Goal: Task Accomplishment & Management: Use online tool/utility

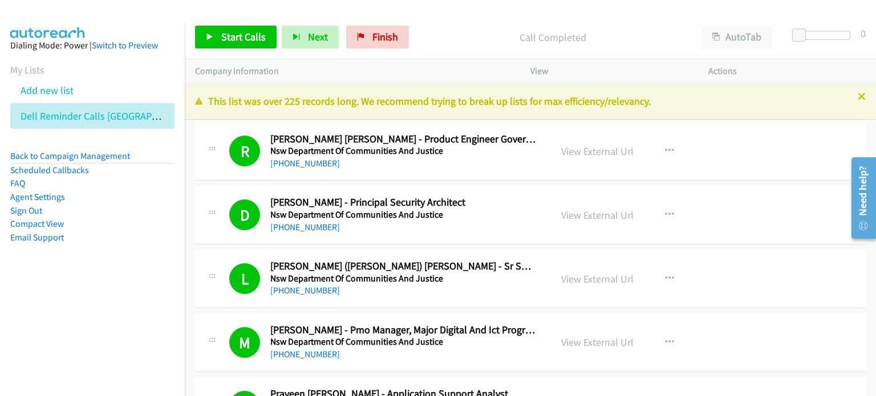
scroll to position [5074, 0]
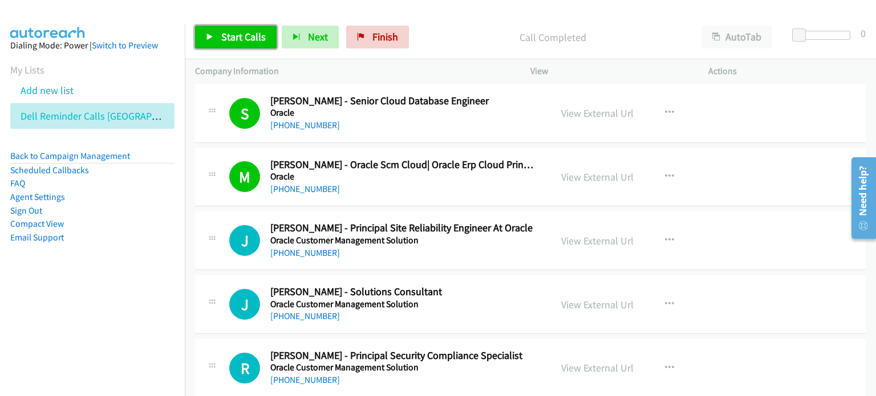
click at [231, 38] on span "Start Calls" at bounding box center [243, 36] width 44 height 13
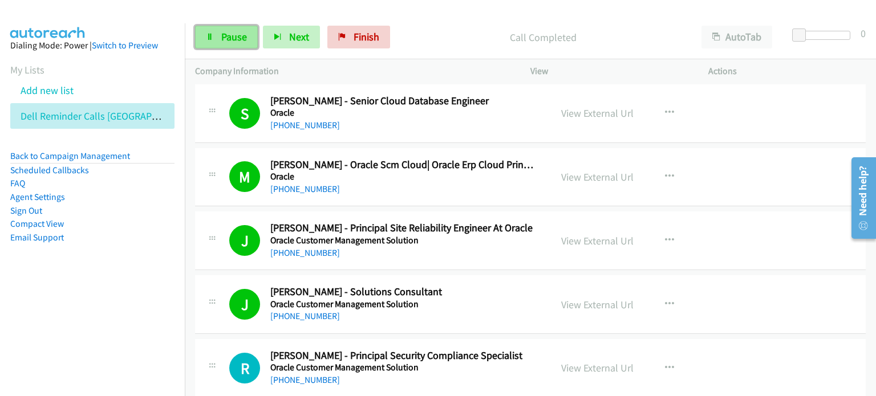
click at [224, 32] on span "Pause" at bounding box center [234, 36] width 26 height 13
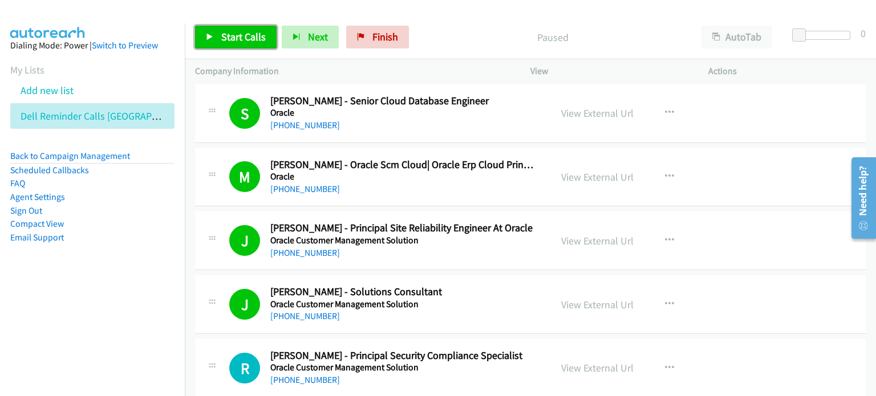
click at [242, 39] on span "Start Calls" at bounding box center [243, 36] width 44 height 13
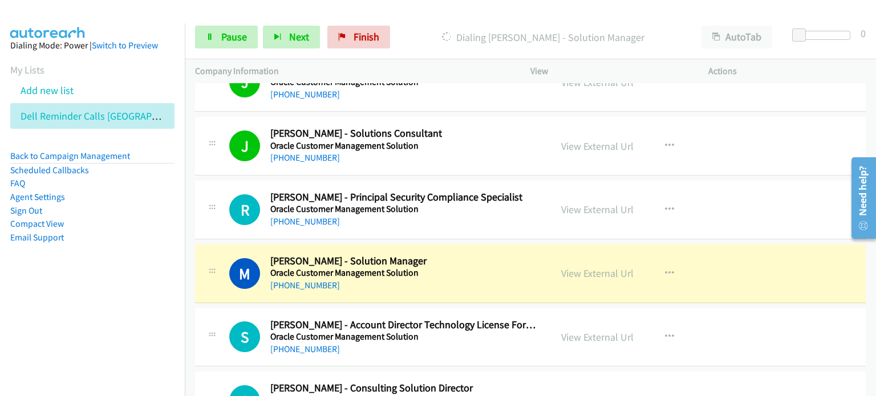
scroll to position [5245, 0]
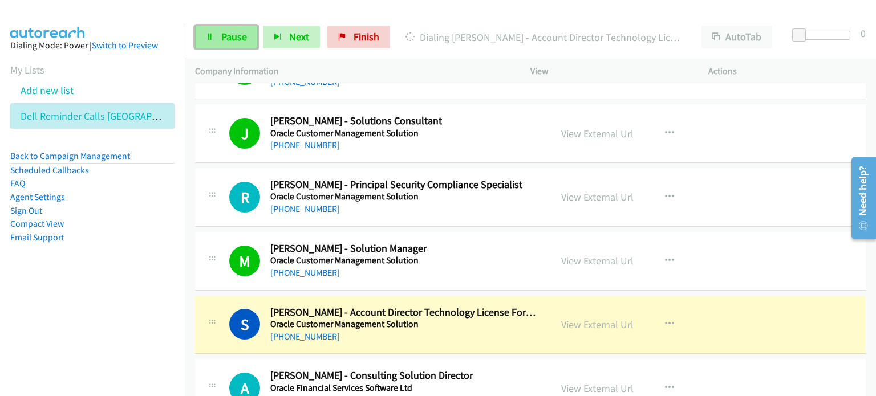
click at [220, 36] on link "Pause" at bounding box center [226, 37] width 63 height 23
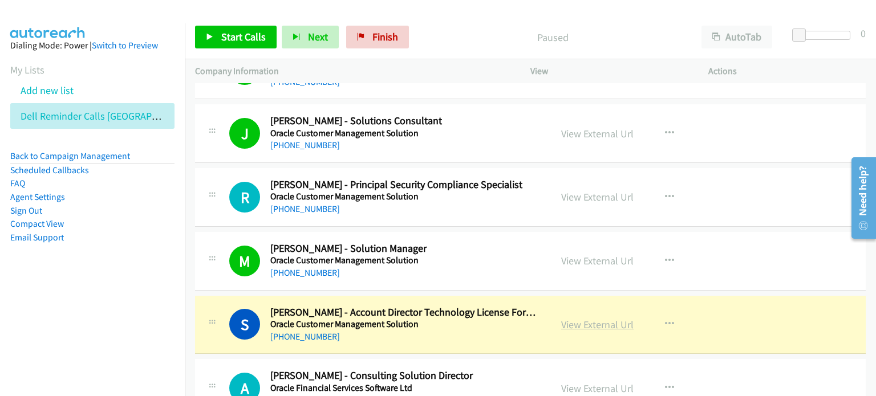
click at [582, 318] on link "View External Url" at bounding box center [597, 324] width 72 height 13
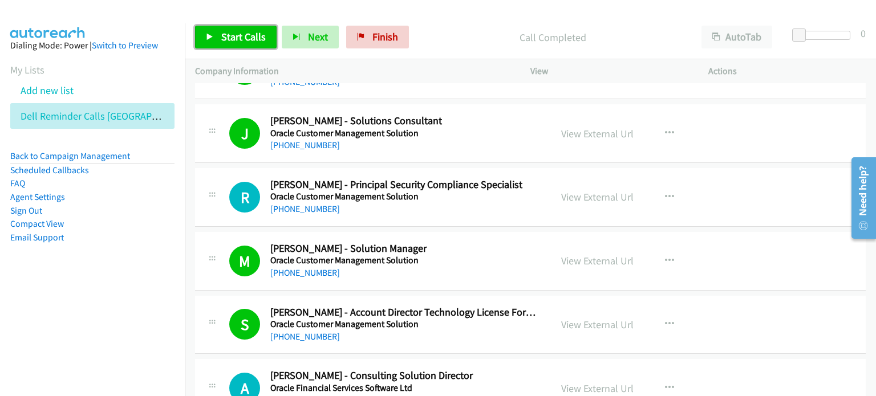
click at [246, 42] on span "Start Calls" at bounding box center [243, 36] width 44 height 13
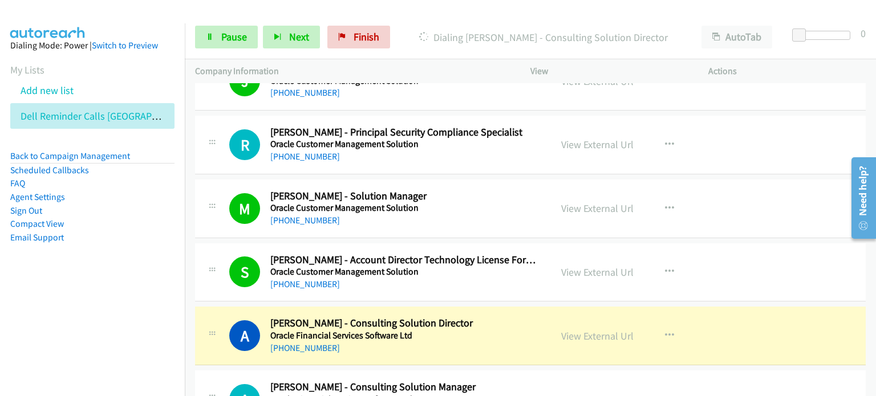
scroll to position [5360, 0]
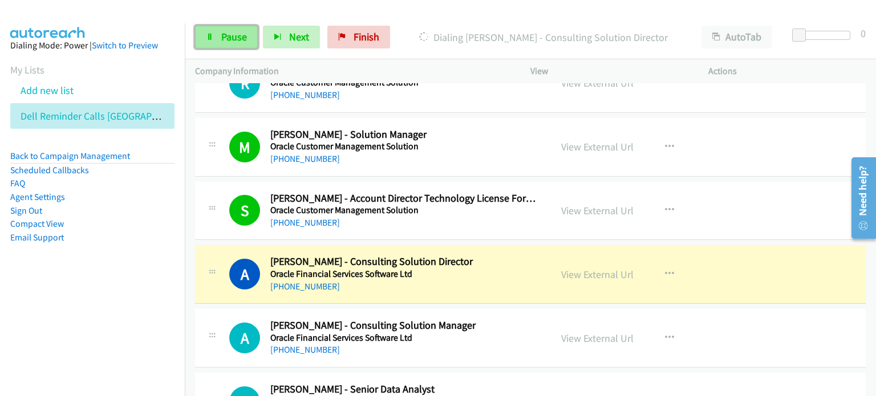
click at [222, 29] on link "Pause" at bounding box center [226, 37] width 63 height 23
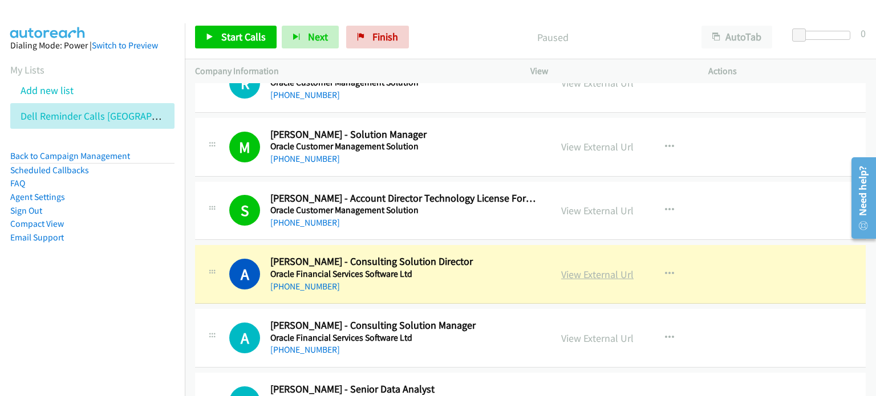
click at [591, 268] on link "View External Url" at bounding box center [597, 274] width 72 height 13
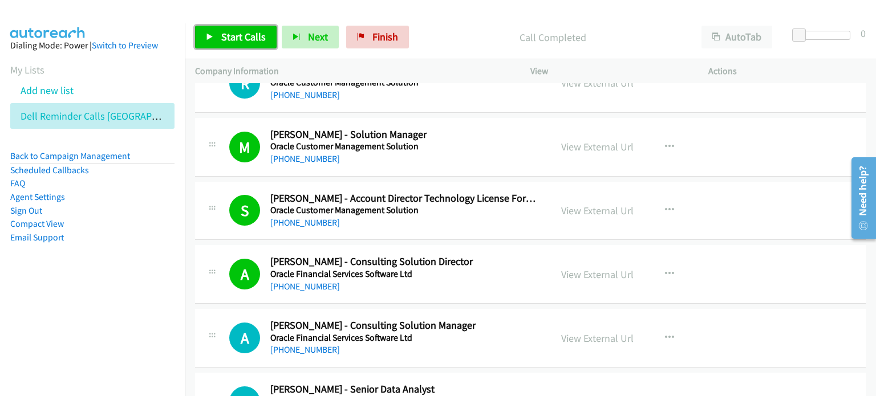
click at [239, 31] on span "Start Calls" at bounding box center [243, 36] width 44 height 13
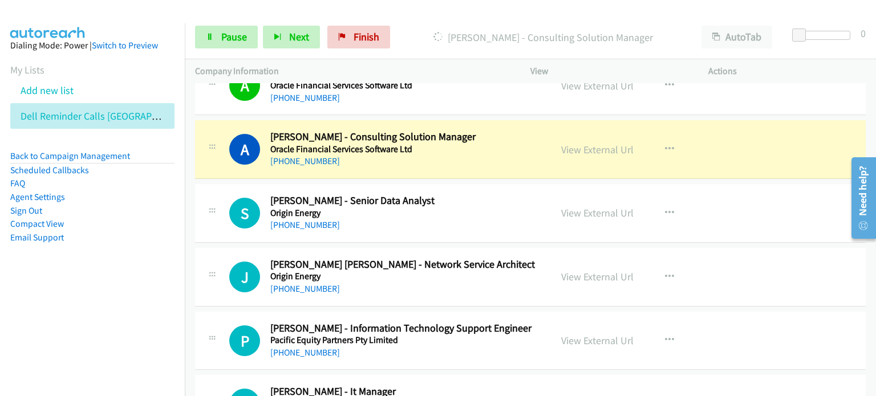
scroll to position [5531, 0]
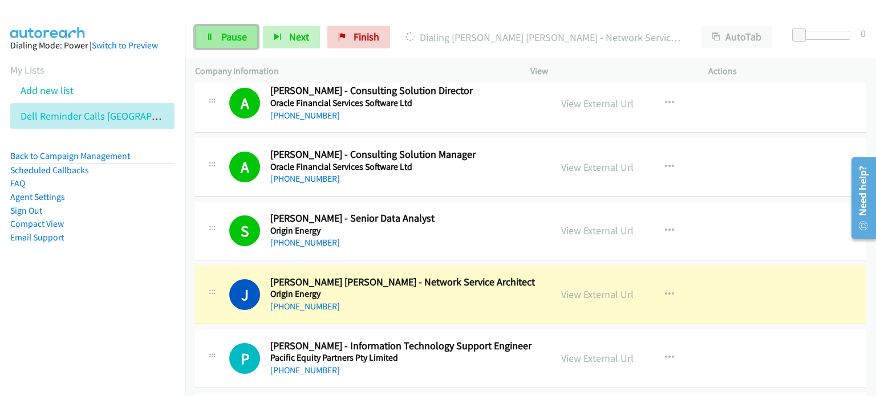
click at [231, 36] on span "Pause" at bounding box center [234, 36] width 26 height 13
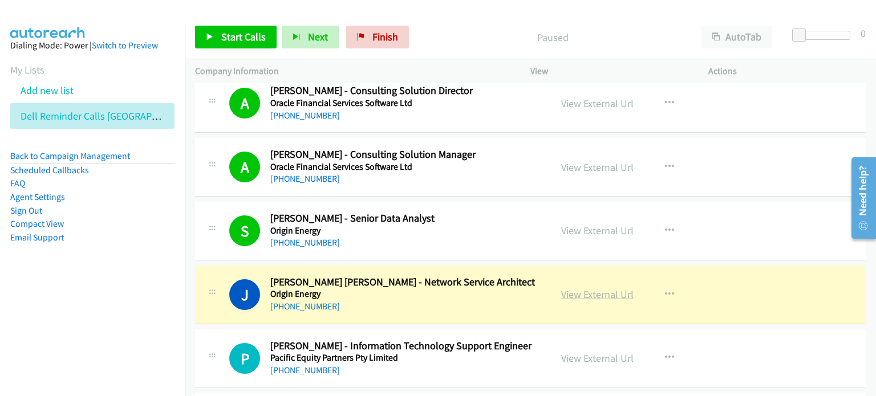
click at [599, 288] on link "View External Url" at bounding box center [597, 294] width 72 height 13
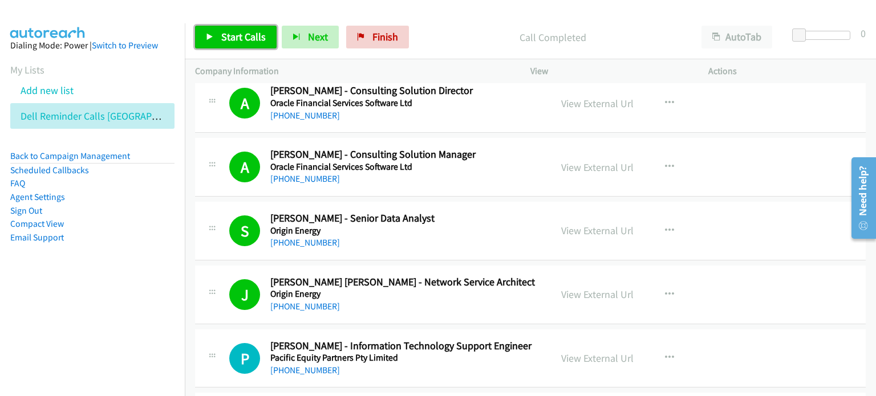
click at [246, 35] on span "Start Calls" at bounding box center [243, 36] width 44 height 13
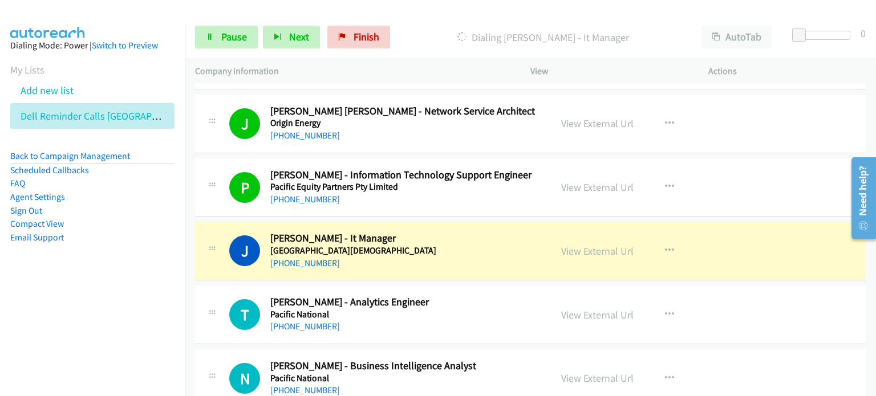
scroll to position [5759, 0]
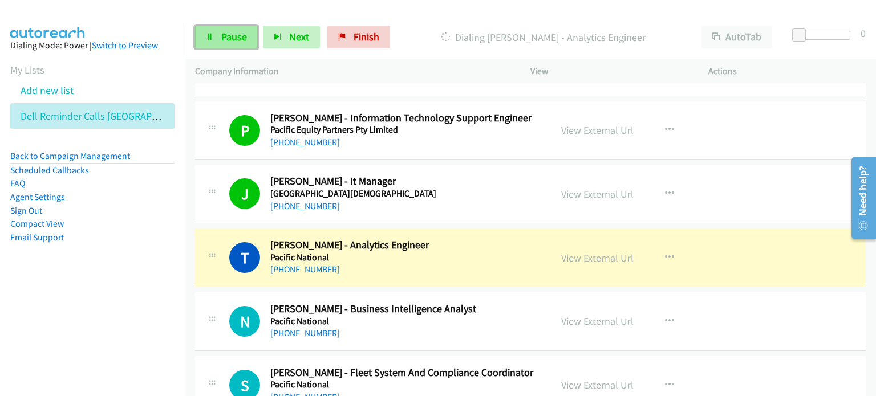
click at [218, 36] on link "Pause" at bounding box center [226, 37] width 63 height 23
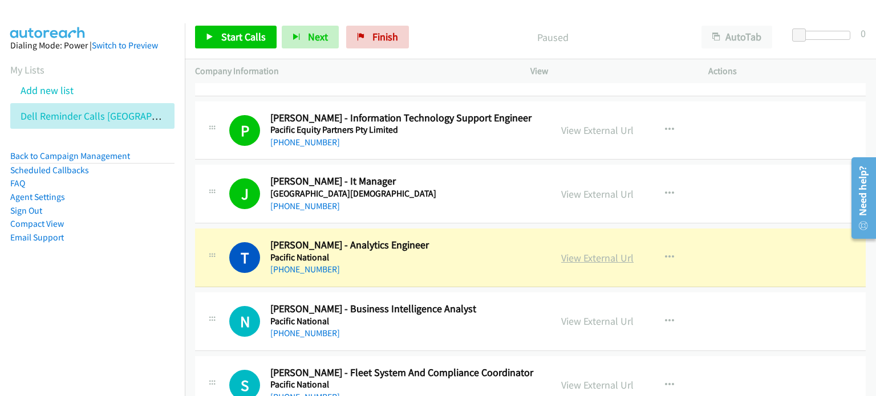
click at [573, 251] on link "View External Url" at bounding box center [597, 257] width 72 height 13
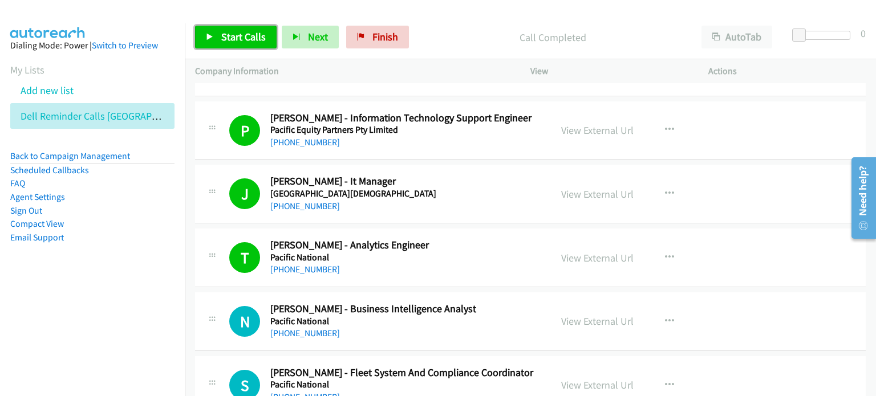
click at [240, 39] on span "Start Calls" at bounding box center [243, 36] width 44 height 13
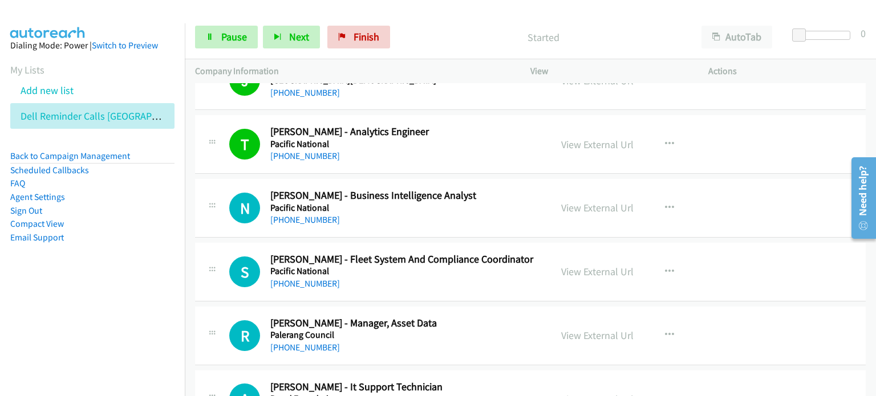
scroll to position [5873, 0]
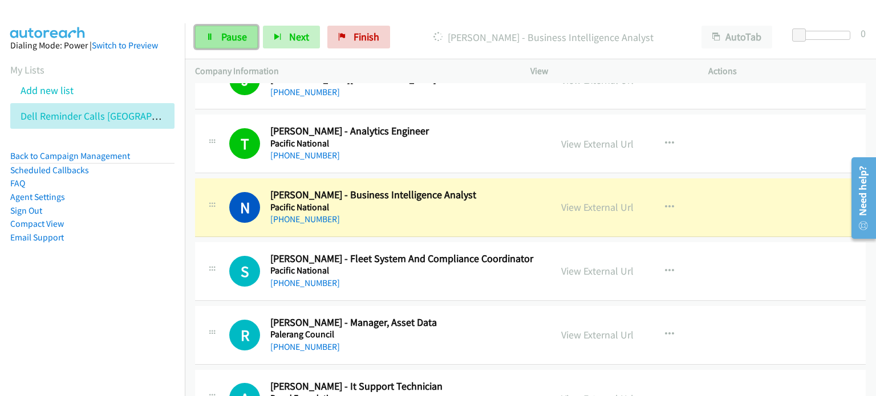
click at [221, 37] on span "Pause" at bounding box center [234, 36] width 26 height 13
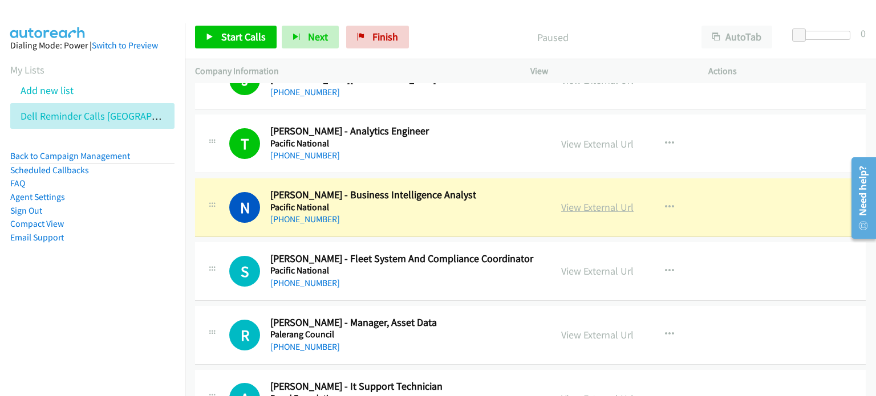
click at [574, 201] on link "View External Url" at bounding box center [597, 207] width 72 height 13
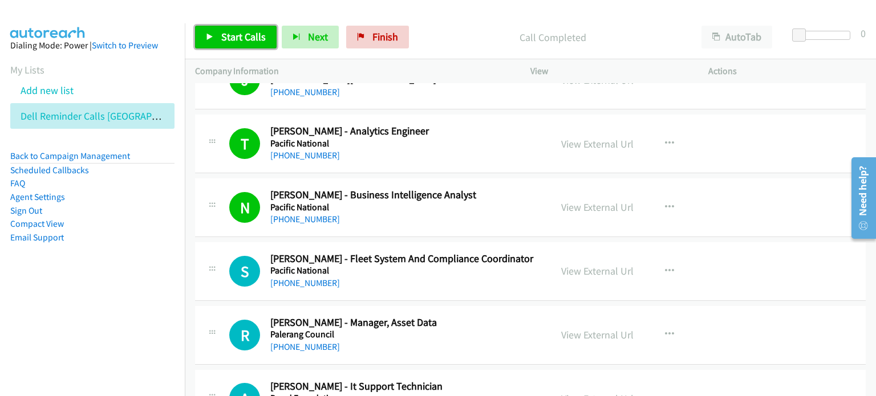
click at [241, 34] on span "Start Calls" at bounding box center [243, 36] width 44 height 13
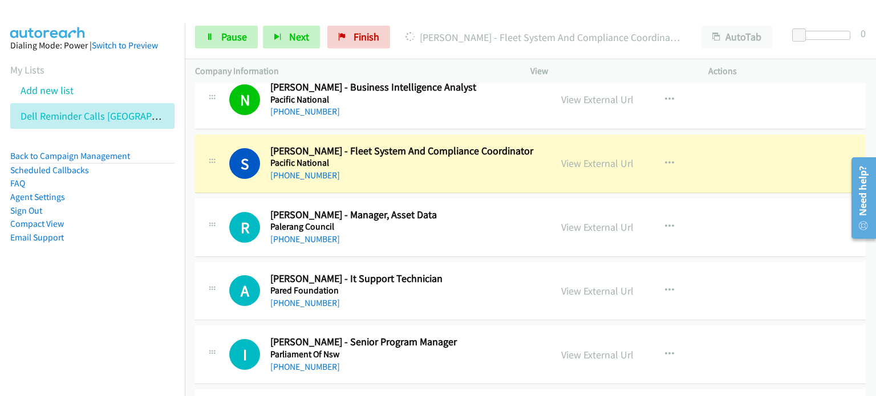
scroll to position [5987, 0]
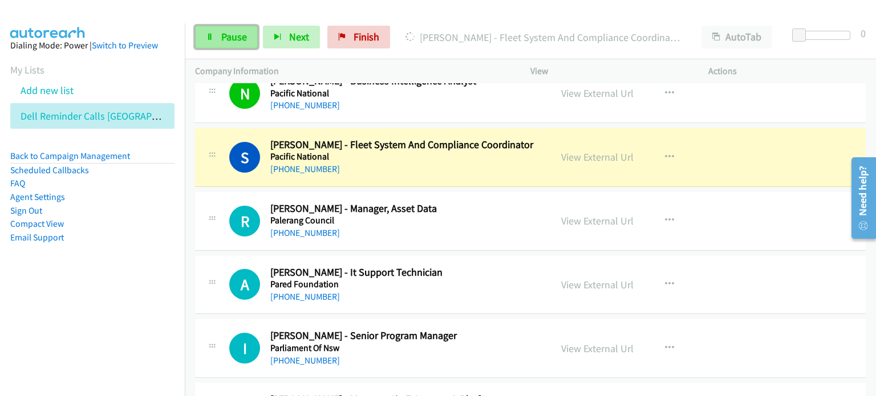
click at [238, 35] on span "Pause" at bounding box center [234, 36] width 26 height 13
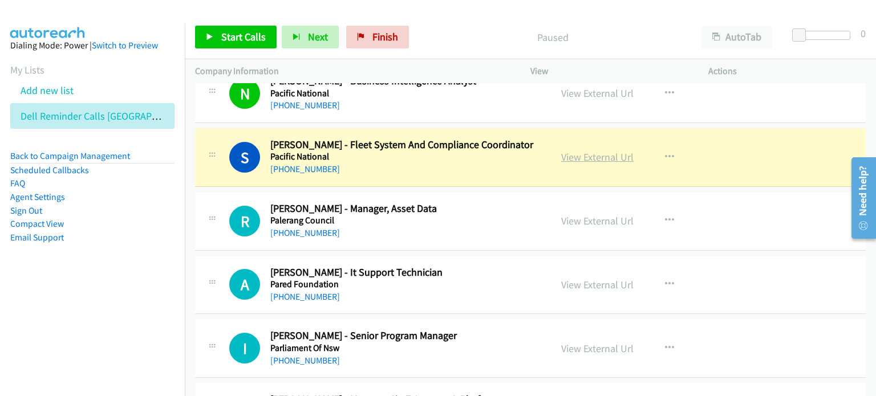
click at [599, 151] on link "View External Url" at bounding box center [597, 157] width 72 height 13
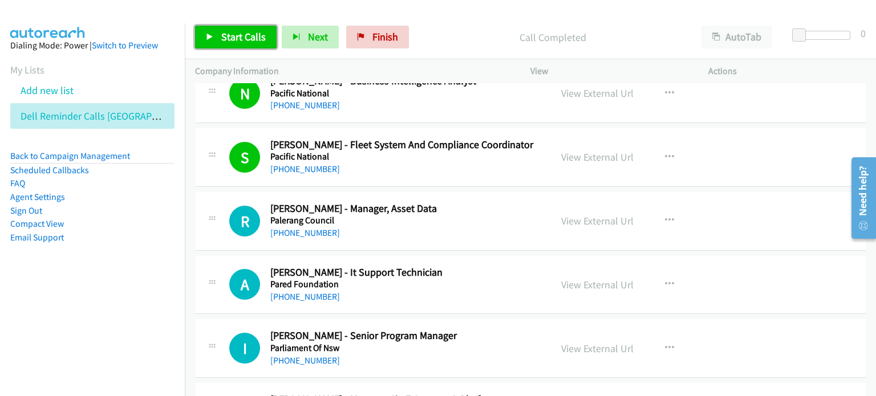
click at [239, 31] on span "Start Calls" at bounding box center [243, 36] width 44 height 13
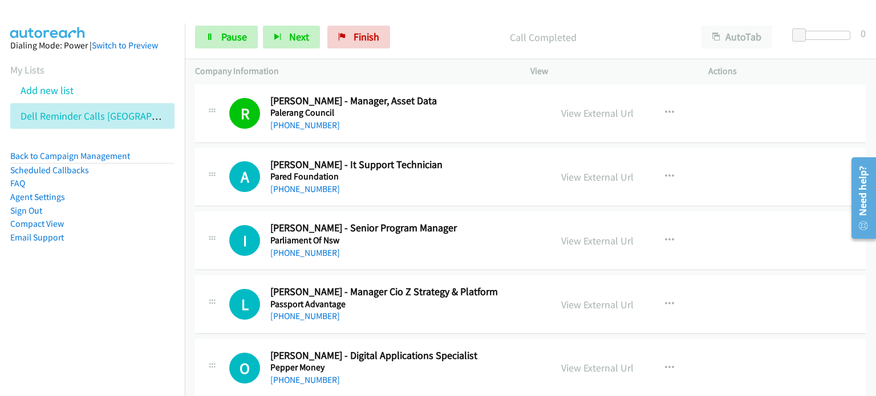
scroll to position [6101, 0]
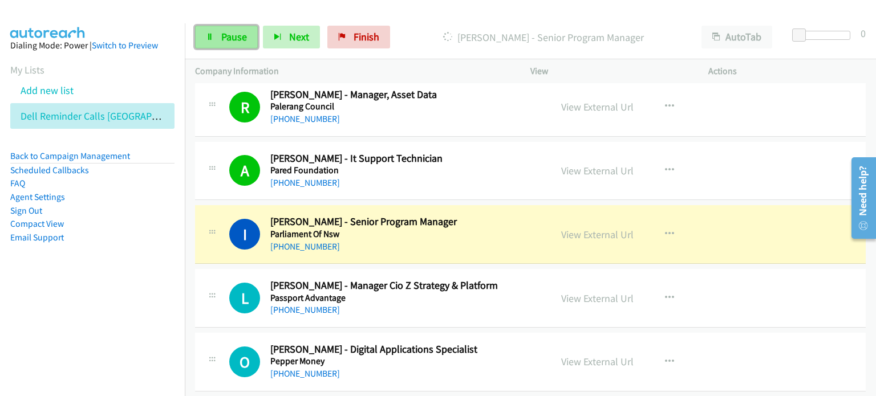
click at [233, 38] on span "Pause" at bounding box center [234, 36] width 26 height 13
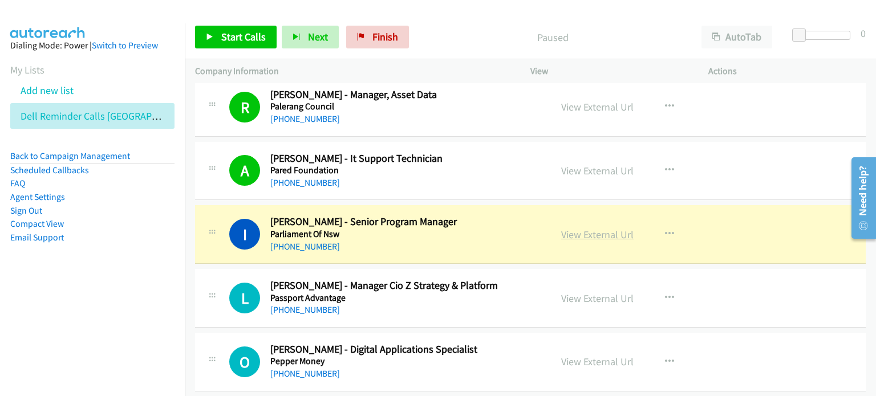
click at [578, 228] on link "View External Url" at bounding box center [597, 234] width 72 height 13
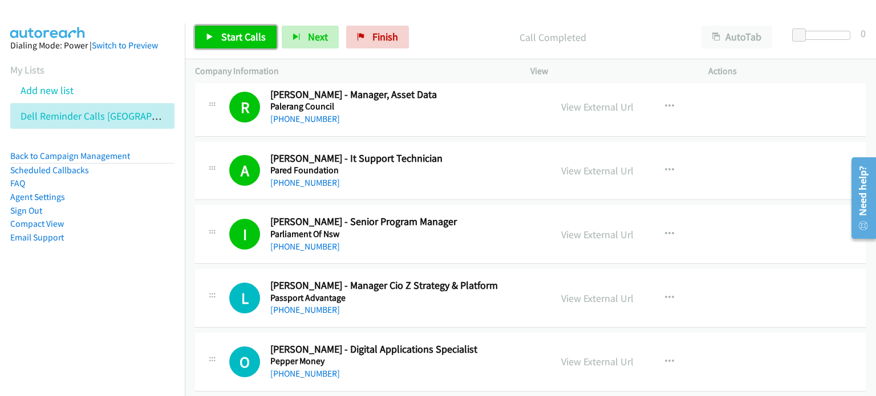
click at [224, 31] on span "Start Calls" at bounding box center [243, 36] width 44 height 13
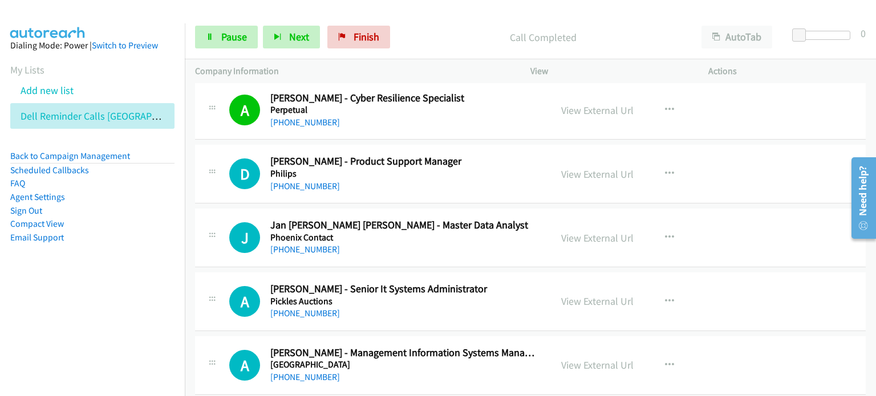
scroll to position [6500, 0]
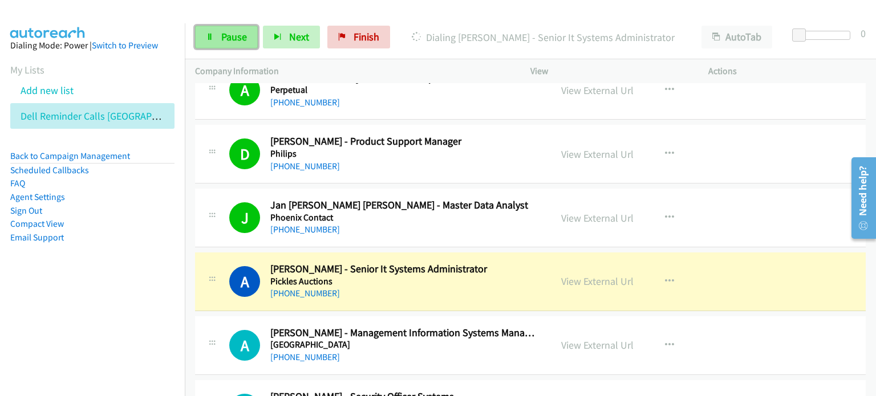
click at [226, 35] on span "Pause" at bounding box center [234, 36] width 26 height 13
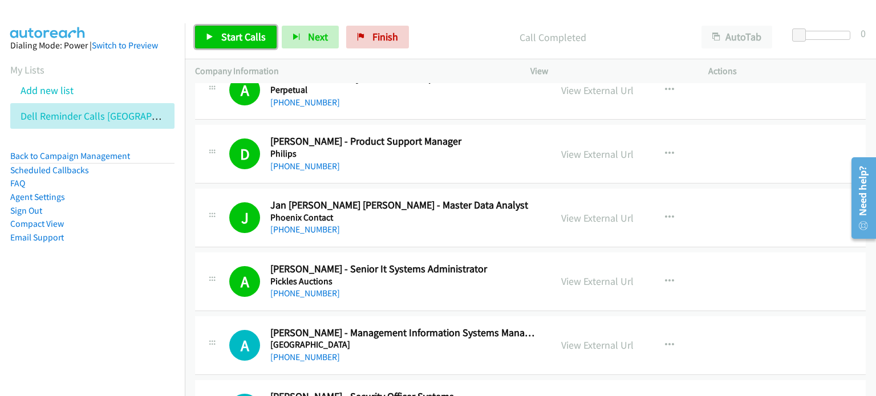
click at [227, 27] on link "Start Calls" at bounding box center [236, 37] width 82 height 23
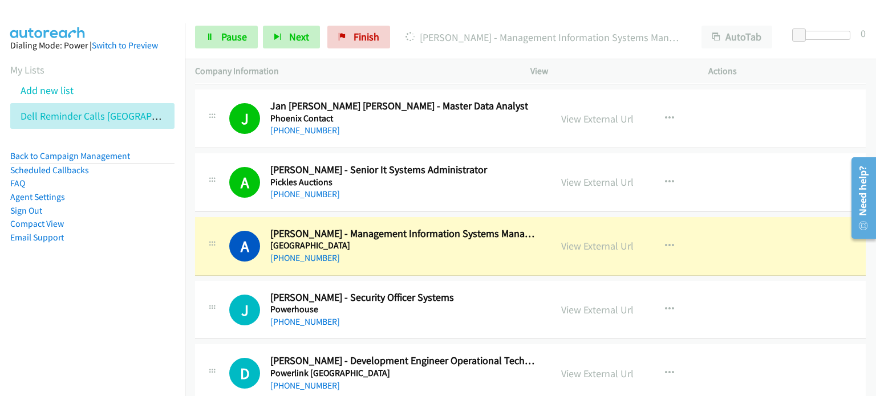
scroll to position [6614, 0]
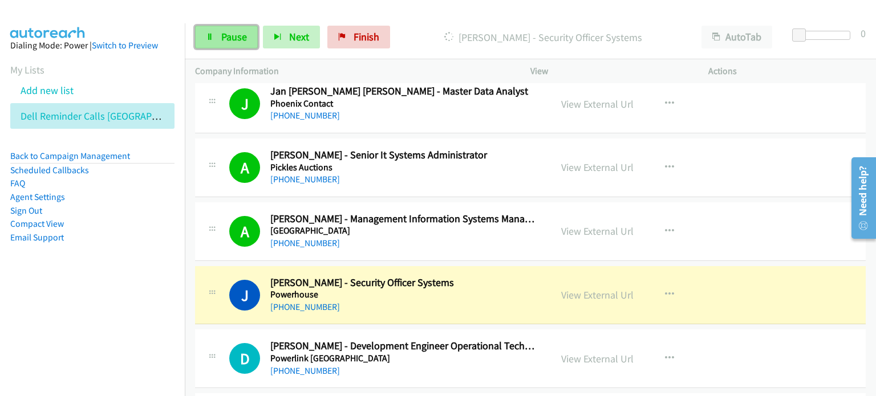
click at [235, 32] on span "Pause" at bounding box center [234, 36] width 26 height 13
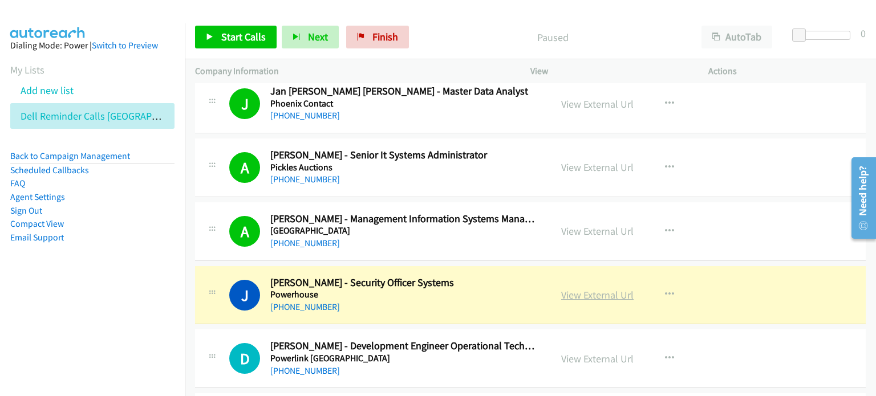
click at [577, 289] on link "View External Url" at bounding box center [597, 295] width 72 height 13
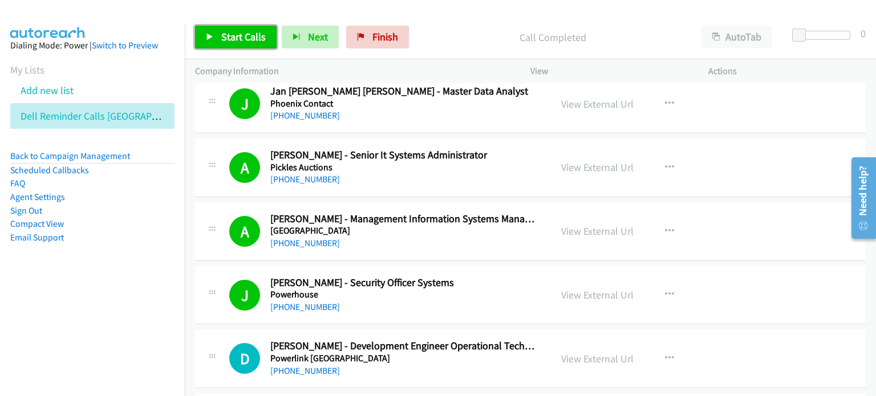
click at [248, 33] on span "Start Calls" at bounding box center [243, 36] width 44 height 13
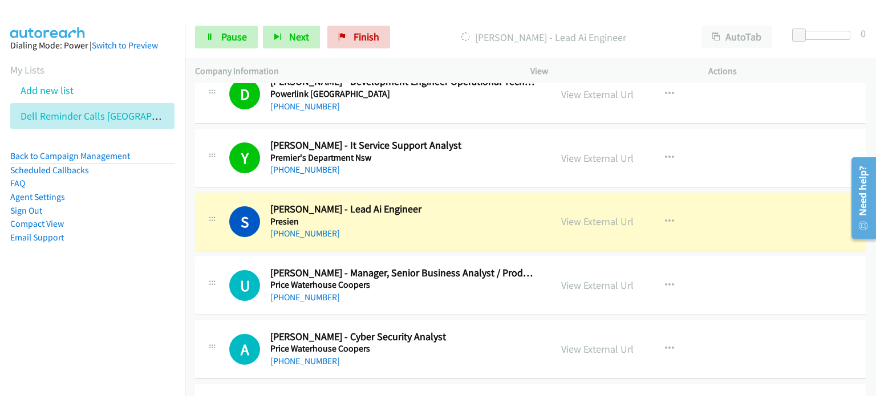
scroll to position [6899, 0]
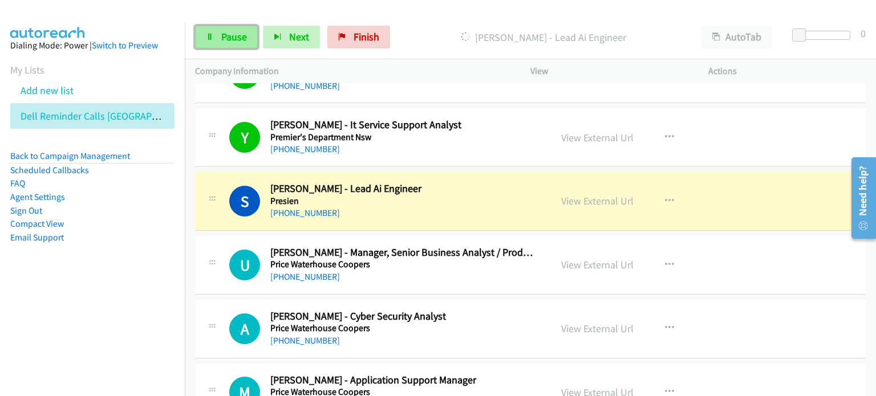
click at [230, 40] on span "Pause" at bounding box center [234, 36] width 26 height 13
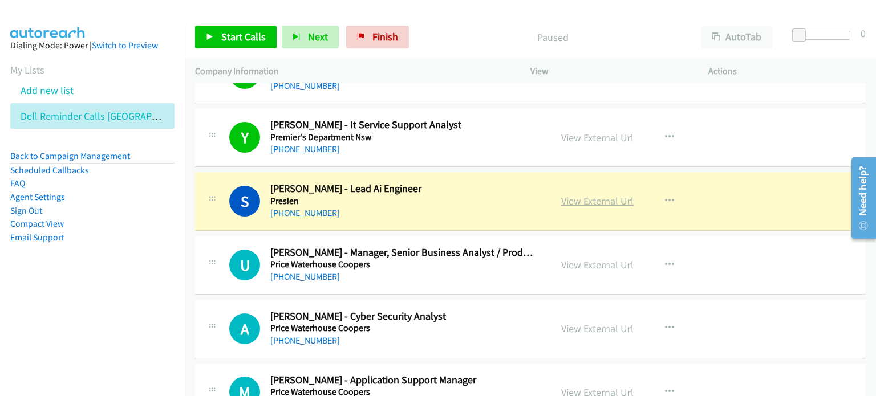
click at [590, 194] on link "View External Url" at bounding box center [597, 200] width 72 height 13
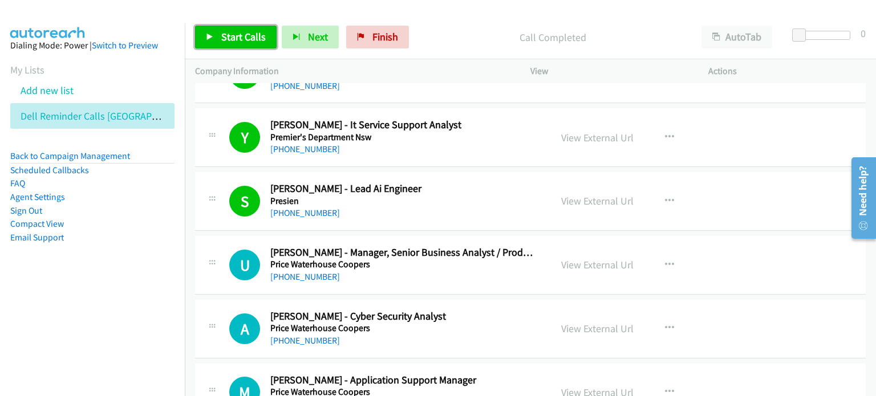
click at [213, 34] on icon at bounding box center [210, 38] width 8 height 8
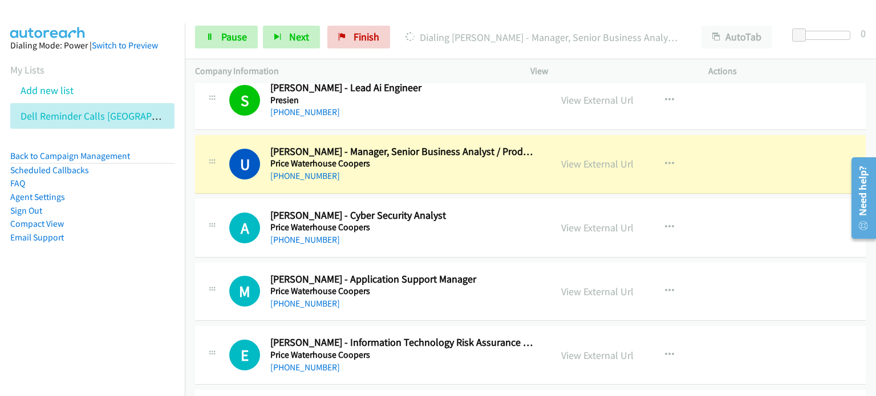
scroll to position [7013, 0]
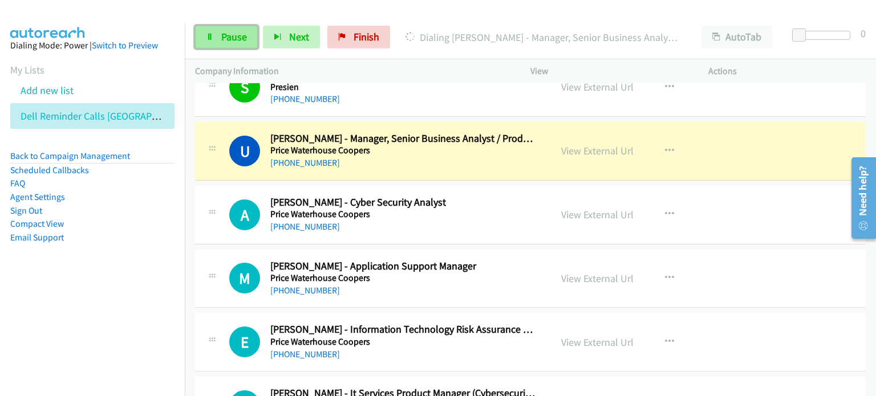
click at [223, 35] on span "Pause" at bounding box center [234, 36] width 26 height 13
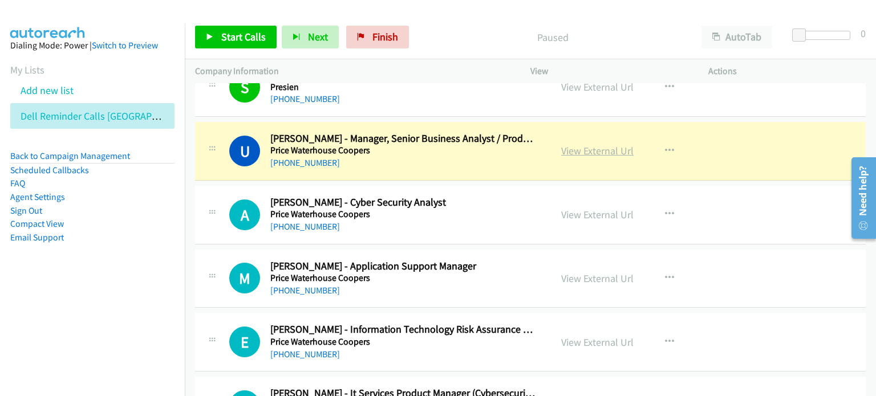
click at [577, 144] on link "View External Url" at bounding box center [597, 150] width 72 height 13
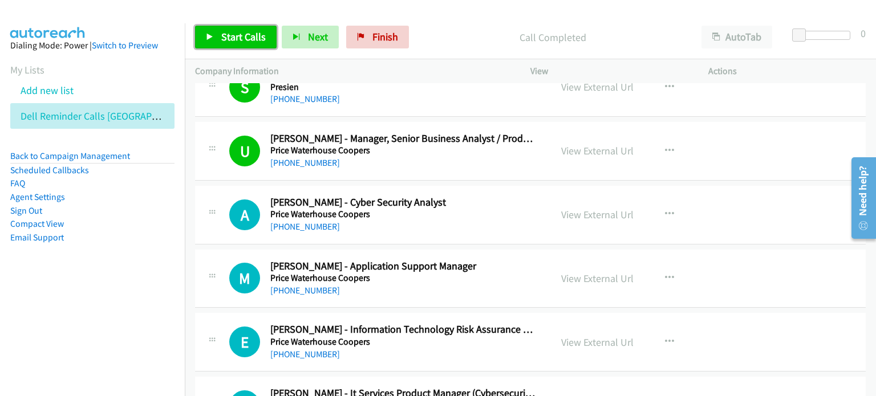
click at [237, 31] on span "Start Calls" at bounding box center [243, 36] width 44 height 13
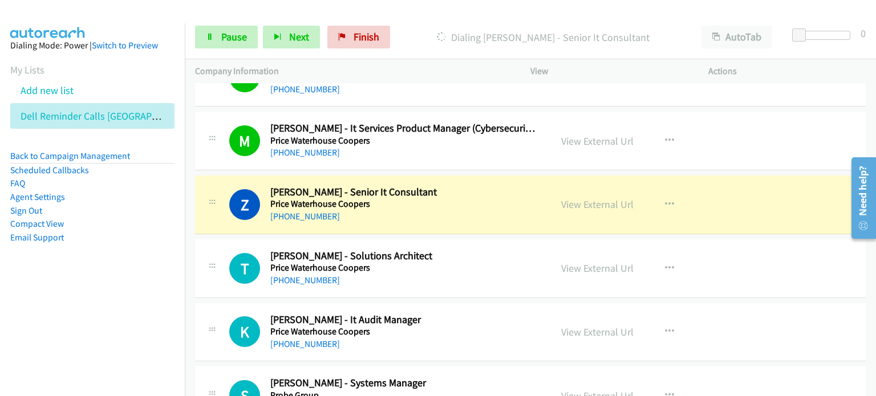
scroll to position [7298, 0]
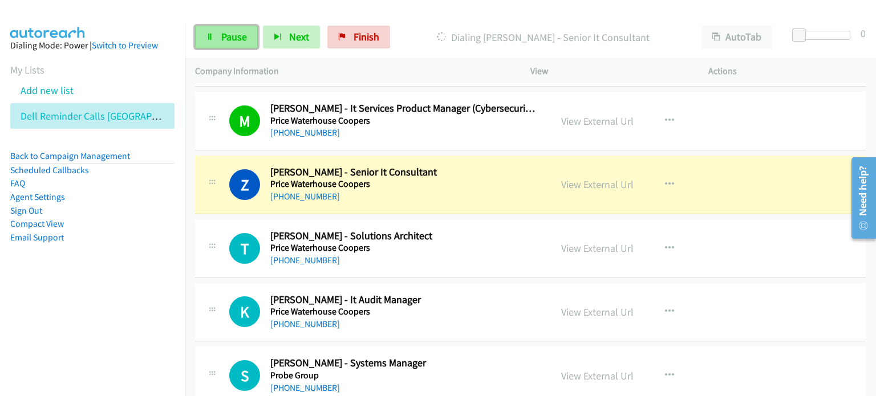
click at [225, 36] on span "Pause" at bounding box center [234, 36] width 26 height 13
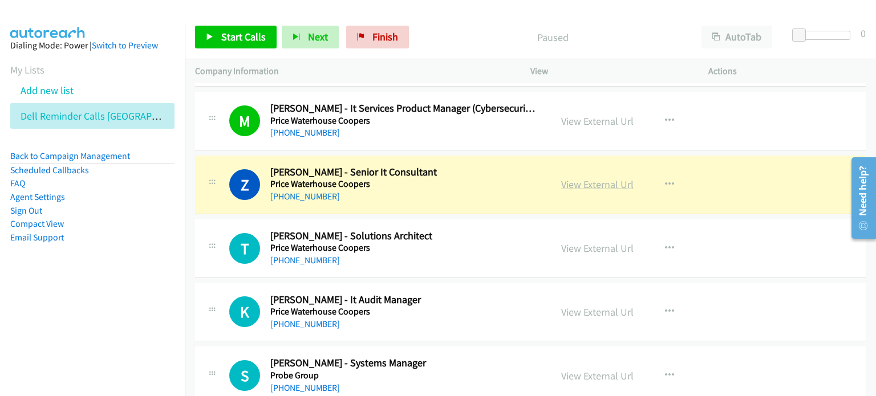
click at [577, 178] on link "View External Url" at bounding box center [597, 184] width 72 height 13
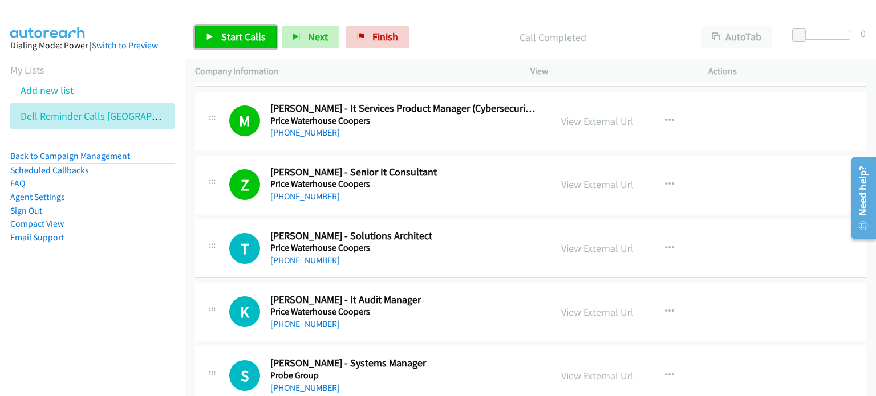
click at [221, 34] on span "Start Calls" at bounding box center [243, 36] width 44 height 13
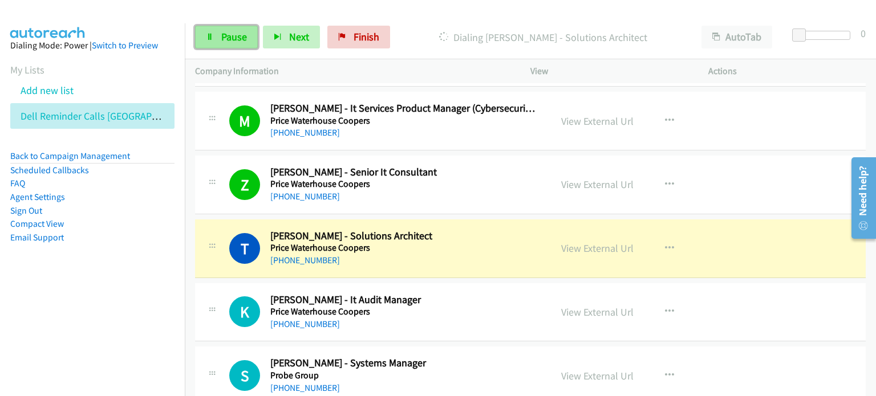
click at [225, 31] on span "Pause" at bounding box center [234, 36] width 26 height 13
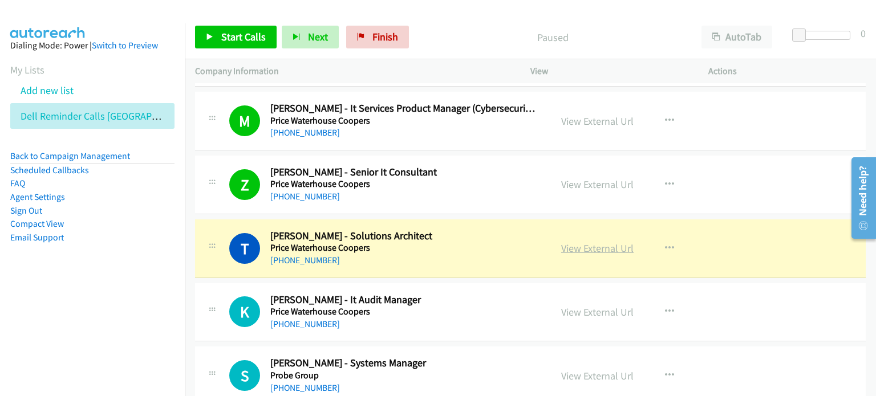
click at [577, 242] on link "View External Url" at bounding box center [597, 248] width 72 height 13
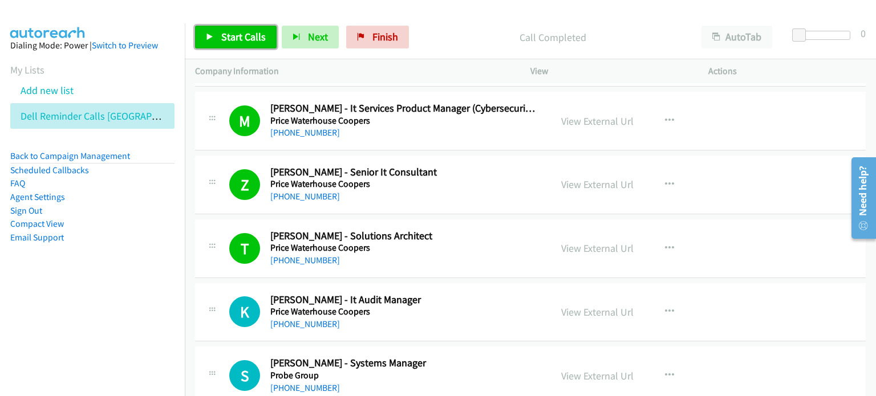
click at [230, 29] on link "Start Calls" at bounding box center [236, 37] width 82 height 23
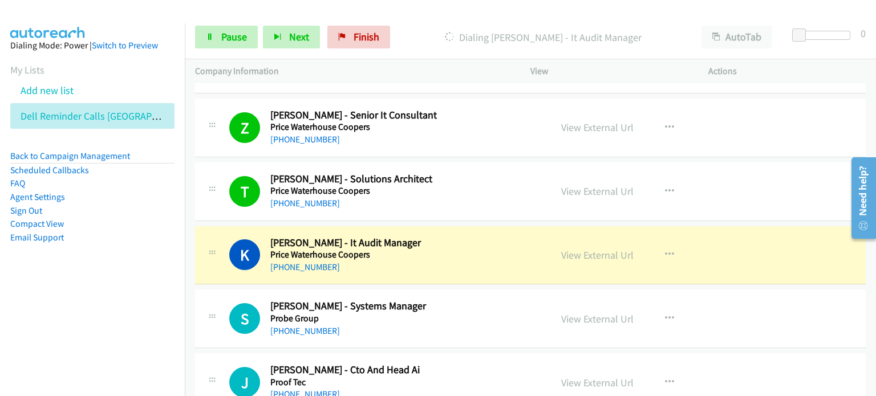
scroll to position [7412, 0]
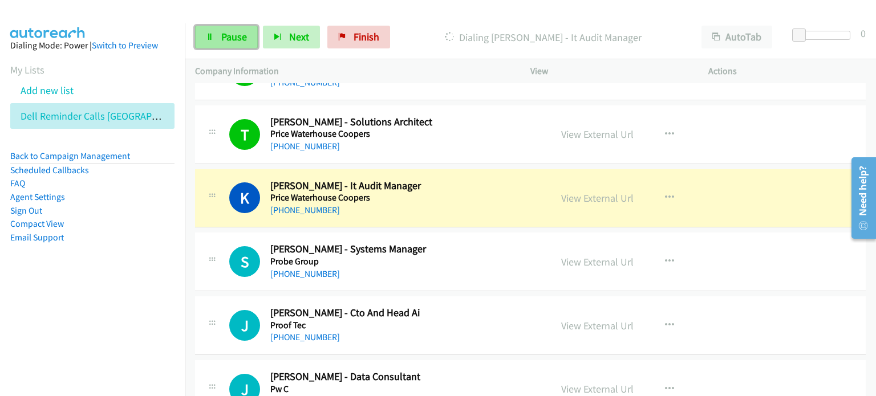
click at [237, 34] on span "Pause" at bounding box center [234, 36] width 26 height 13
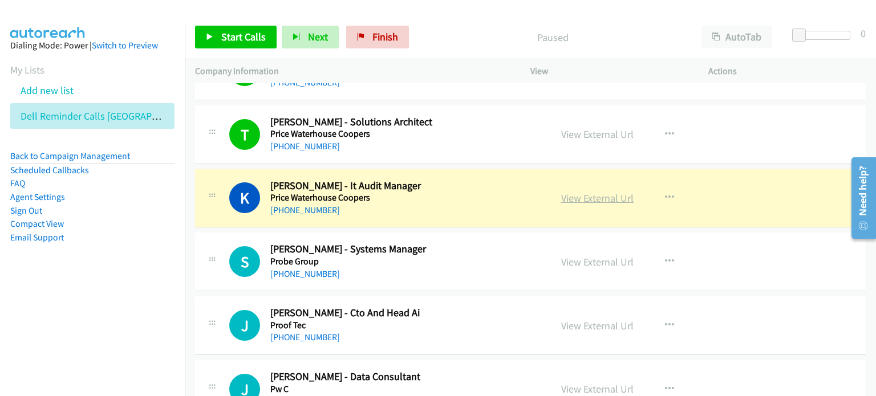
click at [585, 192] on link "View External Url" at bounding box center [597, 198] width 72 height 13
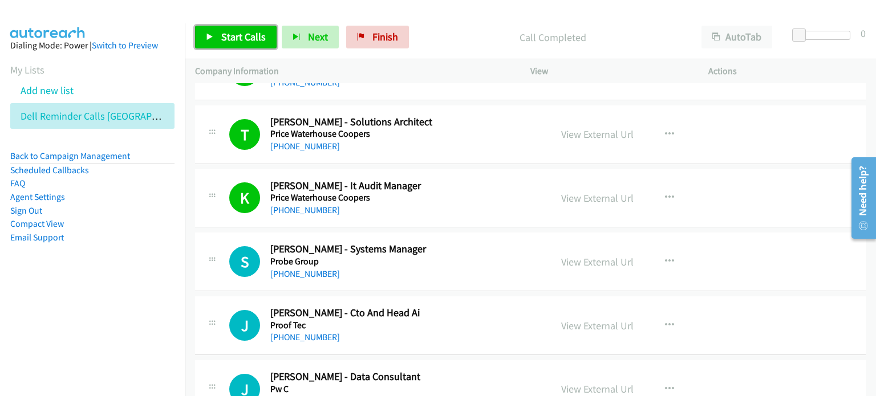
click at [234, 36] on span "Start Calls" at bounding box center [243, 36] width 44 height 13
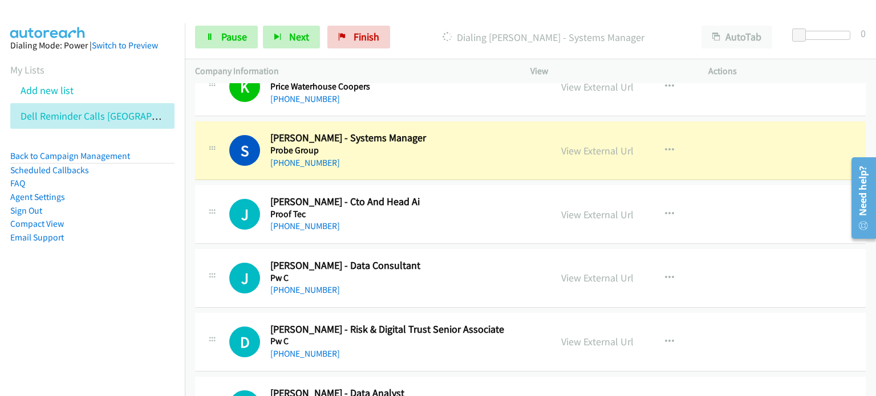
scroll to position [7526, 0]
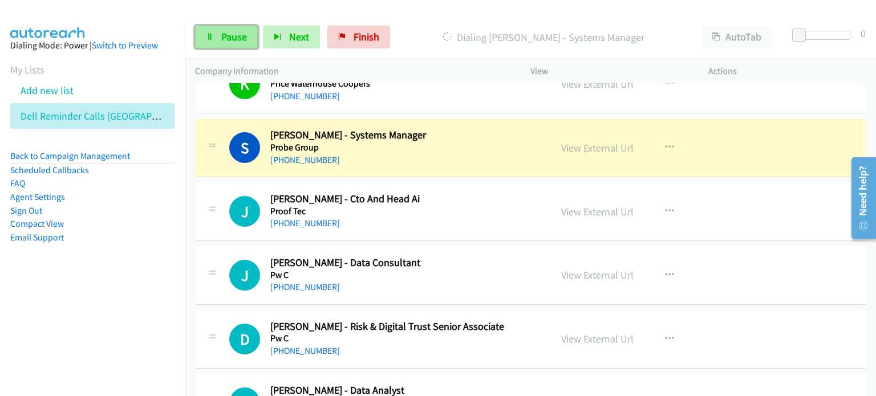
click at [232, 31] on span "Pause" at bounding box center [234, 36] width 26 height 13
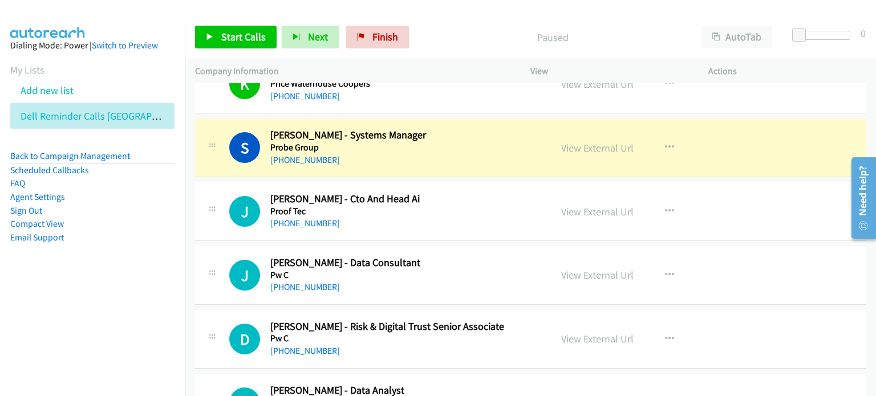
click at [454, 142] on h5 "Probe Group" at bounding box center [403, 147] width 266 height 11
click at [565, 141] on link "View External Url" at bounding box center [597, 147] width 72 height 13
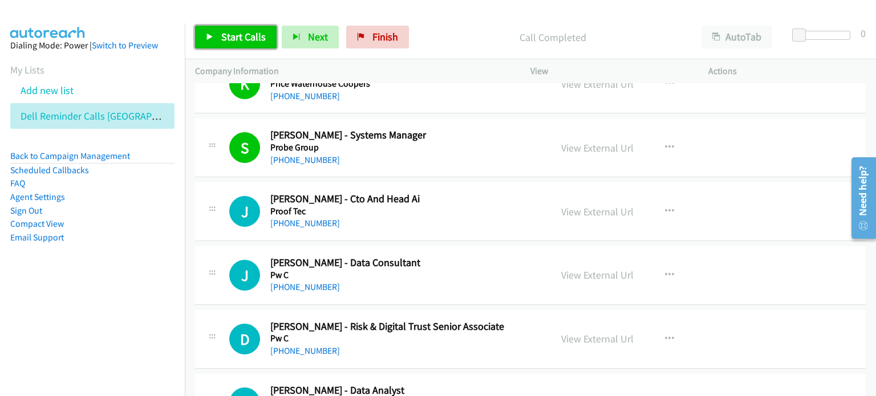
click at [235, 35] on span "Start Calls" at bounding box center [243, 36] width 44 height 13
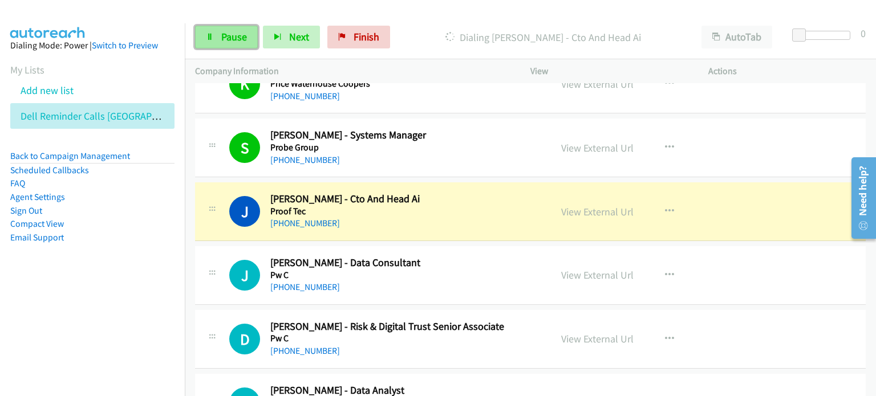
click at [231, 37] on span "Pause" at bounding box center [234, 36] width 26 height 13
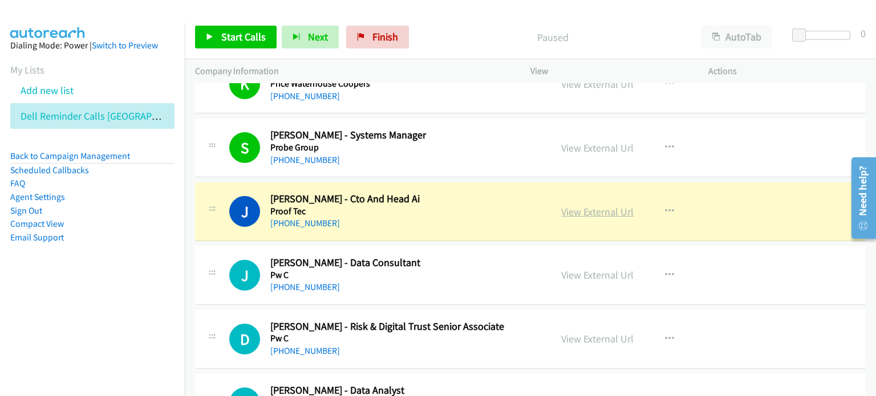
click at [582, 205] on link "View External Url" at bounding box center [597, 211] width 72 height 13
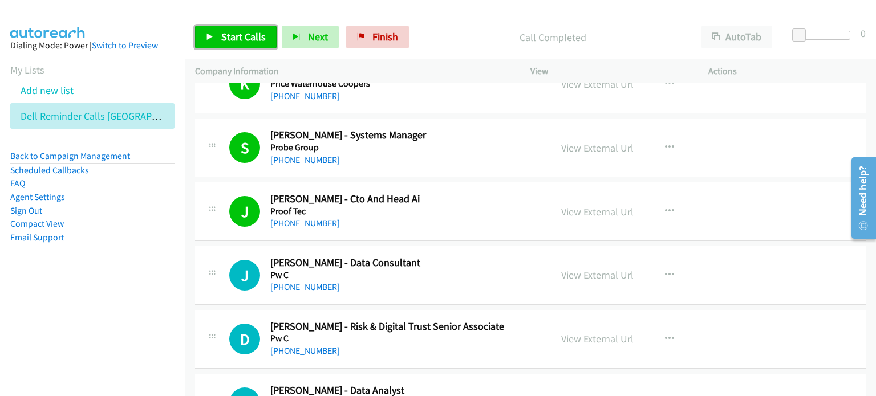
click at [231, 35] on span "Start Calls" at bounding box center [243, 36] width 44 height 13
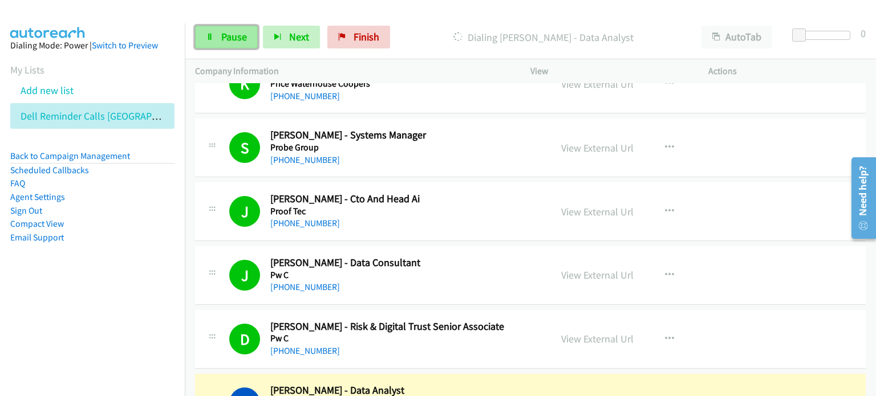
click at [225, 35] on span "Pause" at bounding box center [234, 36] width 26 height 13
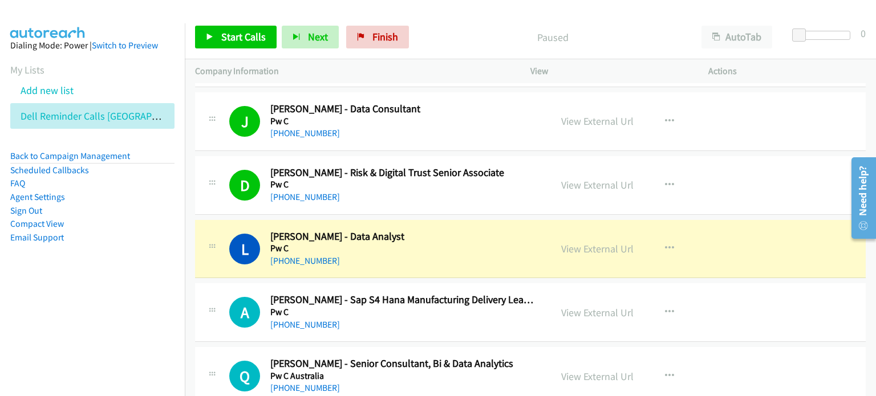
scroll to position [7697, 0]
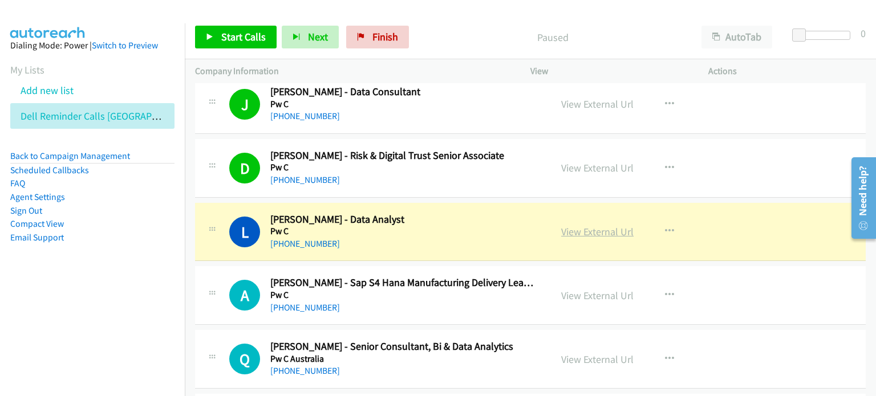
click at [585, 225] on link "View External Url" at bounding box center [597, 231] width 72 height 13
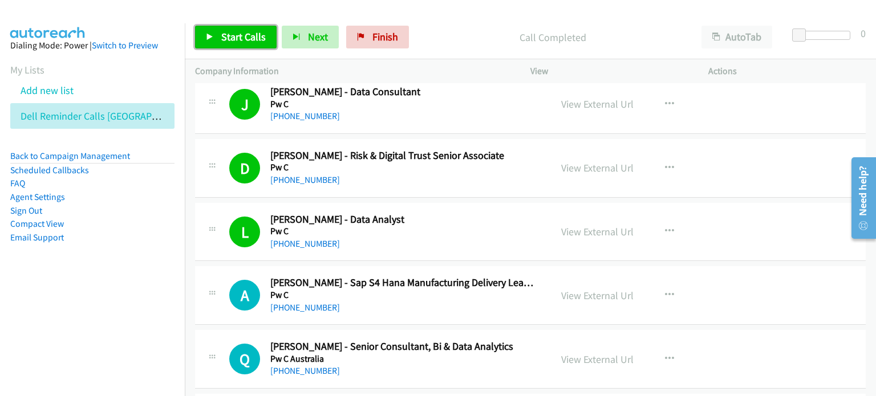
click at [239, 32] on span "Start Calls" at bounding box center [243, 36] width 44 height 13
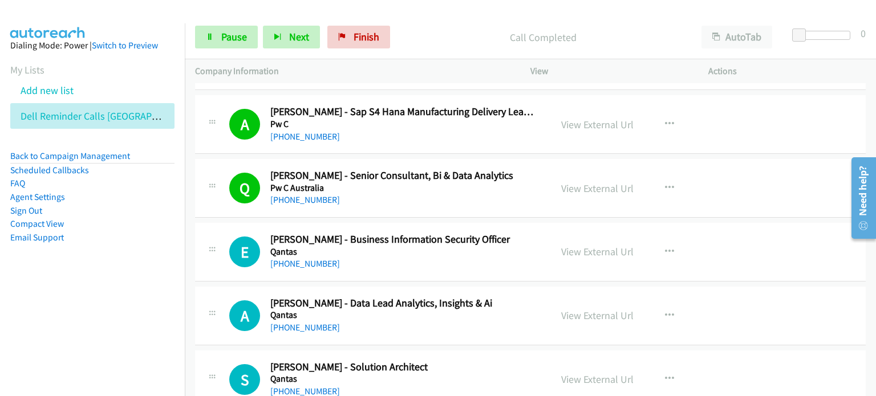
scroll to position [7925, 0]
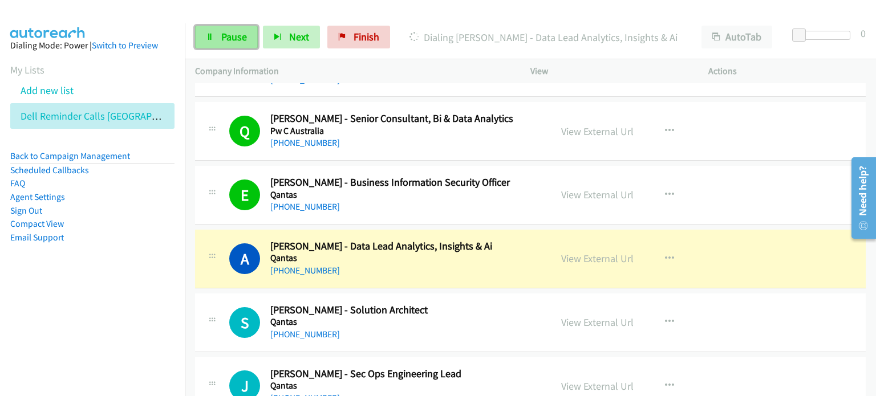
click at [232, 33] on span "Pause" at bounding box center [234, 36] width 26 height 13
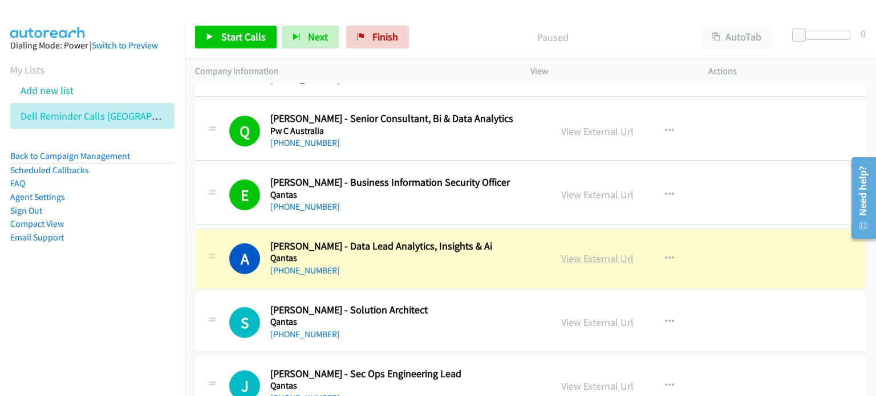
click at [577, 252] on link "View External Url" at bounding box center [597, 258] width 72 height 13
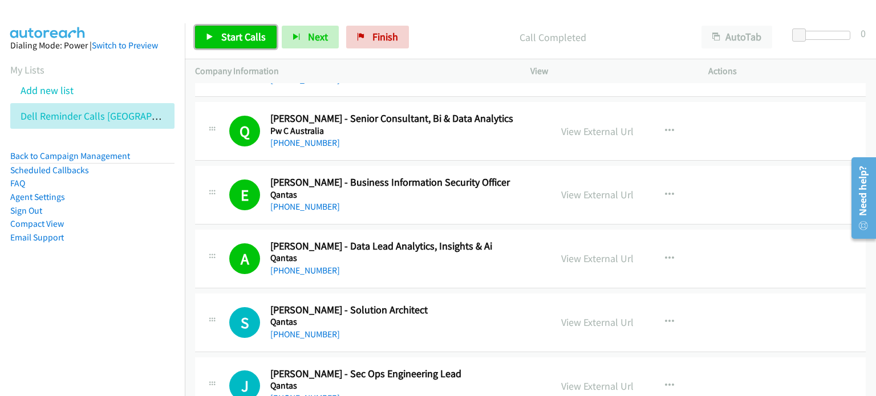
click at [232, 36] on span "Start Calls" at bounding box center [243, 36] width 44 height 13
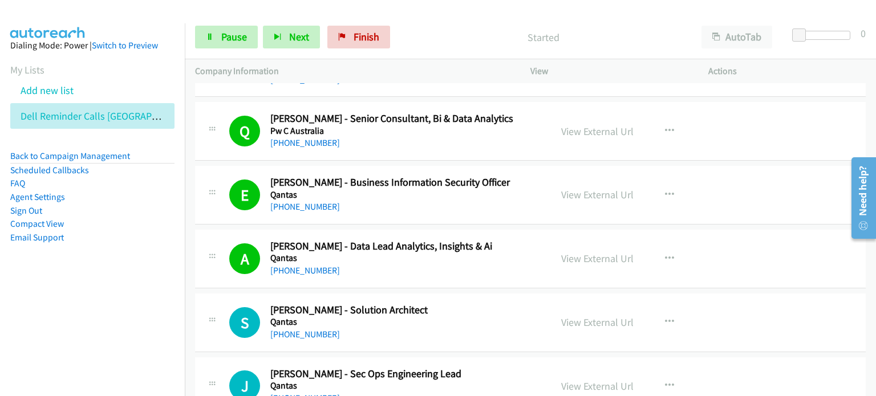
scroll to position [8039, 0]
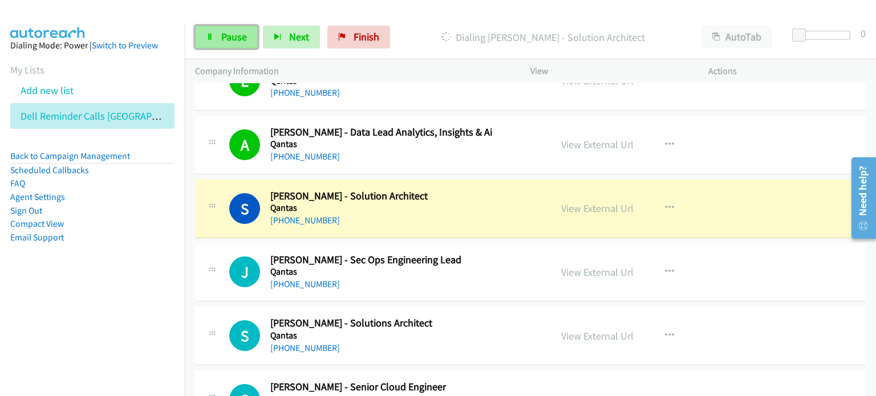
click at [233, 40] on span "Pause" at bounding box center [234, 36] width 26 height 13
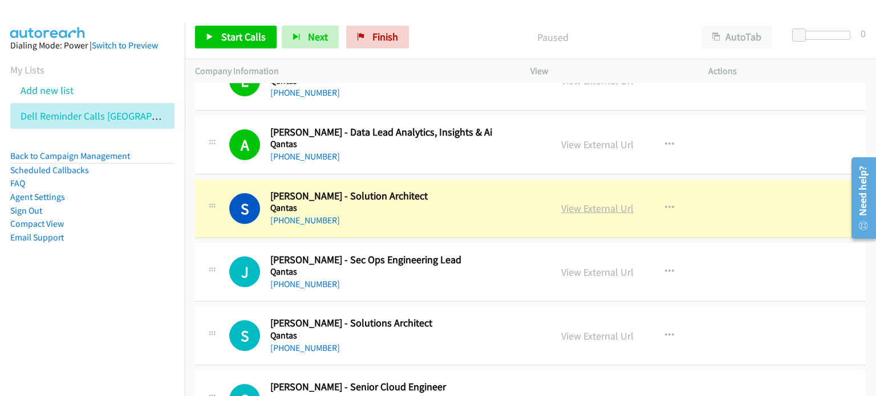
click at [606, 202] on link "View External Url" at bounding box center [597, 208] width 72 height 13
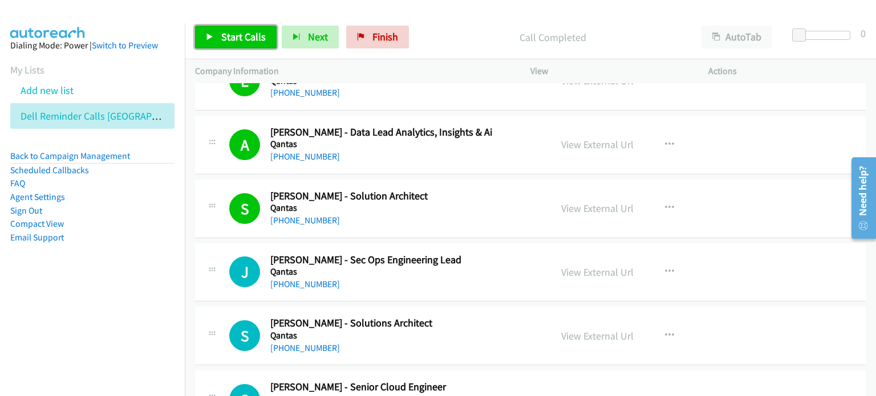
click at [235, 35] on span "Start Calls" at bounding box center [243, 36] width 44 height 13
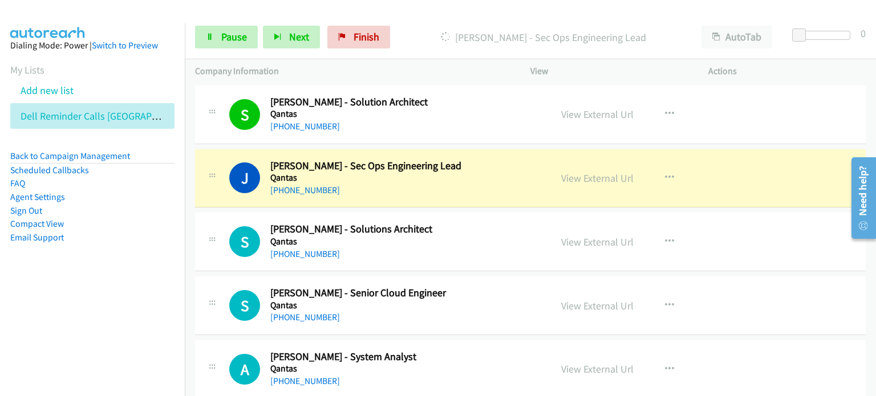
scroll to position [8153, 0]
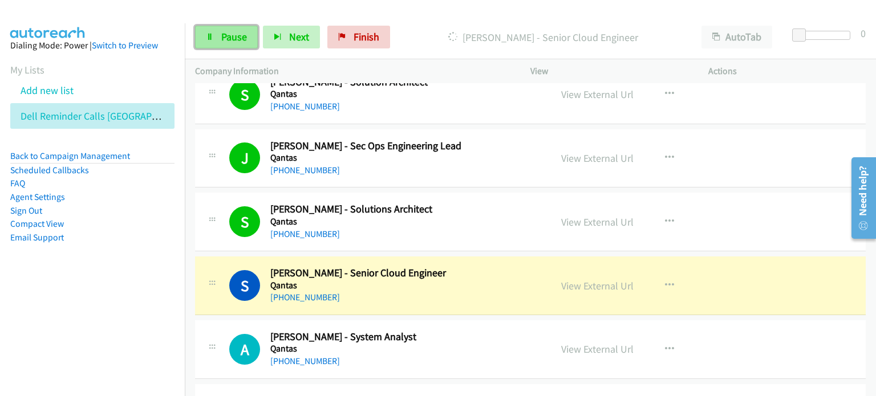
click at [217, 31] on link "Pause" at bounding box center [226, 37] width 63 height 23
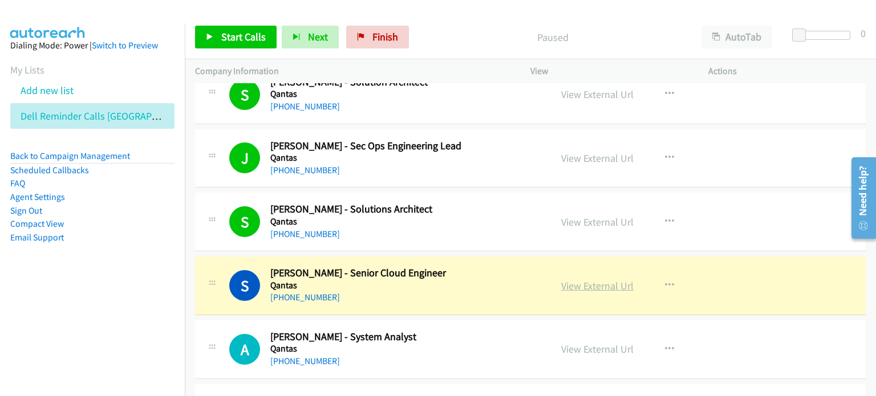
click at [588, 279] on link "View External Url" at bounding box center [597, 285] width 72 height 13
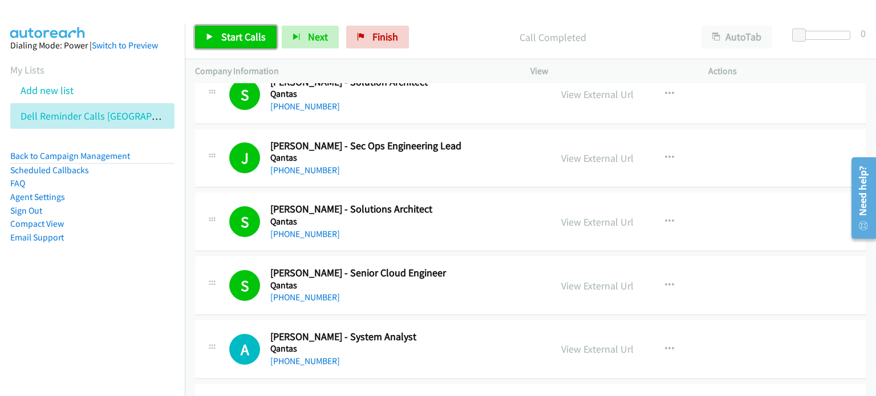
click at [228, 34] on span "Start Calls" at bounding box center [243, 36] width 44 height 13
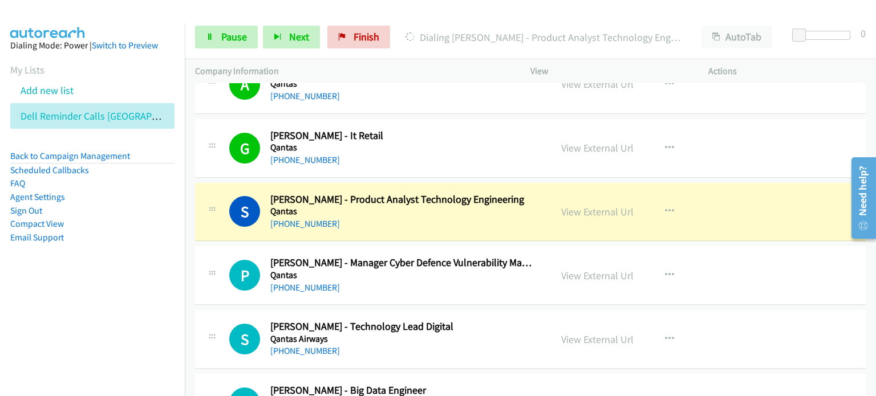
scroll to position [8438, 0]
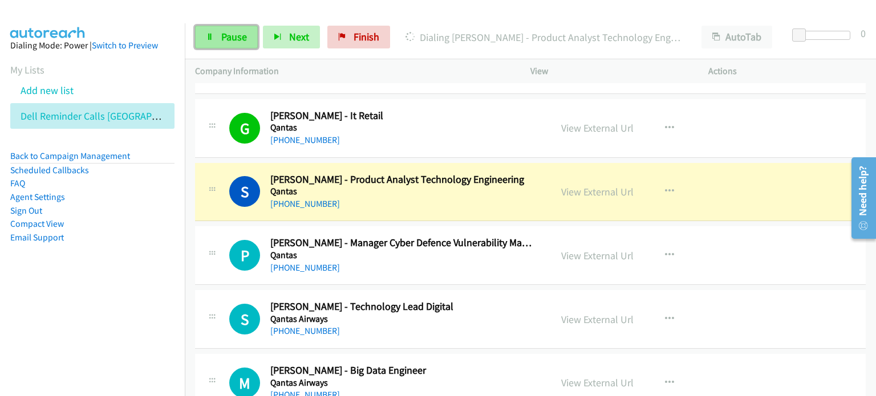
click at [231, 31] on span "Pause" at bounding box center [234, 36] width 26 height 13
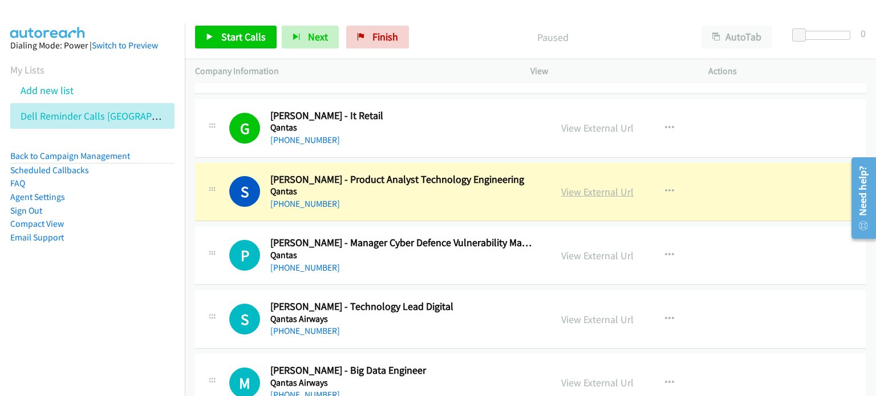
click at [574, 185] on link "View External Url" at bounding box center [597, 191] width 72 height 13
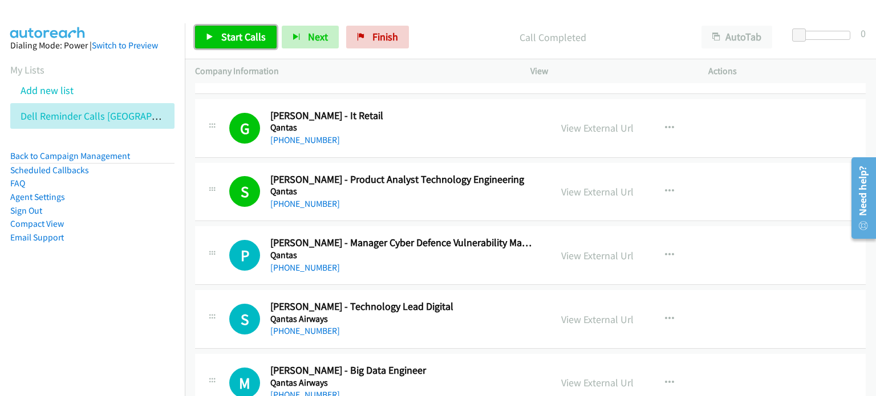
click at [235, 34] on span "Start Calls" at bounding box center [243, 36] width 44 height 13
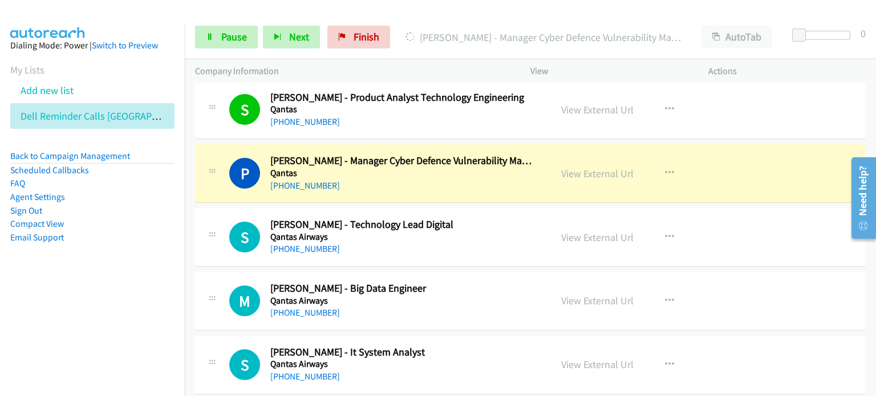
scroll to position [8552, 0]
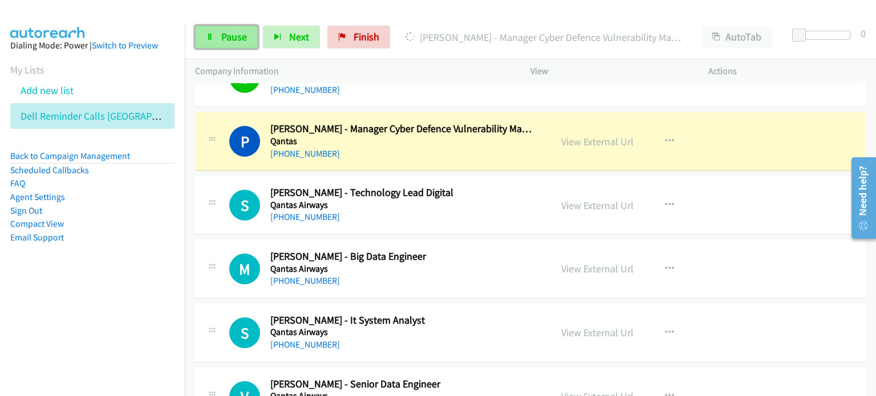
click at [233, 36] on span "Pause" at bounding box center [234, 36] width 26 height 13
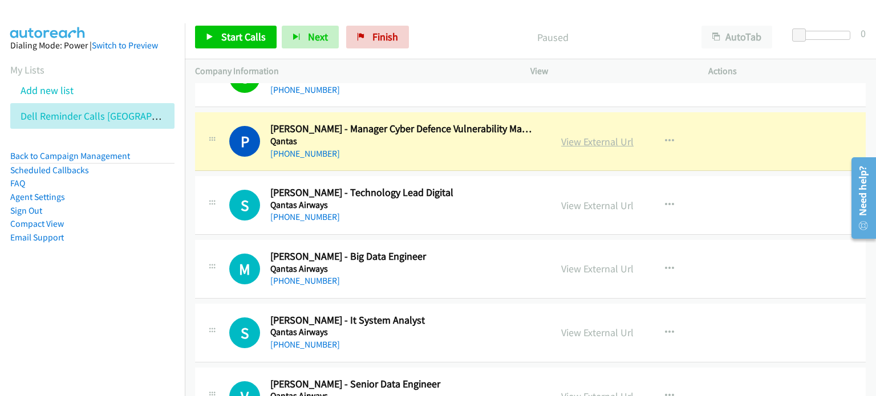
click at [577, 135] on link "View External Url" at bounding box center [597, 141] width 72 height 13
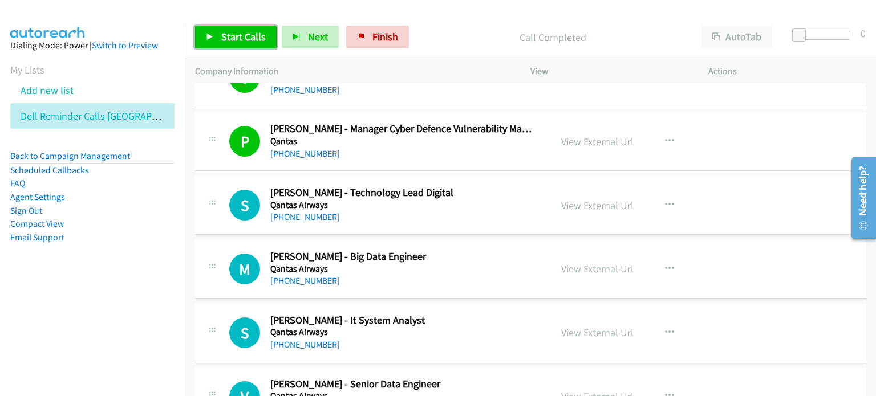
click at [230, 30] on span "Start Calls" at bounding box center [243, 36] width 44 height 13
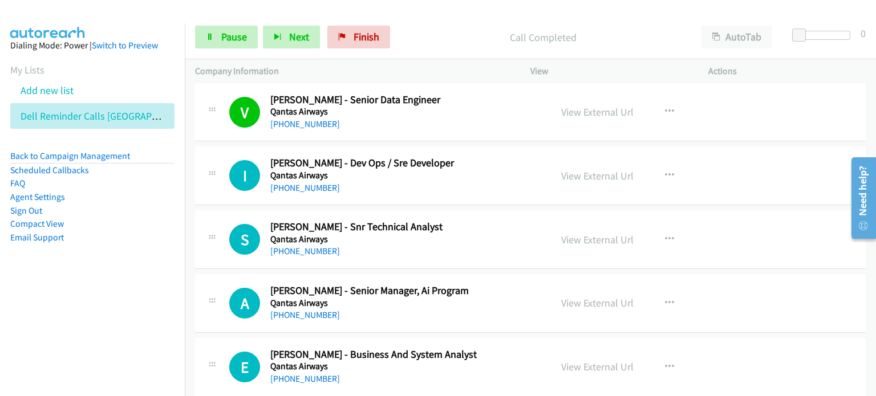
scroll to position [8837, 0]
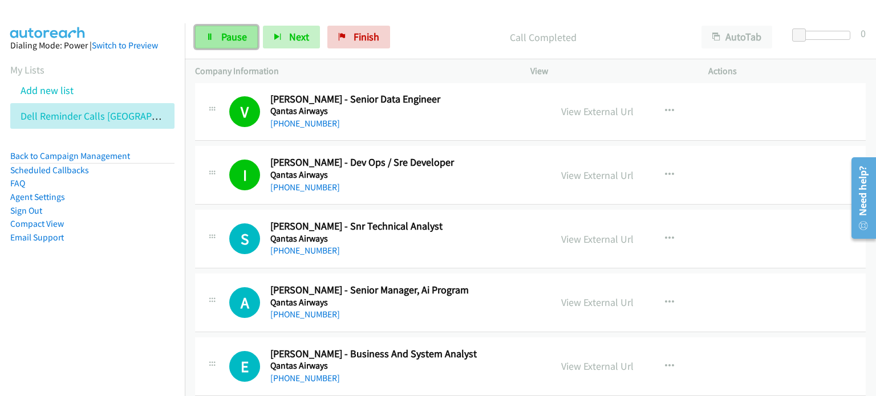
click at [223, 36] on span "Pause" at bounding box center [234, 36] width 26 height 13
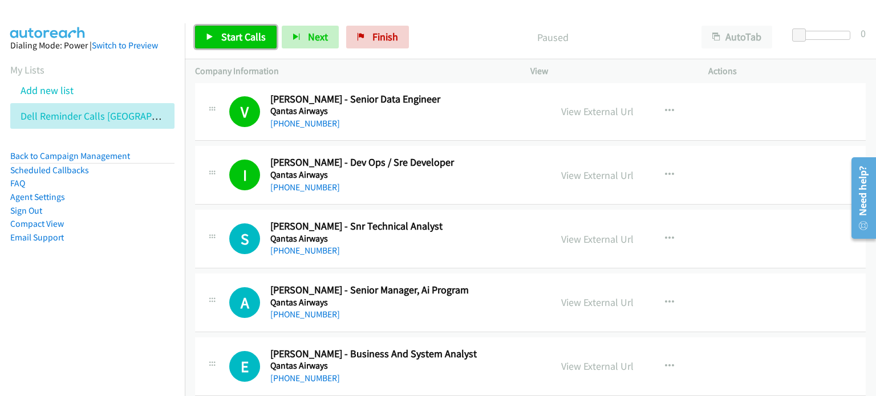
click at [238, 34] on span "Start Calls" at bounding box center [243, 36] width 44 height 13
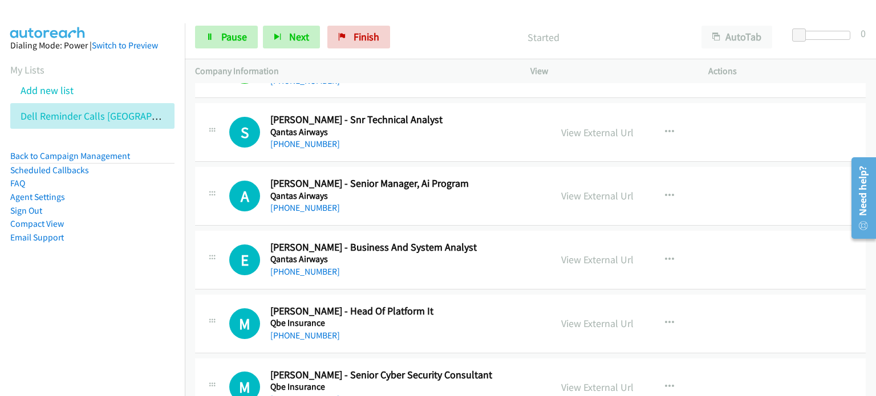
scroll to position [8952, 0]
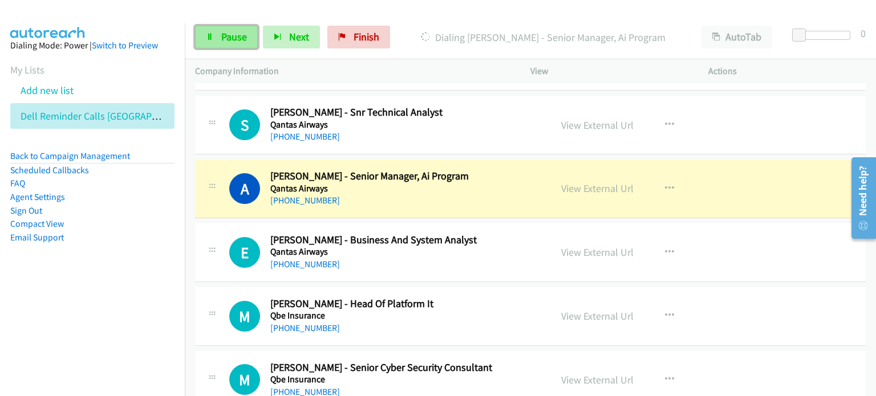
click at [222, 33] on span "Pause" at bounding box center [234, 36] width 26 height 13
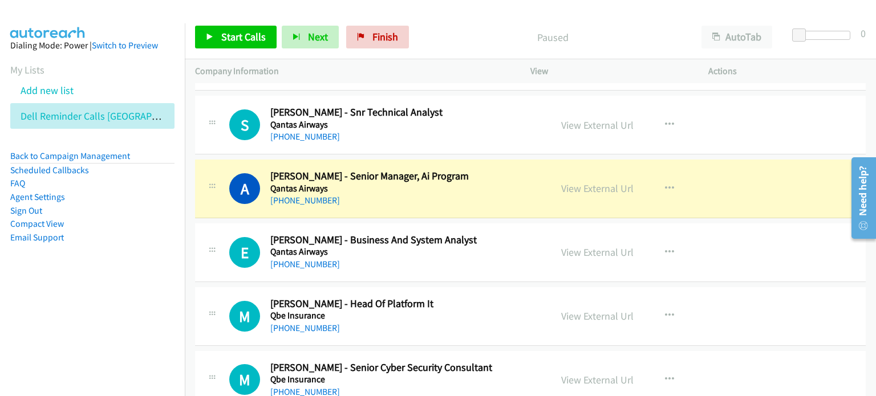
click at [590, 170] on div "View External Url View External Url Schedule/Manage Callback Start Calls Here R…" at bounding box center [645, 189] width 188 height 38
click at [593, 182] on link "View External Url" at bounding box center [597, 188] width 72 height 13
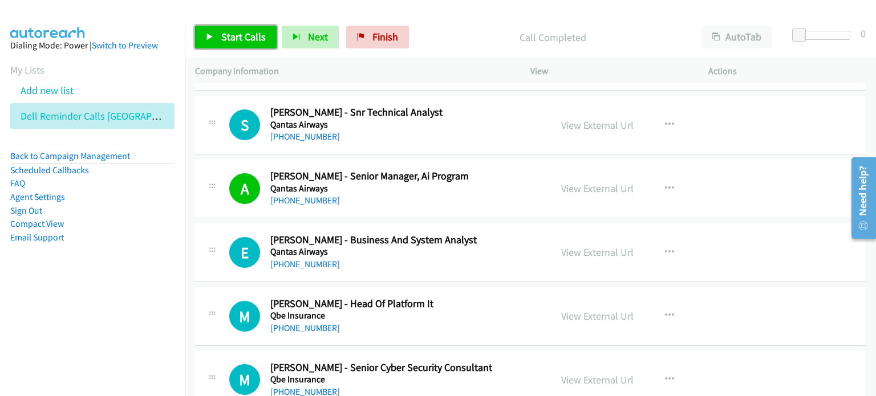
click at [237, 30] on span "Start Calls" at bounding box center [243, 36] width 44 height 13
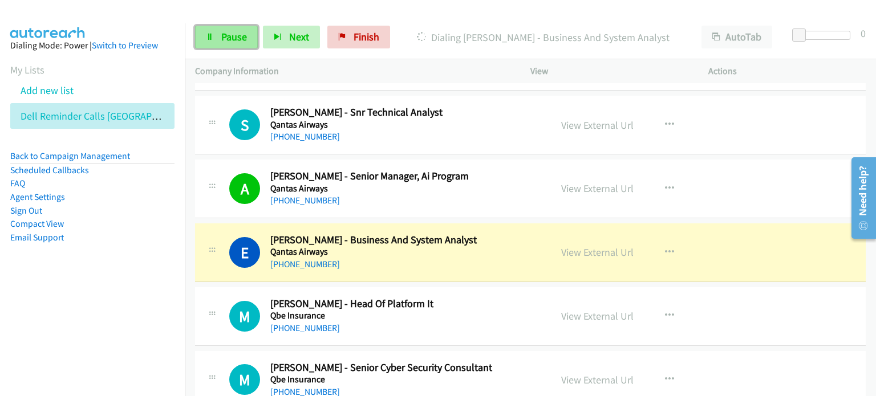
click at [230, 34] on span "Pause" at bounding box center [234, 36] width 26 height 13
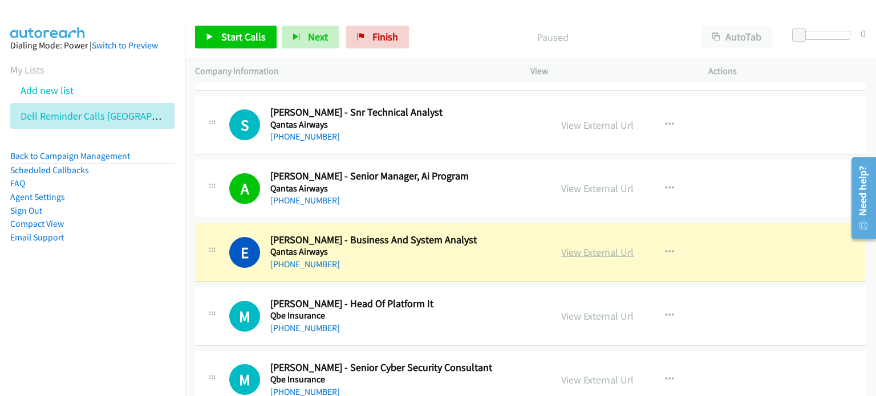
click at [578, 246] on link "View External Url" at bounding box center [597, 252] width 72 height 13
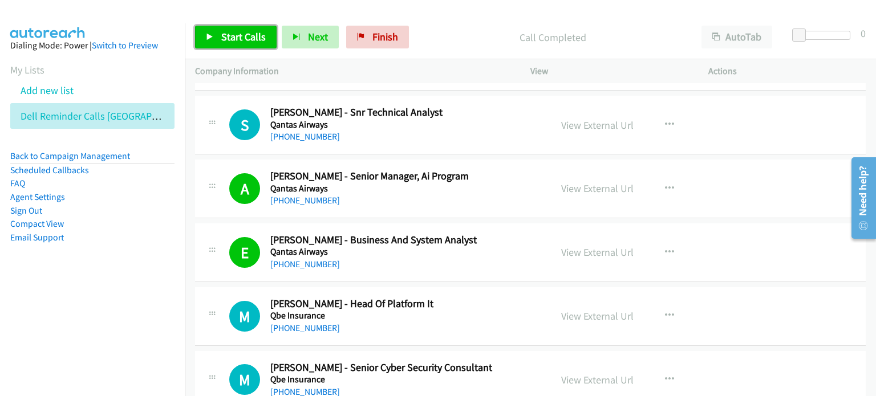
click at [230, 36] on span "Start Calls" at bounding box center [243, 36] width 44 height 13
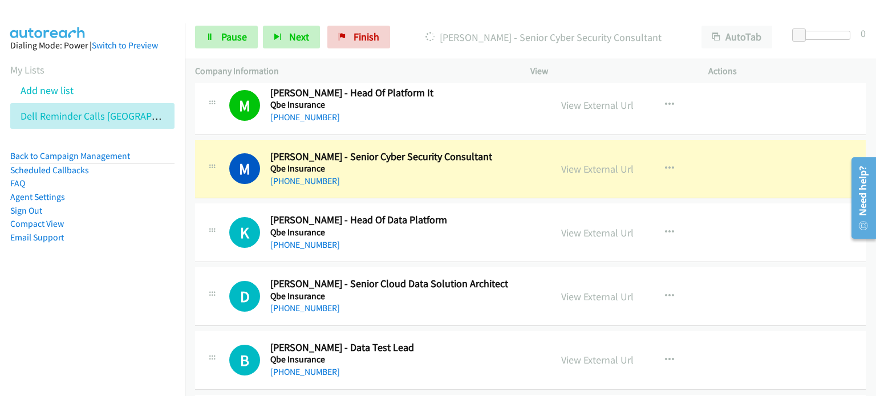
scroll to position [9180, 0]
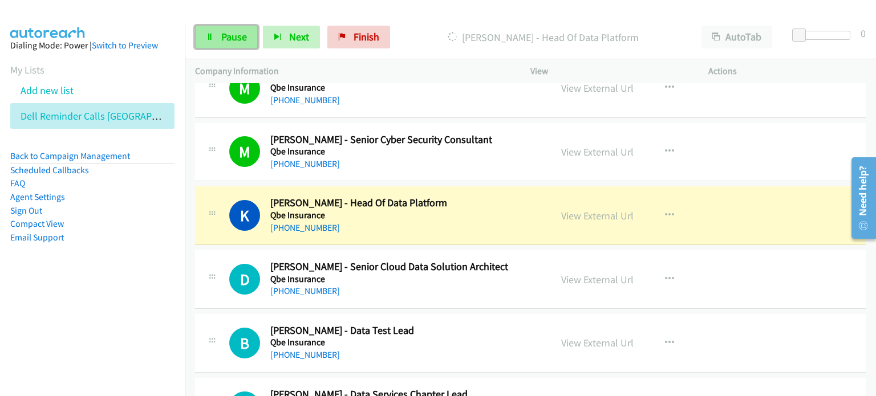
click at [226, 31] on span "Pause" at bounding box center [234, 36] width 26 height 13
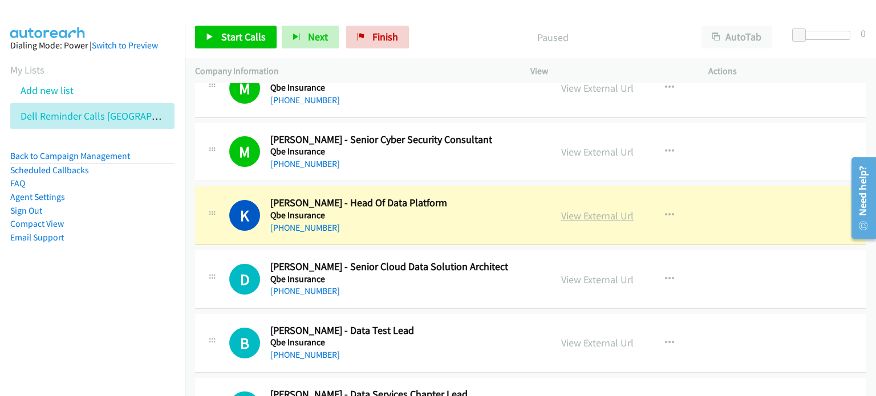
click at [583, 209] on link "View External Url" at bounding box center [597, 215] width 72 height 13
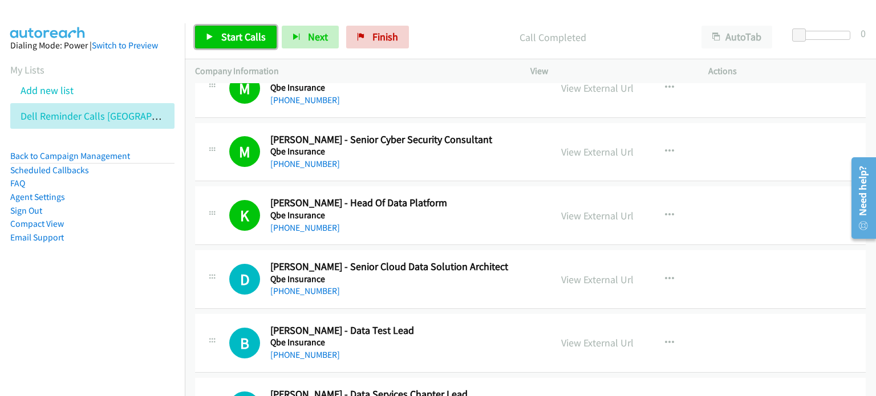
click at [243, 36] on span "Start Calls" at bounding box center [243, 36] width 44 height 13
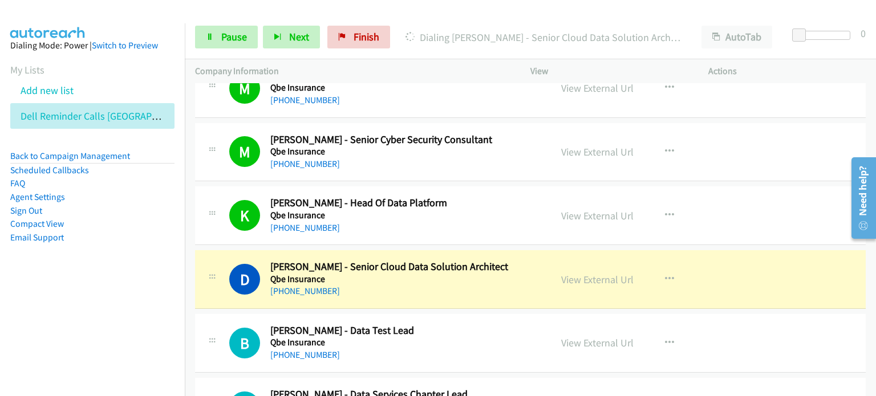
scroll to position [9237, 0]
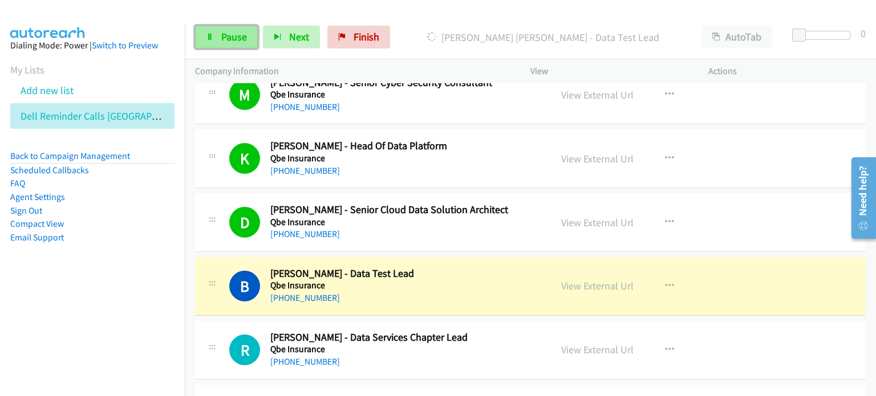
click at [229, 34] on span "Pause" at bounding box center [234, 36] width 26 height 13
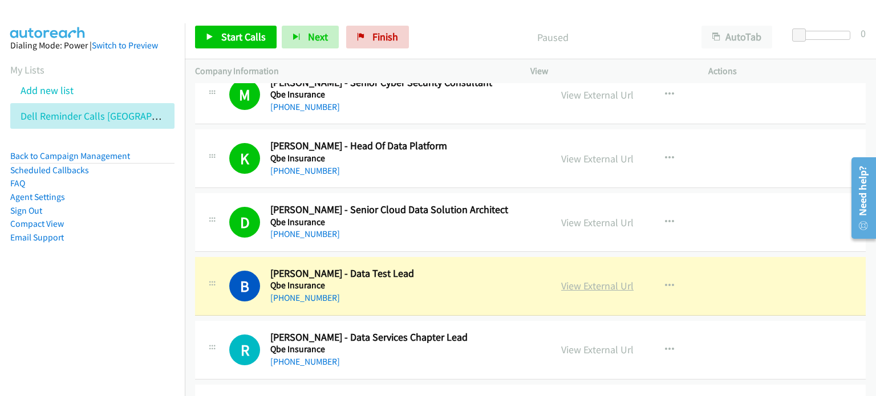
click at [589, 279] on link "View External Url" at bounding box center [597, 285] width 72 height 13
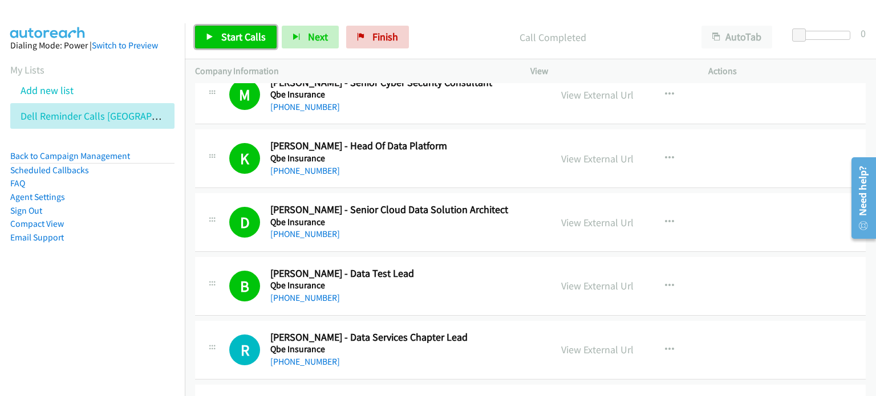
click at [237, 35] on span "Start Calls" at bounding box center [243, 36] width 44 height 13
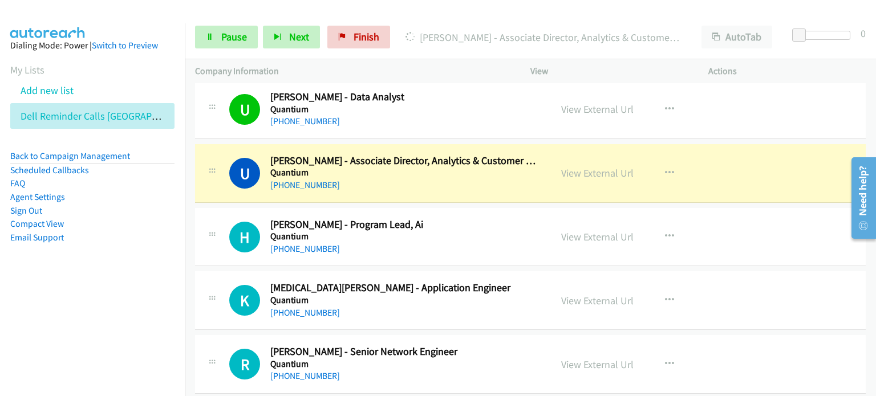
scroll to position [9750, 0]
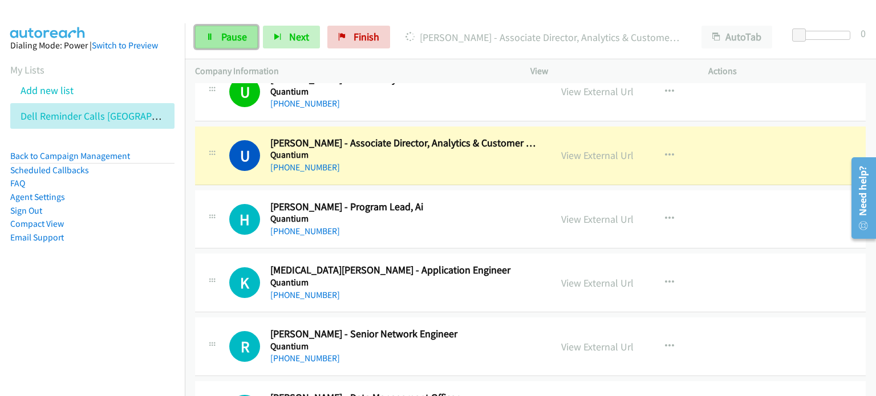
click at [225, 30] on span "Pause" at bounding box center [234, 36] width 26 height 13
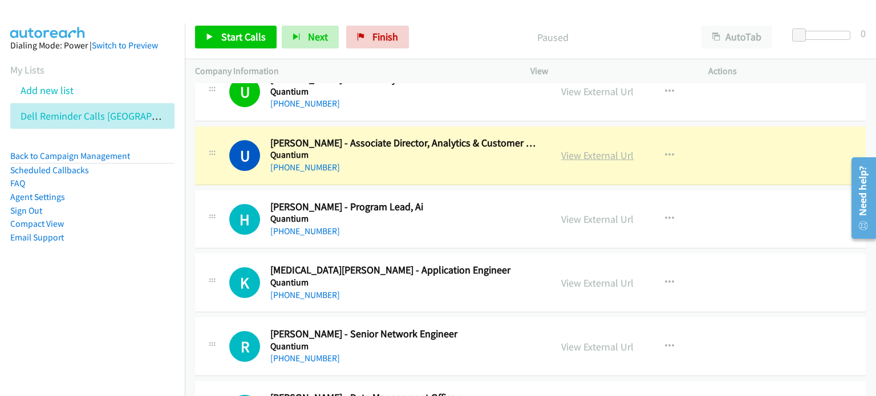
click at [575, 149] on link "View External Url" at bounding box center [597, 155] width 72 height 13
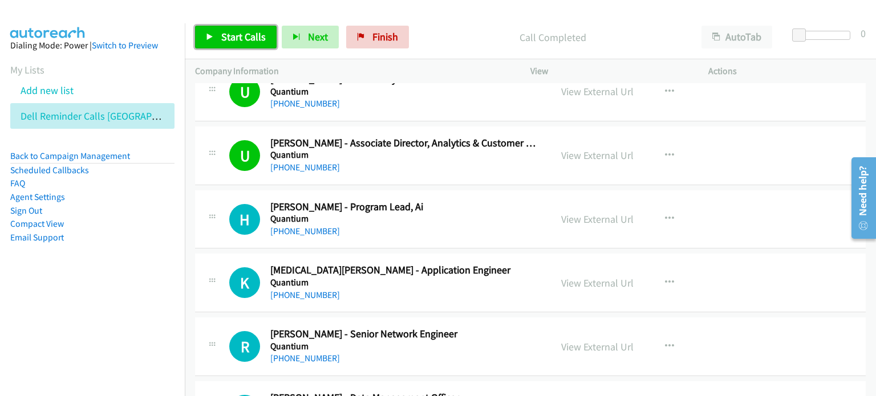
drag, startPoint x: 241, startPoint y: 35, endPoint x: 387, endPoint y: 109, distance: 163.4
click at [242, 35] on span "Start Calls" at bounding box center [243, 36] width 44 height 13
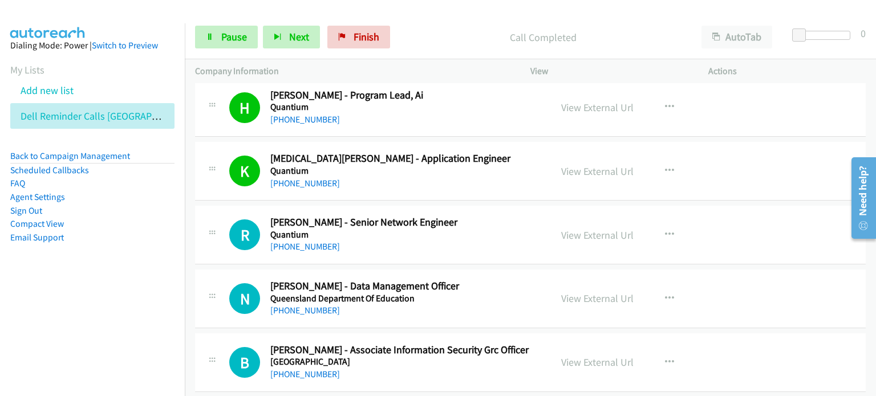
scroll to position [9864, 0]
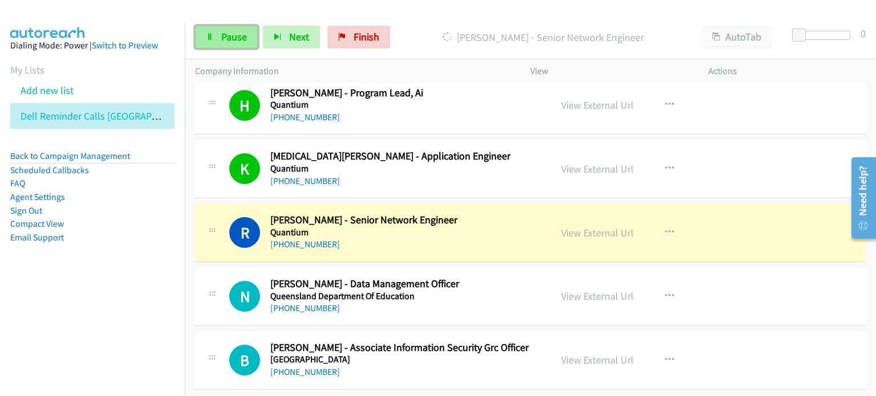
click at [221, 34] on span "Pause" at bounding box center [234, 36] width 26 height 13
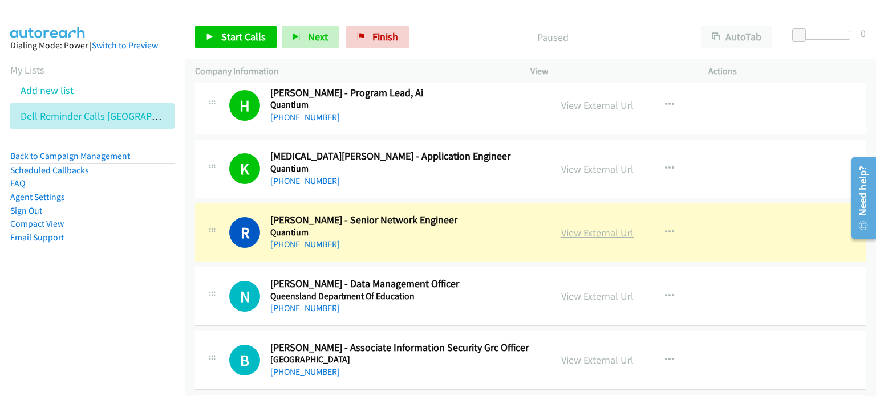
click at [604, 226] on link "View External Url" at bounding box center [597, 232] width 72 height 13
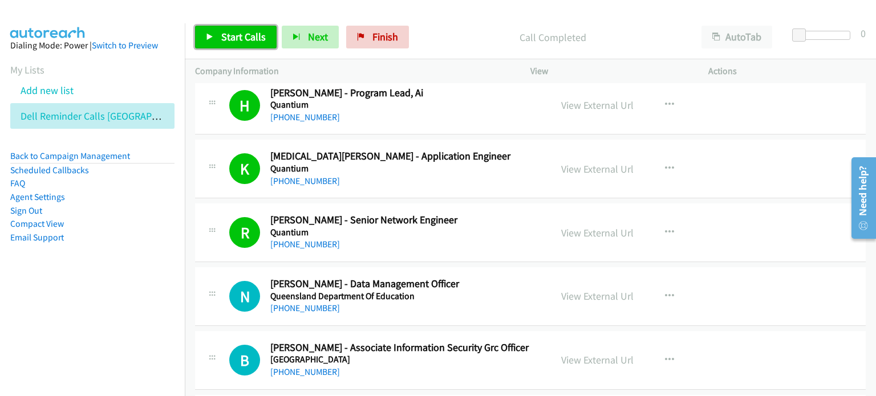
click at [237, 37] on span "Start Calls" at bounding box center [243, 36] width 44 height 13
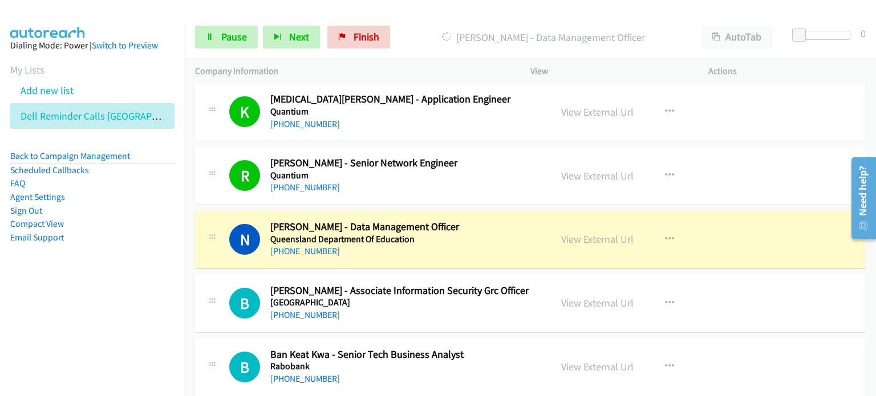
scroll to position [9978, 0]
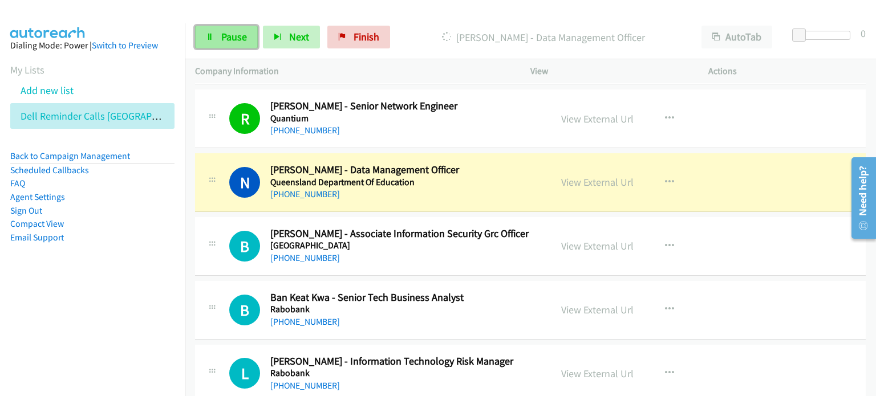
click at [234, 38] on span "Pause" at bounding box center [234, 36] width 26 height 13
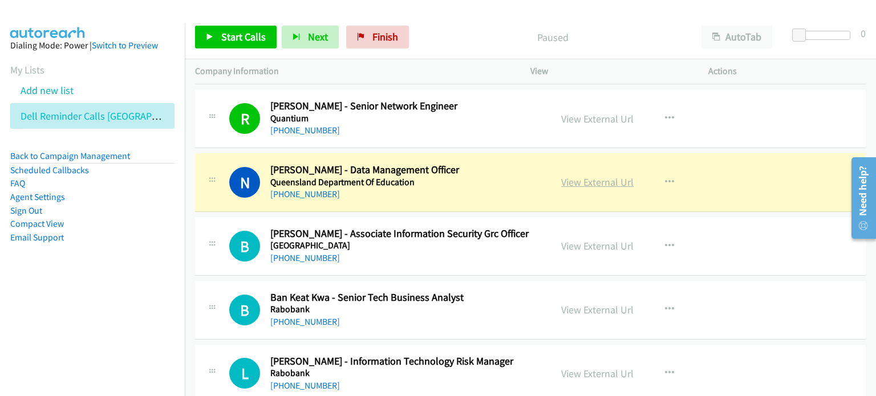
click at [565, 176] on link "View External Url" at bounding box center [597, 182] width 72 height 13
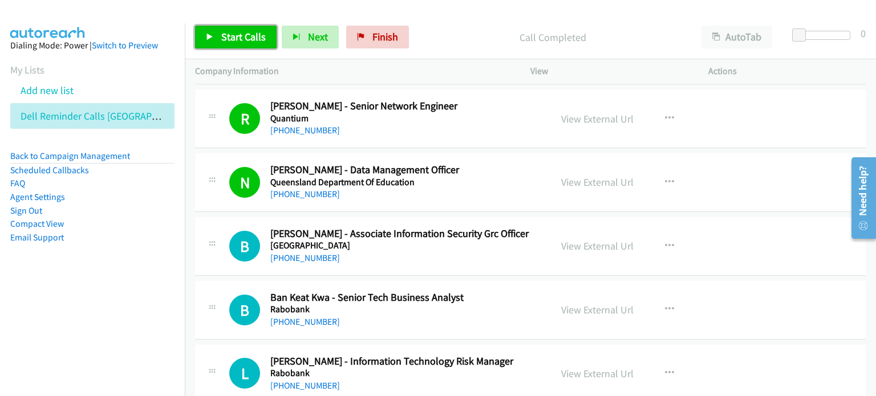
click at [241, 38] on span "Start Calls" at bounding box center [243, 36] width 44 height 13
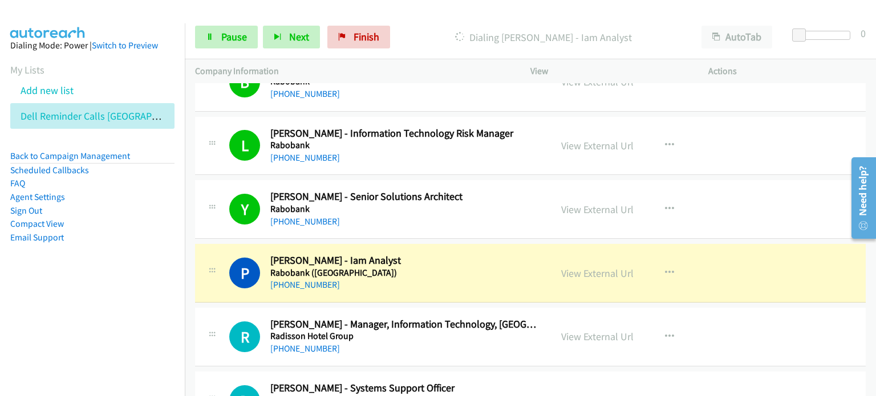
scroll to position [10263, 0]
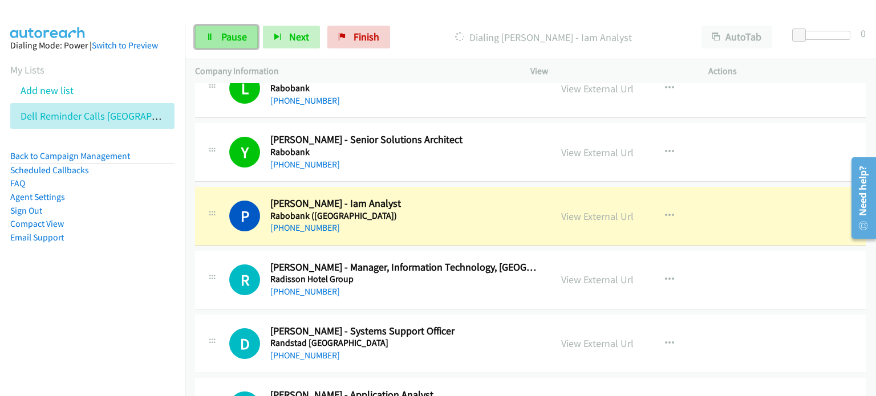
click at [226, 35] on span "Pause" at bounding box center [234, 36] width 26 height 13
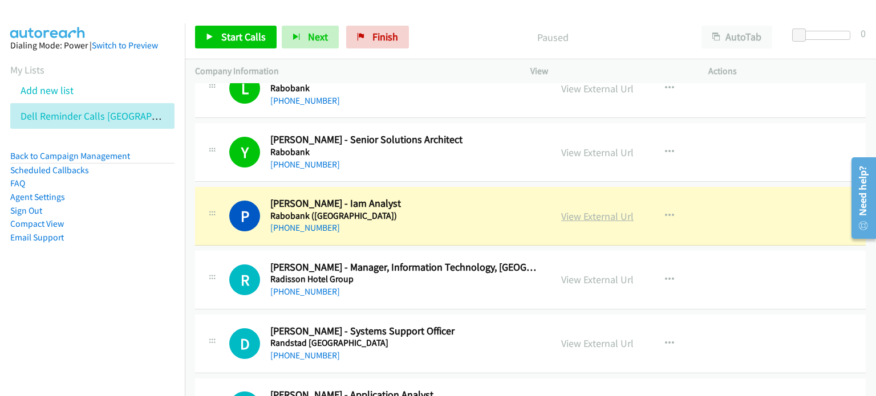
click at [589, 210] on link "View External Url" at bounding box center [597, 216] width 72 height 13
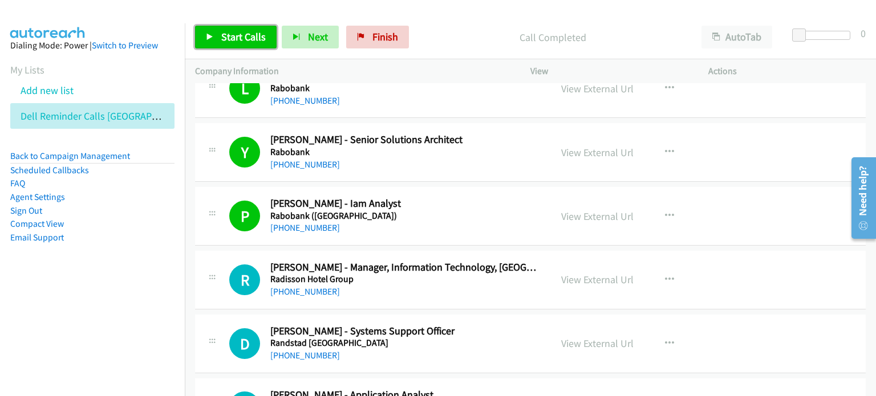
click at [230, 38] on span "Start Calls" at bounding box center [243, 36] width 44 height 13
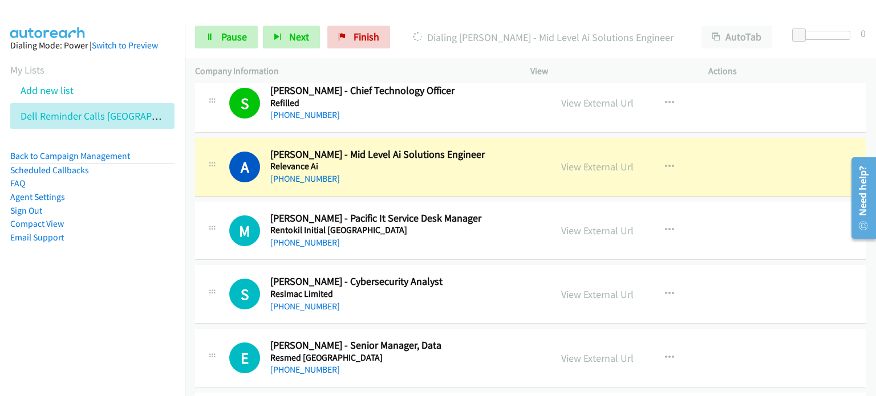
scroll to position [10776, 0]
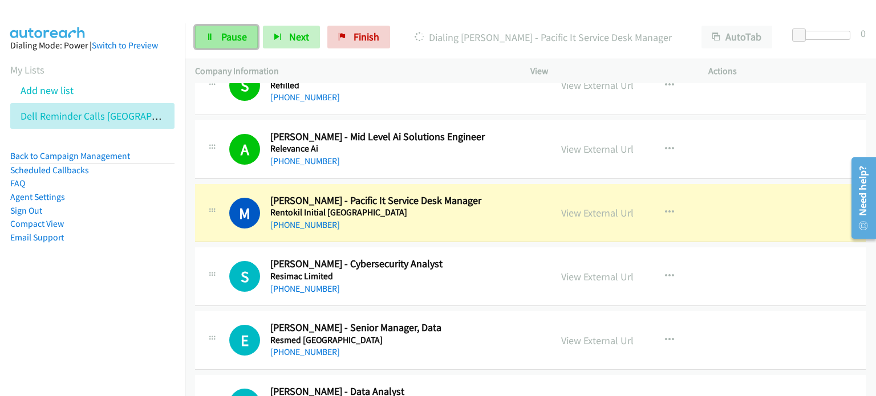
click at [230, 34] on span "Pause" at bounding box center [234, 36] width 26 height 13
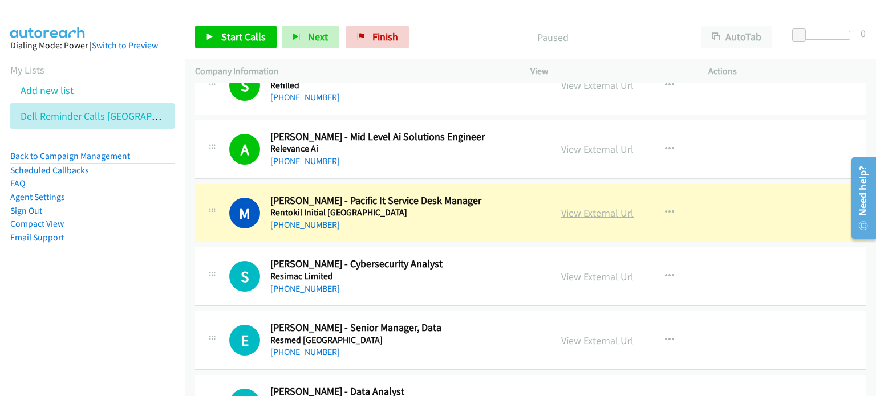
click at [590, 206] on link "View External Url" at bounding box center [597, 212] width 72 height 13
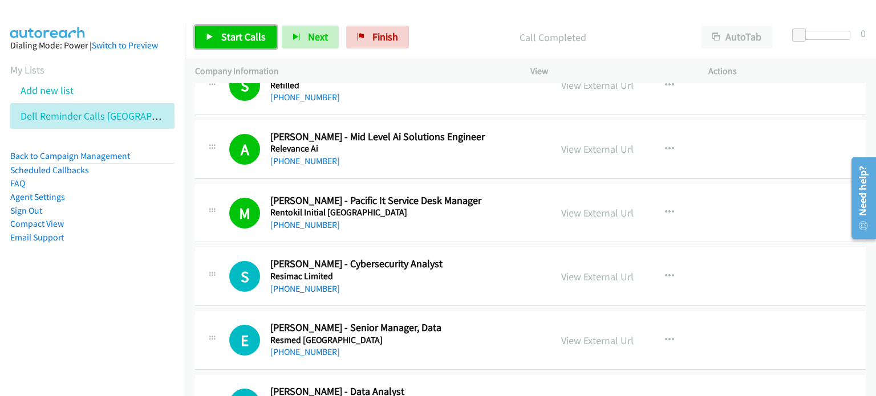
click at [249, 36] on span "Start Calls" at bounding box center [243, 36] width 44 height 13
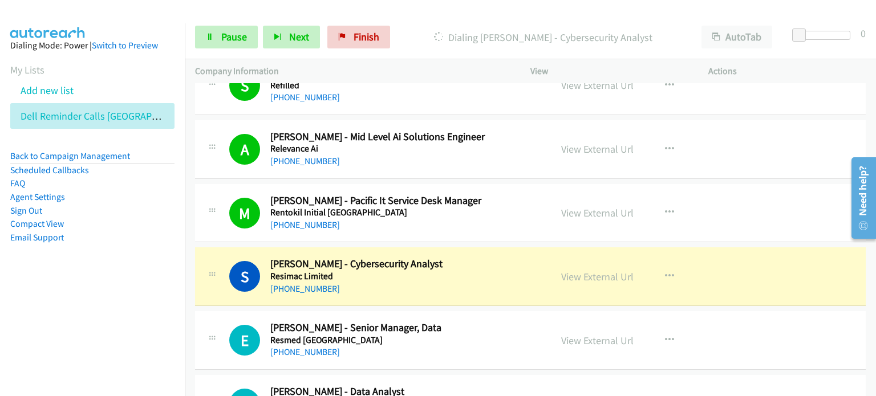
scroll to position [10833, 0]
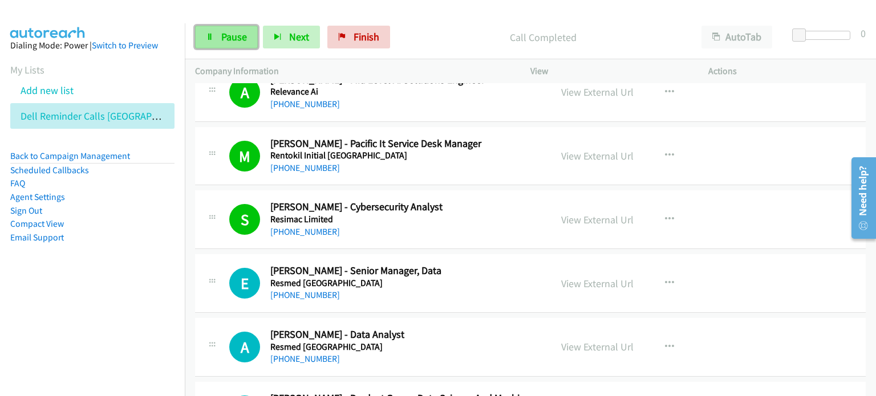
click at [233, 31] on span "Pause" at bounding box center [234, 36] width 26 height 13
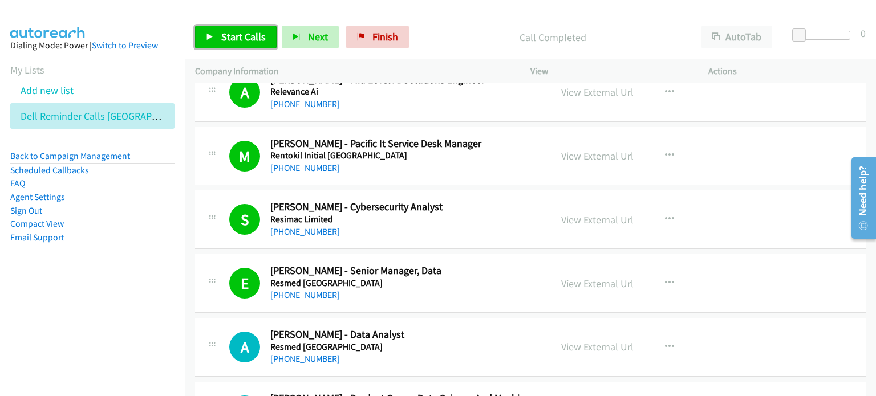
click at [241, 33] on span "Start Calls" at bounding box center [243, 36] width 44 height 13
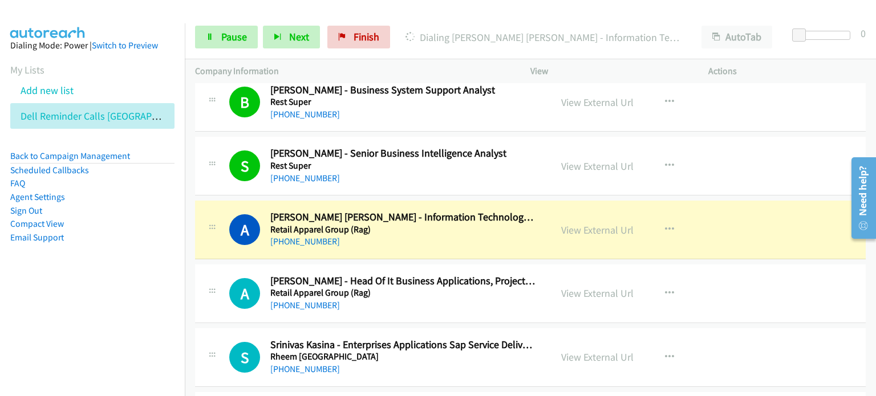
scroll to position [11289, 0]
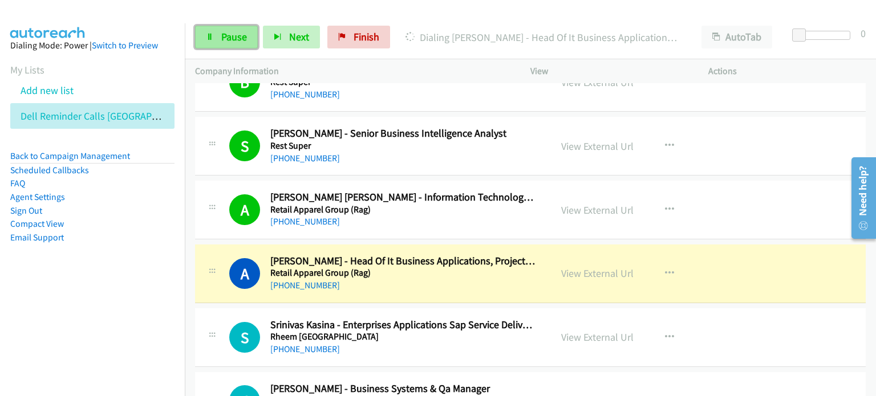
click at [219, 33] on link "Pause" at bounding box center [226, 37] width 63 height 23
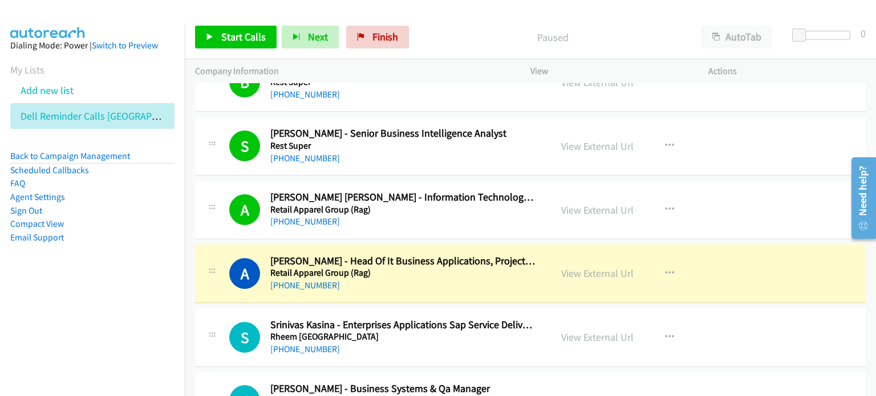
drag, startPoint x: 578, startPoint y: 253, endPoint x: 488, endPoint y: 234, distance: 91.9
click at [591, 267] on link "View External Url" at bounding box center [597, 273] width 72 height 13
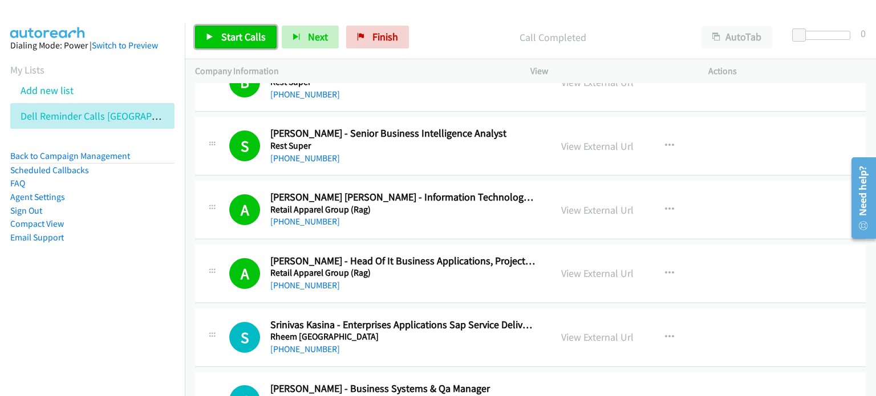
click at [217, 26] on link "Start Calls" at bounding box center [236, 37] width 82 height 23
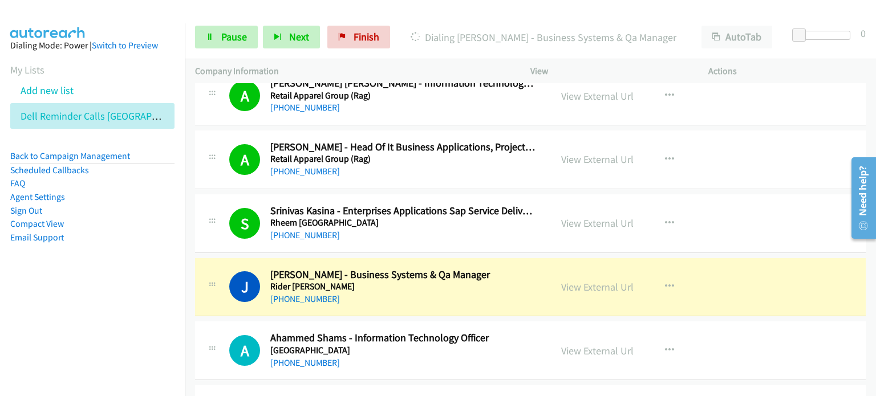
scroll to position [11460, 0]
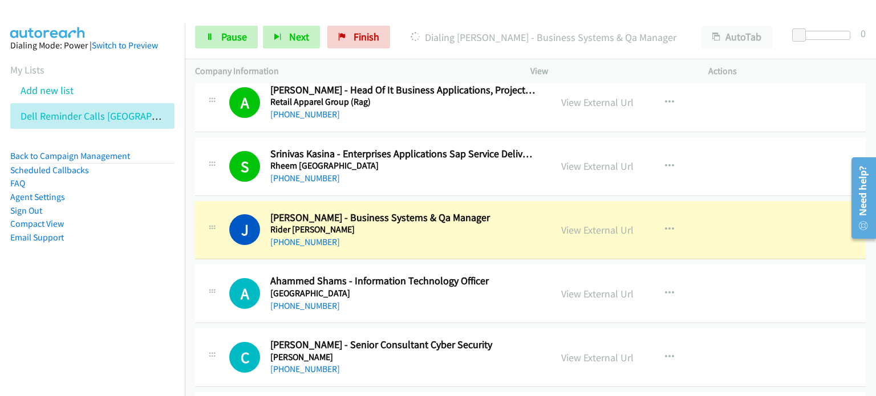
click at [217, 24] on div "Start Calls Pause Next Finish Dialing [PERSON_NAME] - Business Systems & Qa Man…" at bounding box center [530, 37] width 691 height 44
click at [220, 27] on link "Pause" at bounding box center [226, 37] width 63 height 23
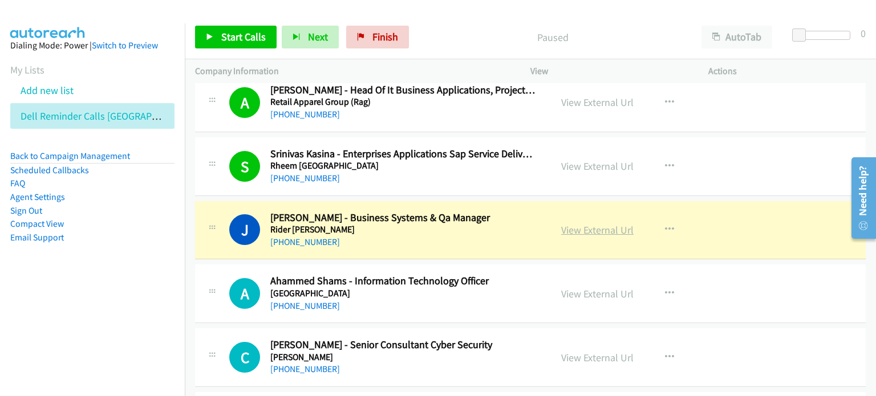
click at [580, 224] on link "View External Url" at bounding box center [597, 230] width 72 height 13
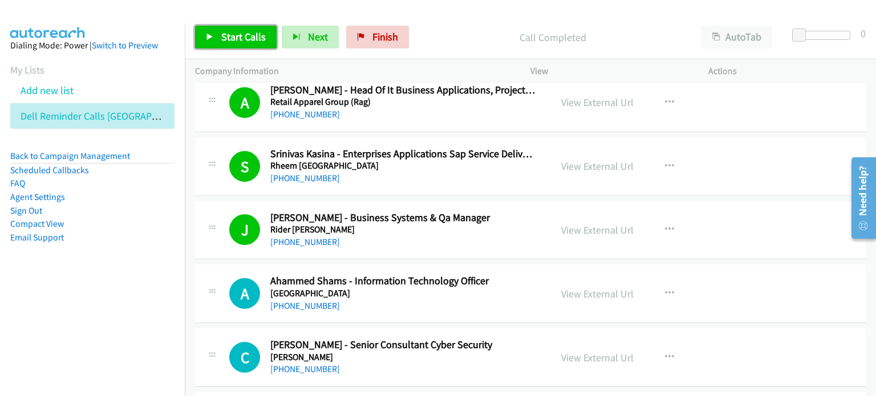
click at [232, 31] on span "Start Calls" at bounding box center [243, 36] width 44 height 13
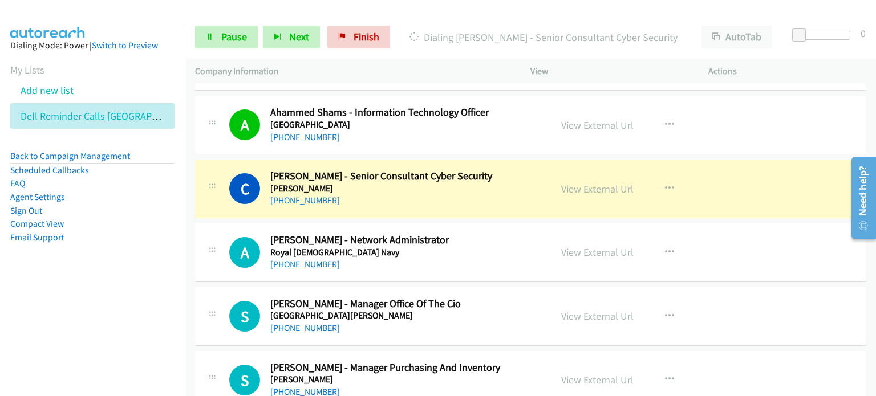
scroll to position [11688, 0]
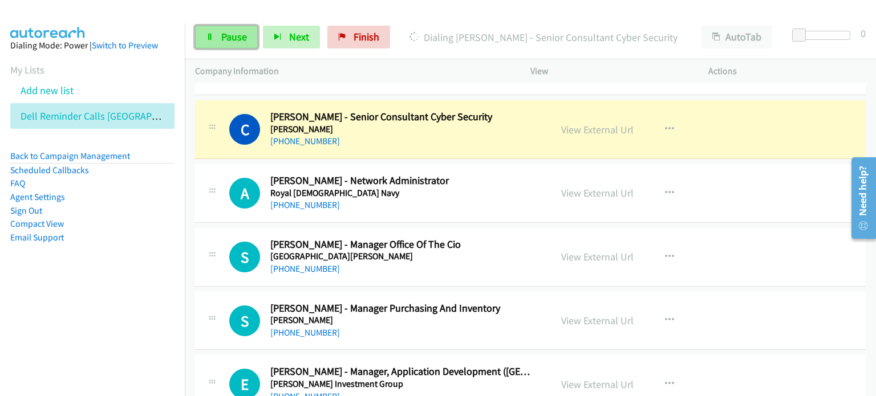
click at [221, 34] on span "Pause" at bounding box center [234, 36] width 26 height 13
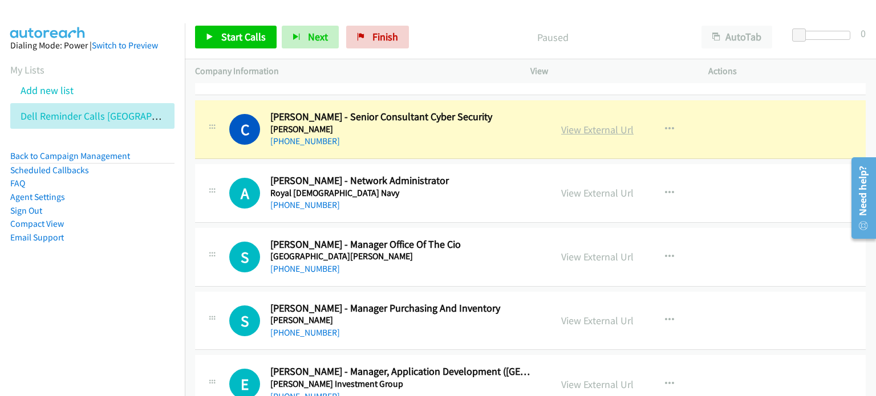
click at [577, 123] on link "View External Url" at bounding box center [597, 129] width 72 height 13
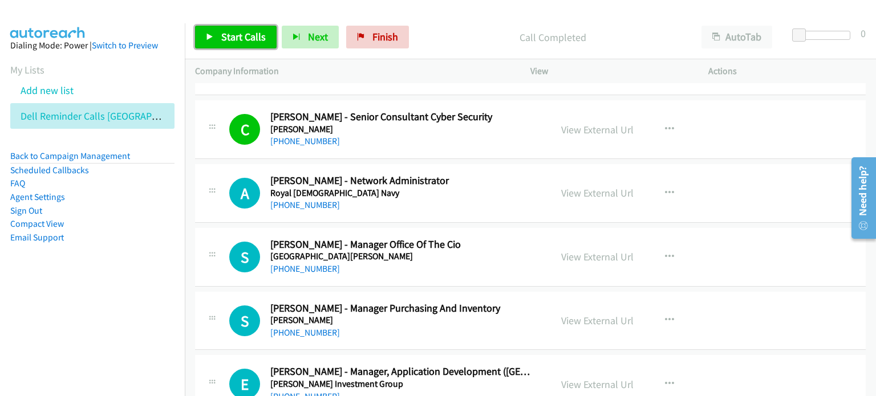
click at [237, 33] on span "Start Calls" at bounding box center [243, 36] width 44 height 13
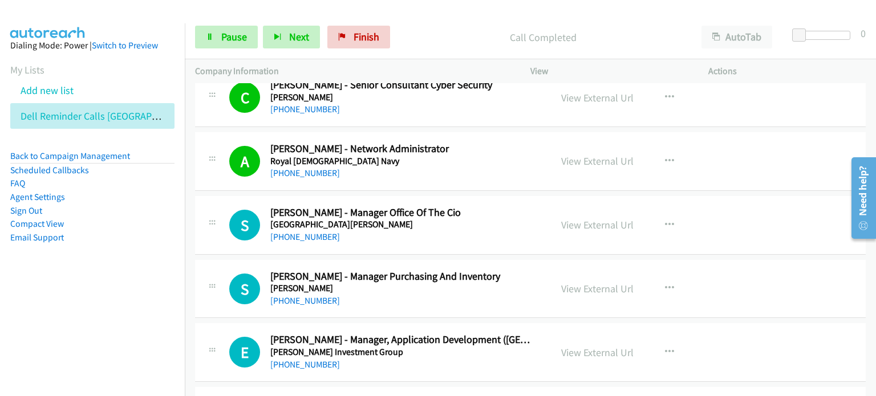
scroll to position [11745, 0]
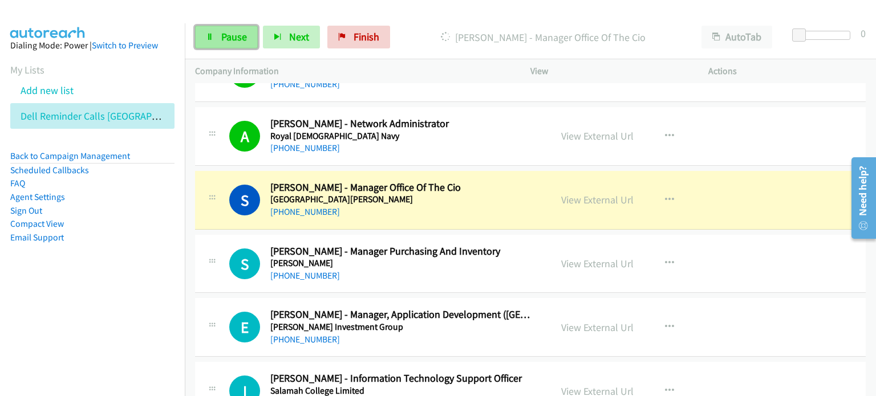
click at [221, 36] on span "Pause" at bounding box center [234, 36] width 26 height 13
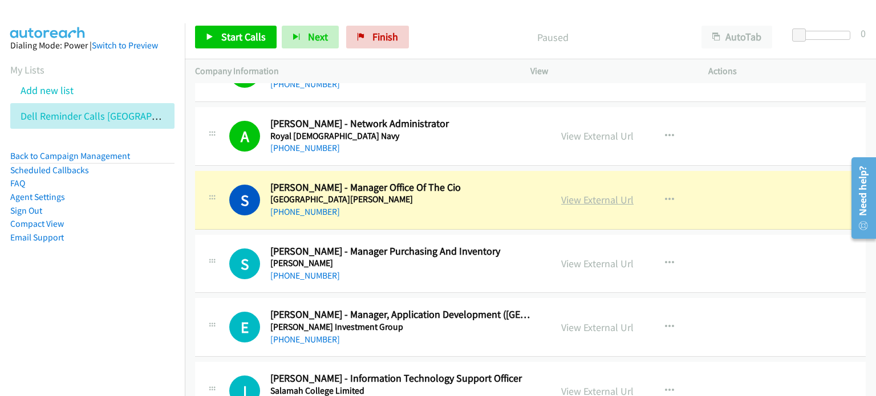
click at [593, 193] on link "View External Url" at bounding box center [597, 199] width 72 height 13
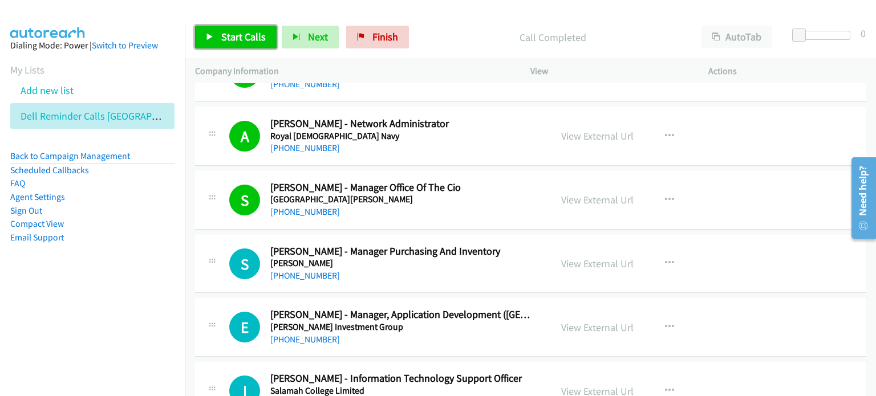
click at [230, 36] on span "Start Calls" at bounding box center [243, 36] width 44 height 13
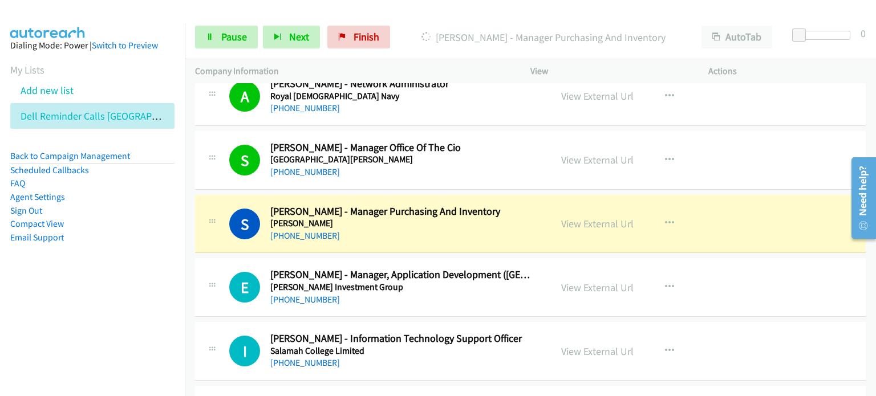
scroll to position [11802, 0]
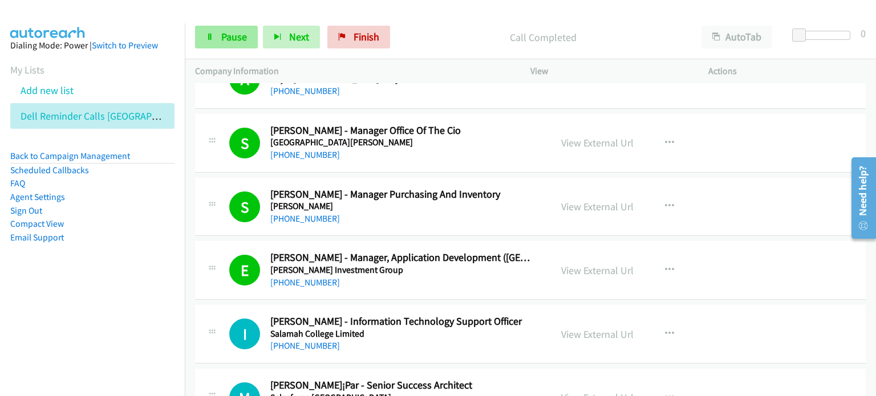
drag, startPoint x: 244, startPoint y: 43, endPoint x: 239, endPoint y: 38, distance: 6.5
click at [243, 43] on span "Pause" at bounding box center [234, 36] width 26 height 13
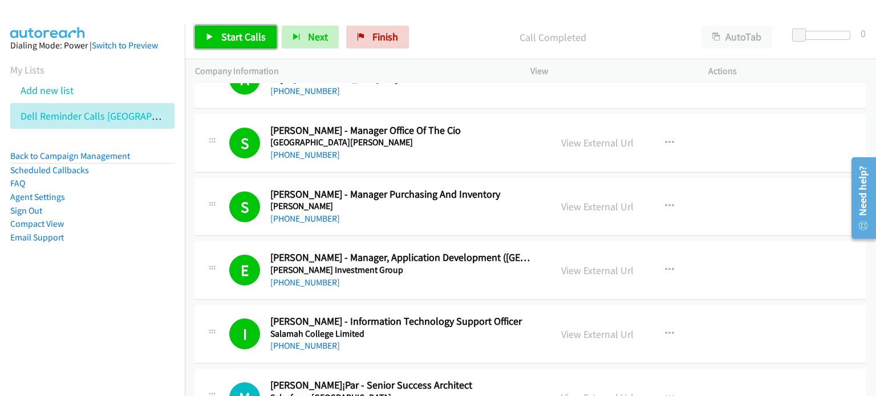
click at [231, 36] on span "Start Calls" at bounding box center [243, 36] width 44 height 13
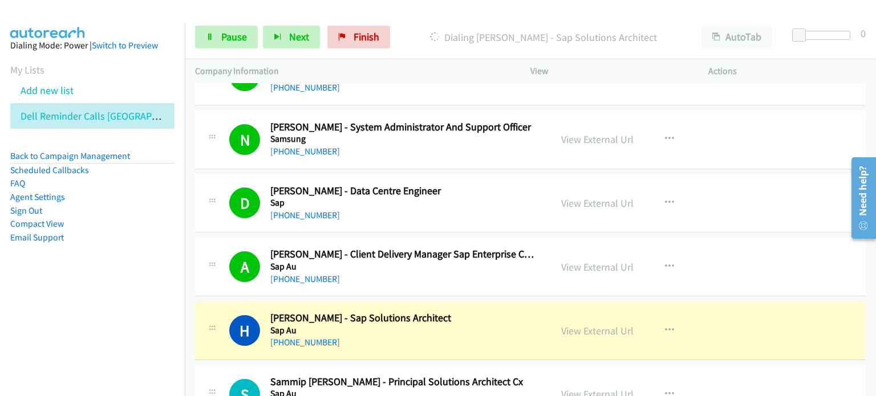
scroll to position [12201, 0]
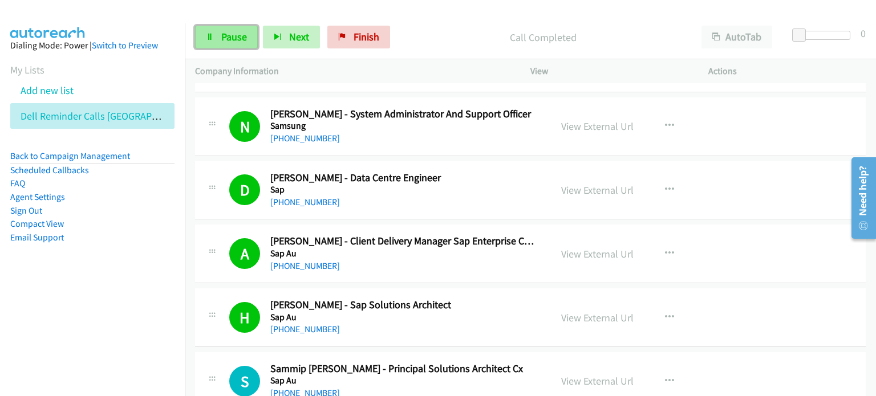
click at [239, 37] on span "Pause" at bounding box center [234, 36] width 26 height 13
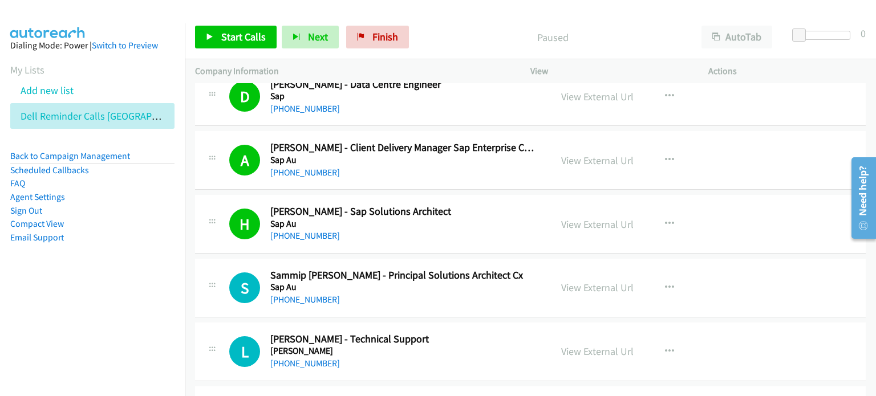
scroll to position [12315, 0]
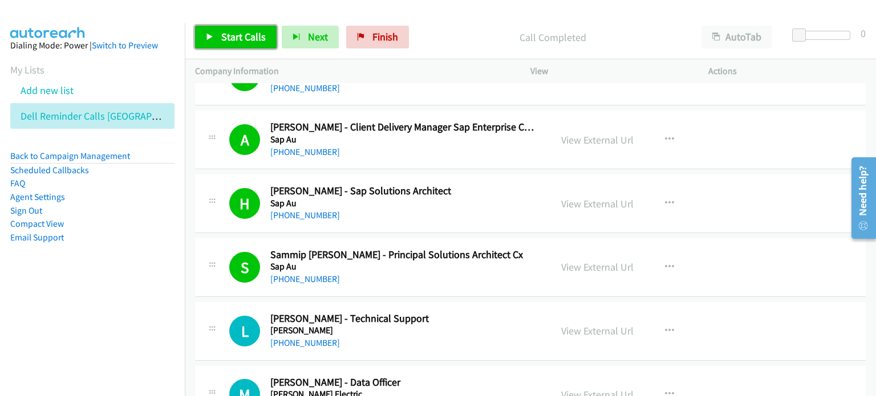
click at [233, 32] on span "Start Calls" at bounding box center [243, 36] width 44 height 13
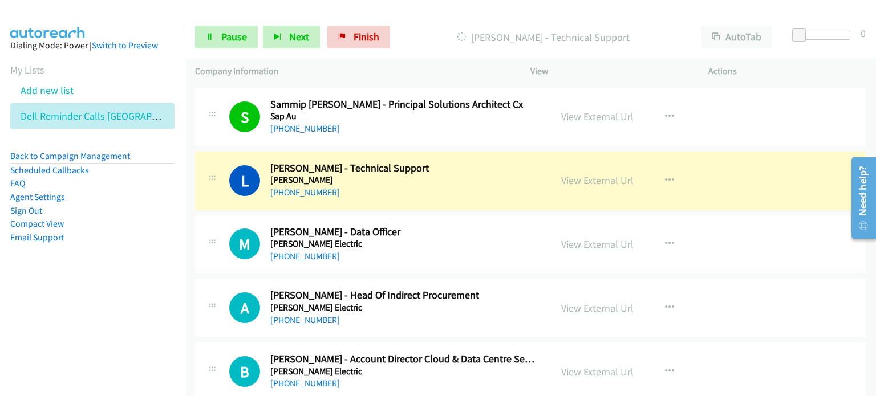
scroll to position [12486, 0]
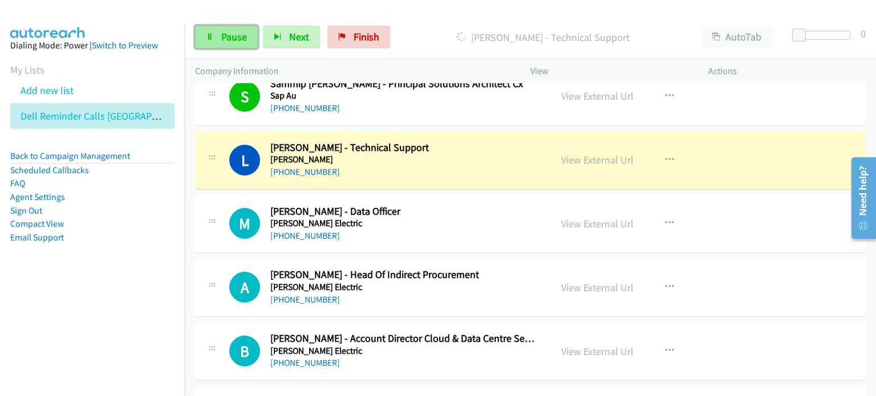
click at [214, 34] on link "Pause" at bounding box center [226, 37] width 63 height 23
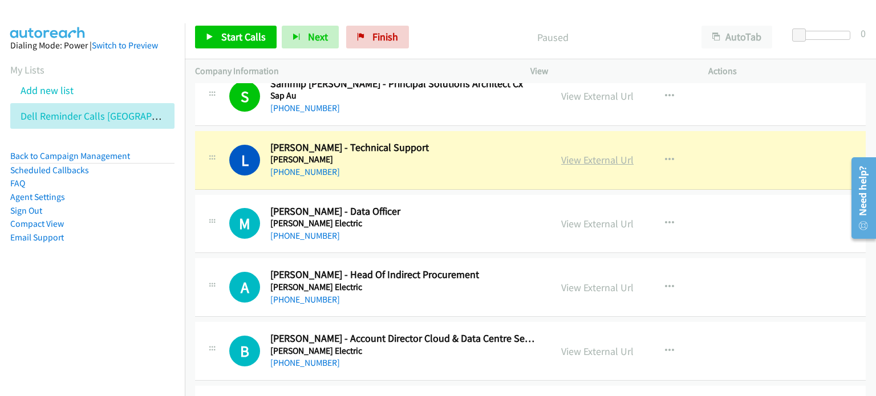
click at [590, 153] on link "View External Url" at bounding box center [597, 159] width 72 height 13
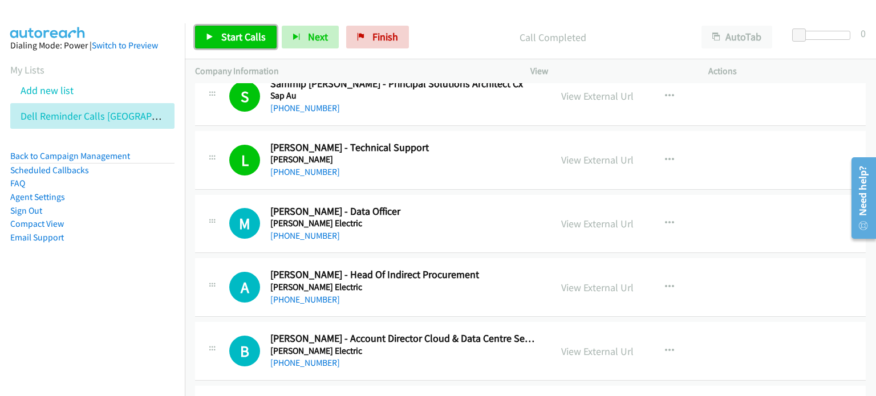
click at [237, 31] on span "Start Calls" at bounding box center [243, 36] width 44 height 13
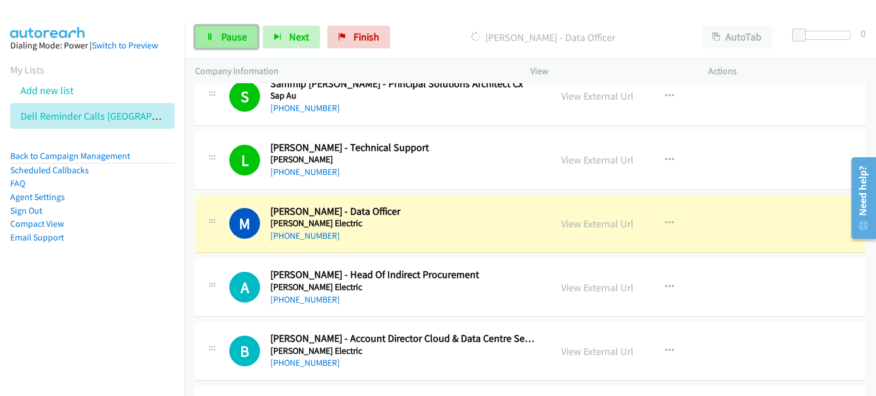
click at [227, 34] on span "Pause" at bounding box center [234, 36] width 26 height 13
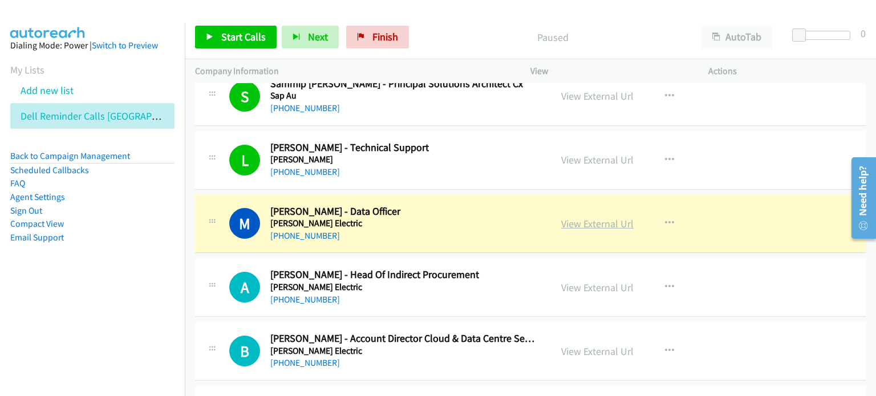
click at [581, 217] on link "View External Url" at bounding box center [597, 223] width 72 height 13
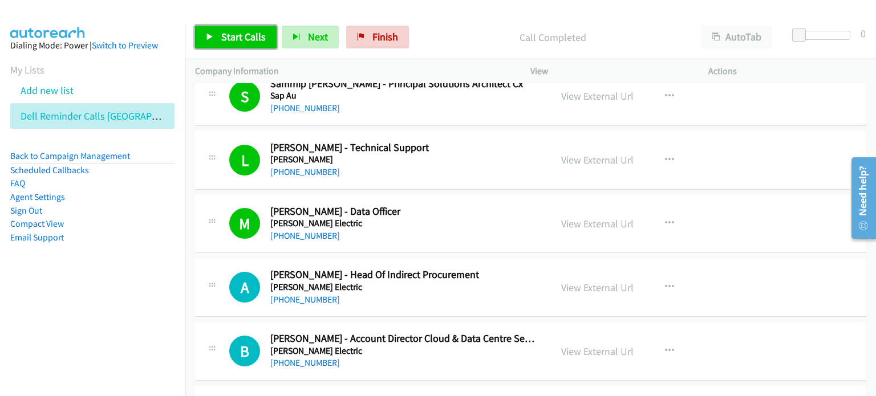
click at [235, 39] on span "Start Calls" at bounding box center [243, 36] width 44 height 13
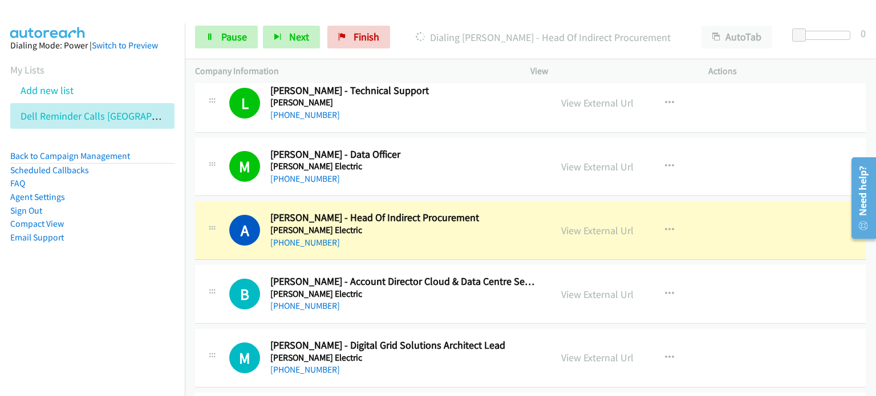
scroll to position [12601, 0]
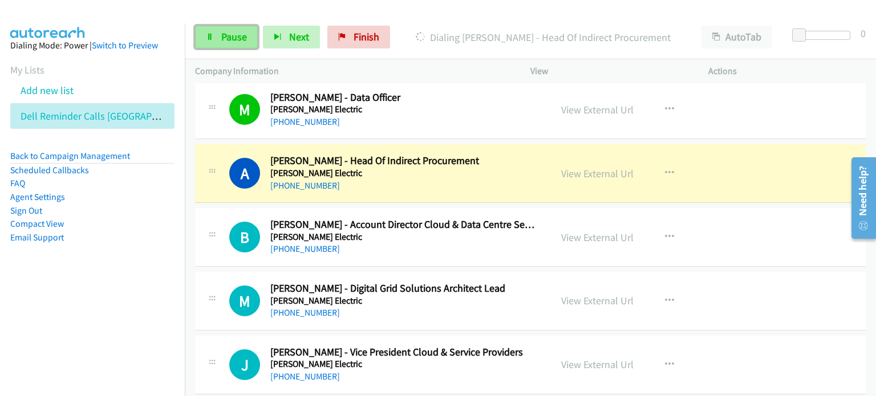
click at [224, 37] on span "Pause" at bounding box center [234, 36] width 26 height 13
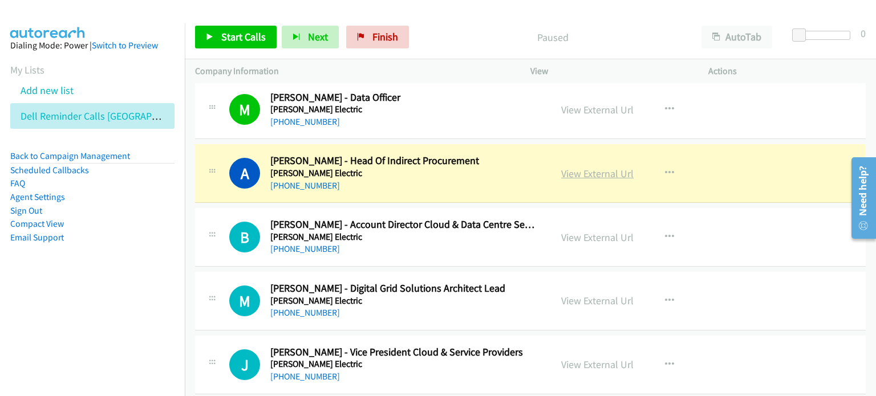
click at [568, 167] on link "View External Url" at bounding box center [597, 173] width 72 height 13
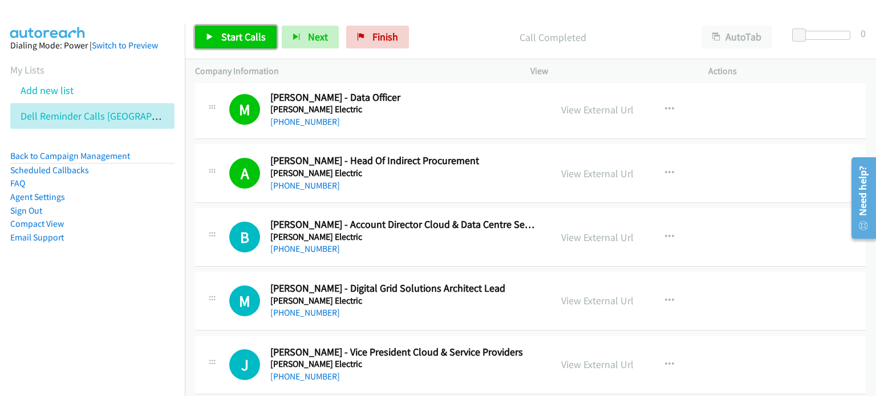
click at [220, 29] on link "Start Calls" at bounding box center [236, 37] width 82 height 23
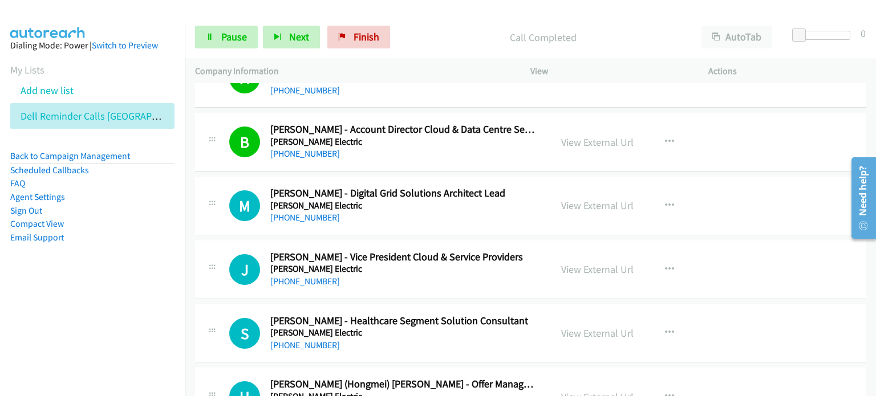
scroll to position [12715, 0]
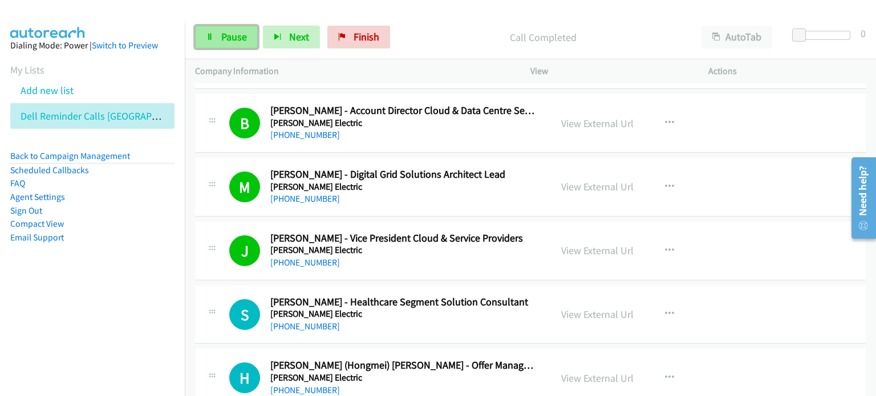
click at [233, 32] on span "Pause" at bounding box center [234, 36] width 26 height 13
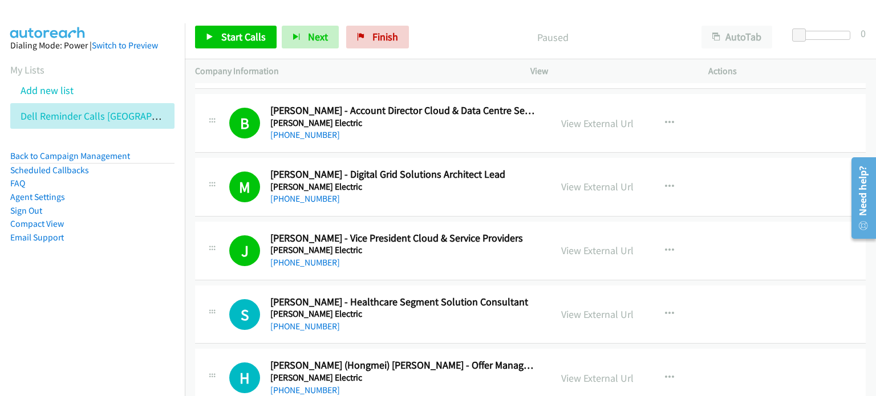
scroll to position [12772, 0]
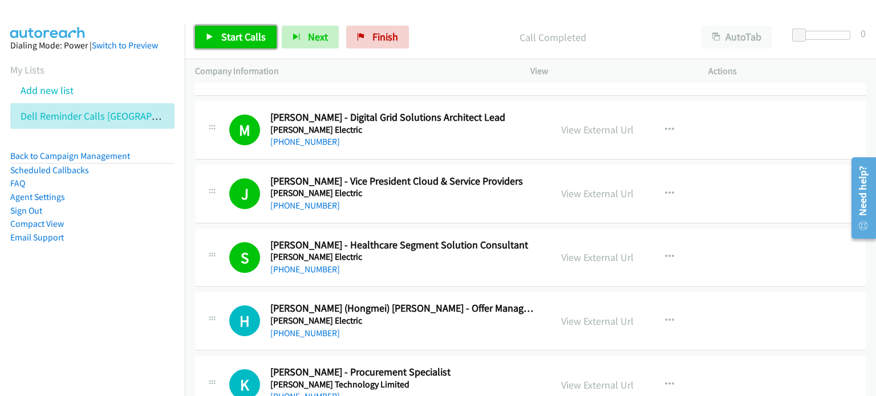
click at [238, 36] on span "Start Calls" at bounding box center [243, 36] width 44 height 13
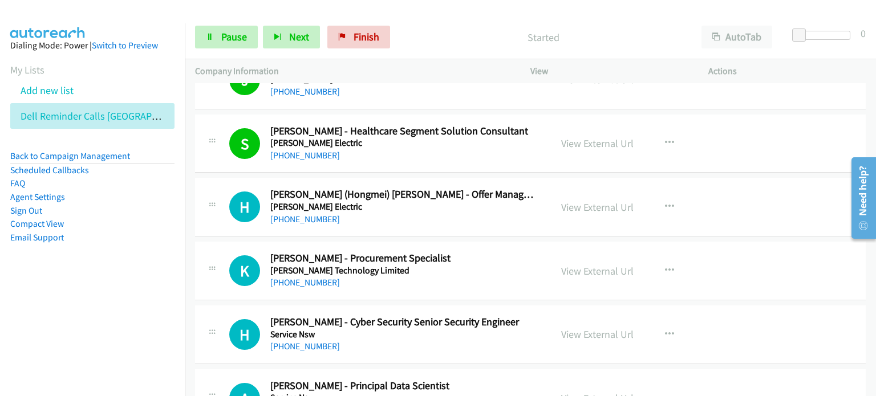
scroll to position [12943, 0]
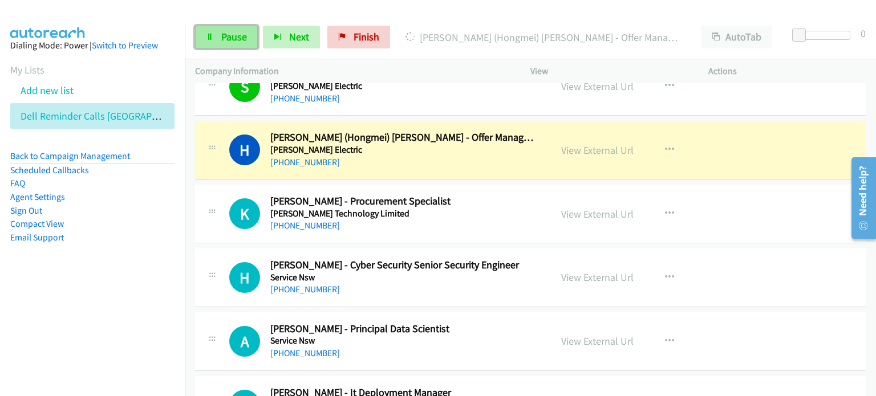
click at [232, 36] on span "Pause" at bounding box center [234, 36] width 26 height 13
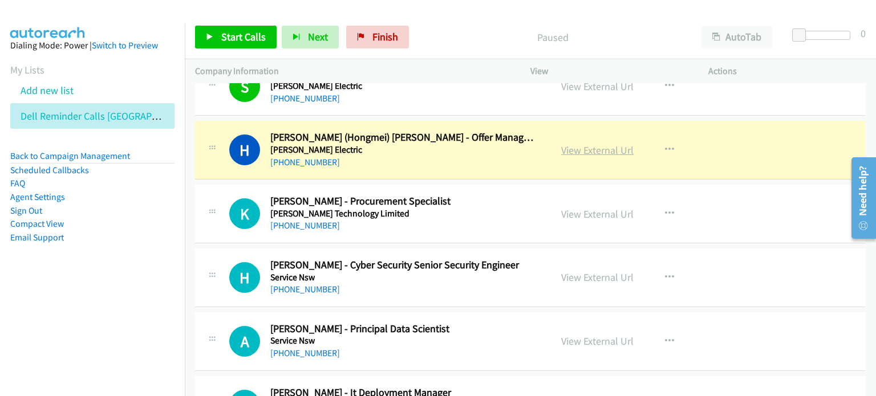
click at [588, 144] on link "View External Url" at bounding box center [597, 150] width 72 height 13
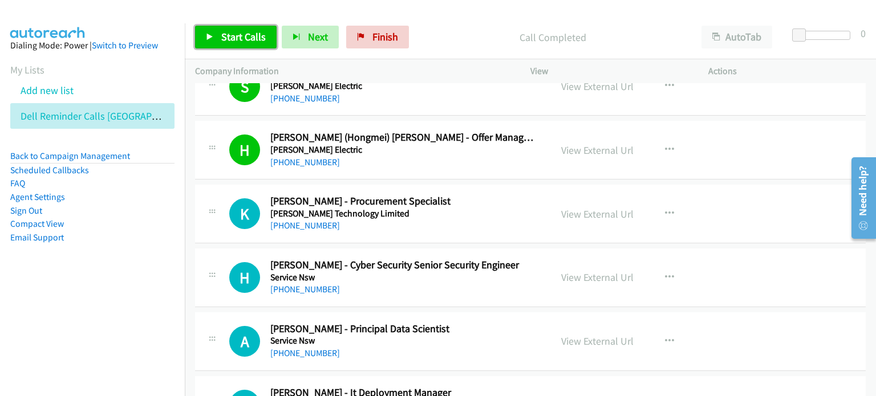
click at [226, 38] on span "Start Calls" at bounding box center [243, 36] width 44 height 13
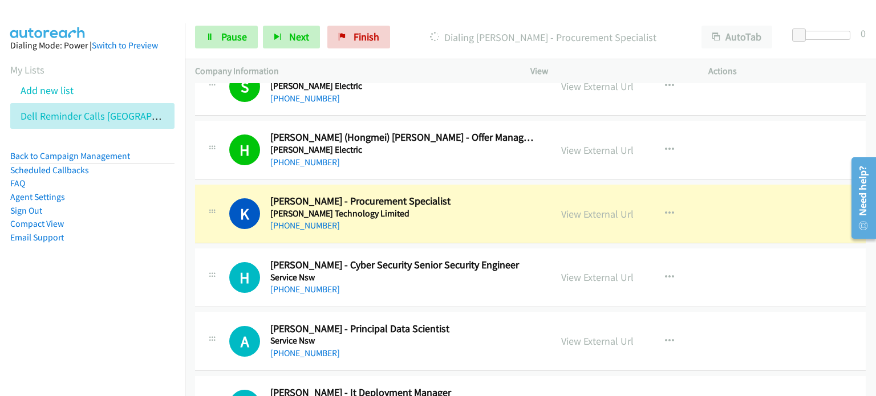
scroll to position [13000, 0]
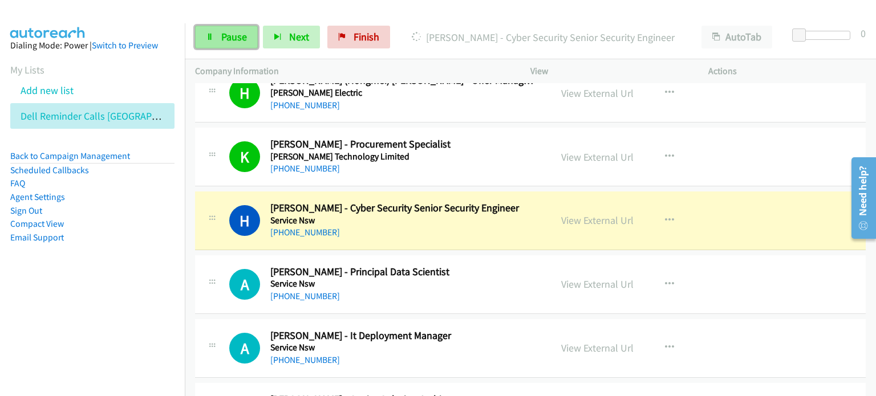
click at [234, 38] on span "Pause" at bounding box center [234, 36] width 26 height 13
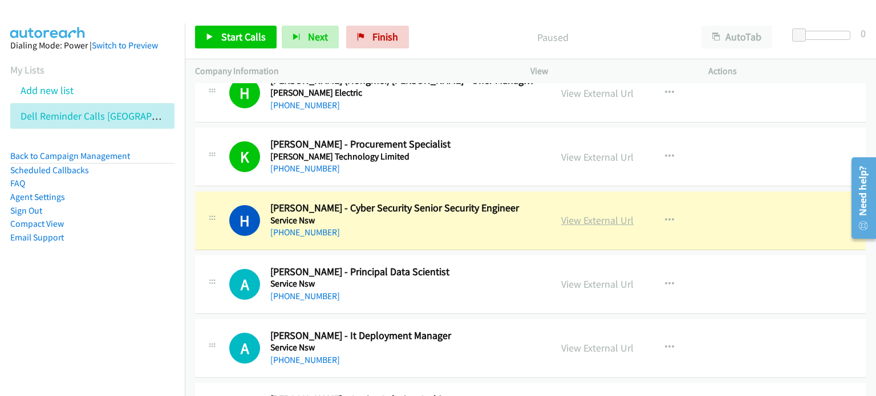
click at [604, 214] on link "View External Url" at bounding box center [597, 220] width 72 height 13
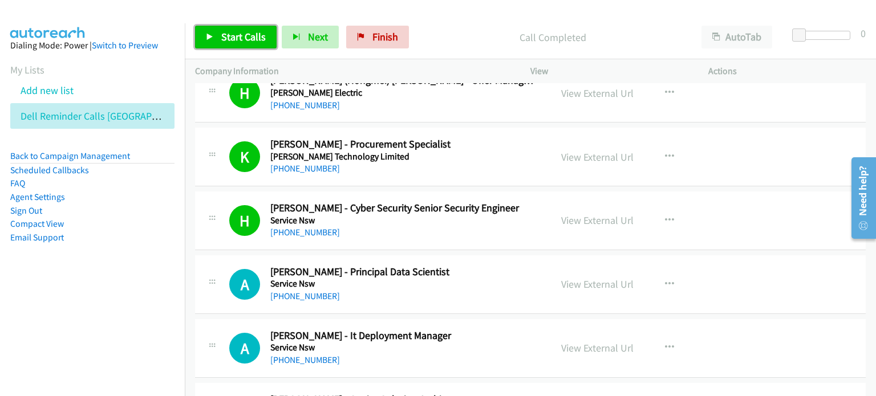
click at [225, 35] on span "Start Calls" at bounding box center [243, 36] width 44 height 13
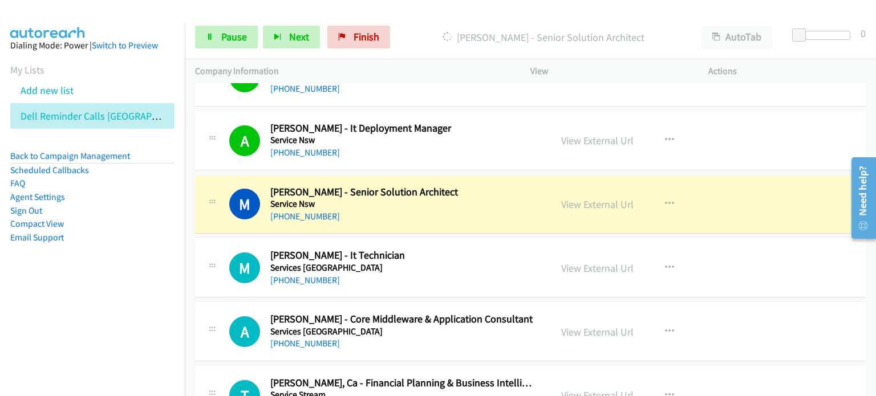
scroll to position [13228, 0]
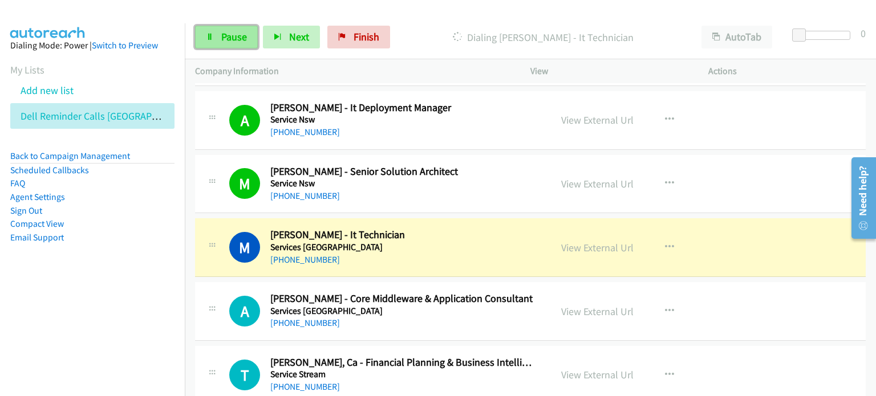
click at [224, 34] on span "Pause" at bounding box center [234, 36] width 26 height 13
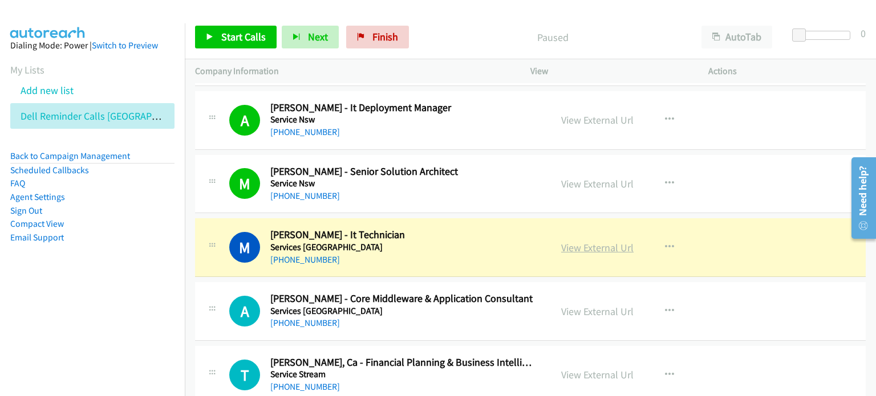
click at [588, 241] on link "View External Url" at bounding box center [597, 247] width 72 height 13
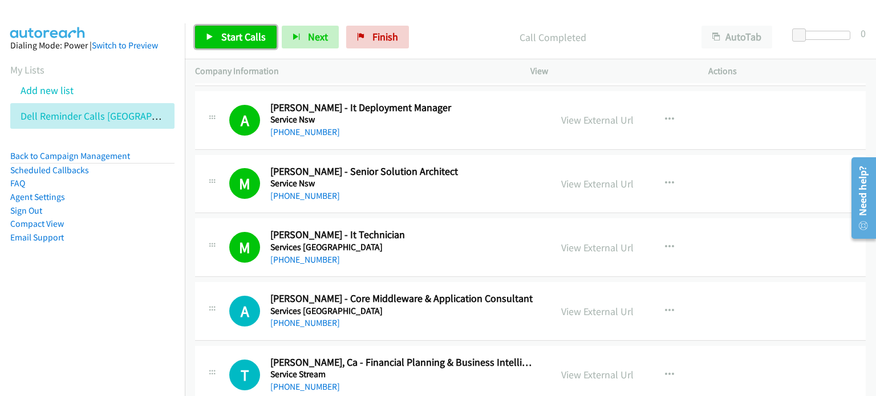
click at [218, 34] on link "Start Calls" at bounding box center [236, 37] width 82 height 23
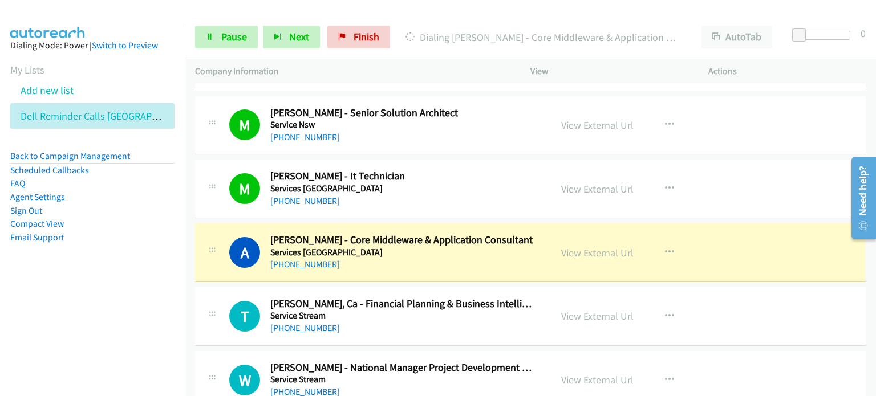
scroll to position [13399, 0]
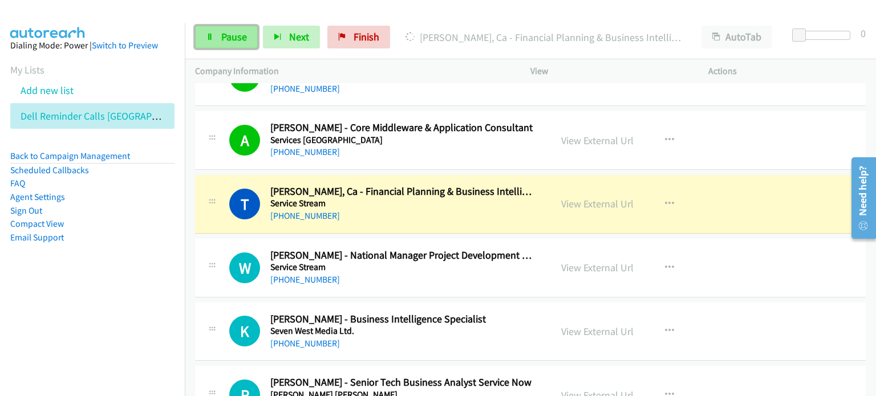
click at [233, 36] on span "Pause" at bounding box center [234, 36] width 26 height 13
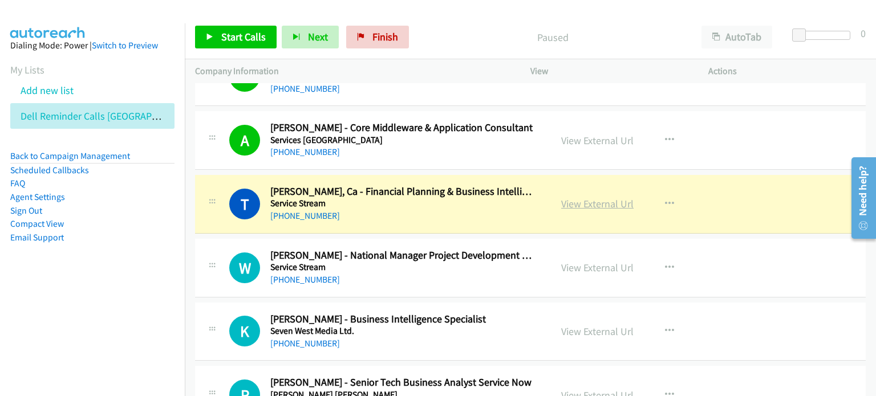
click at [577, 197] on link "View External Url" at bounding box center [597, 203] width 72 height 13
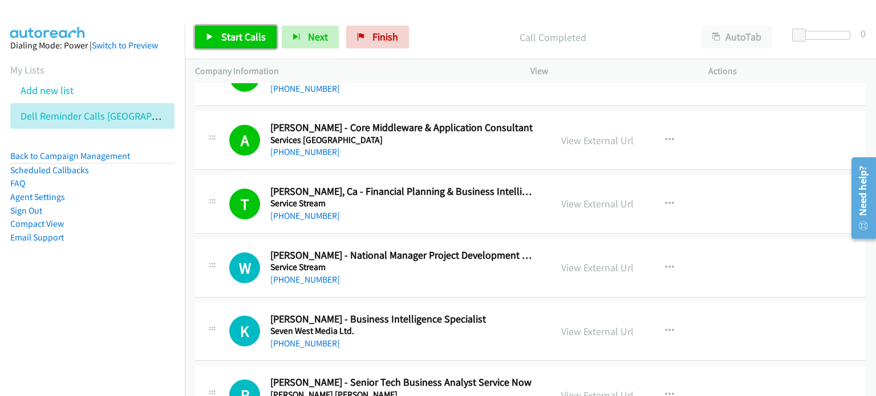
click at [226, 37] on span "Start Calls" at bounding box center [243, 36] width 44 height 13
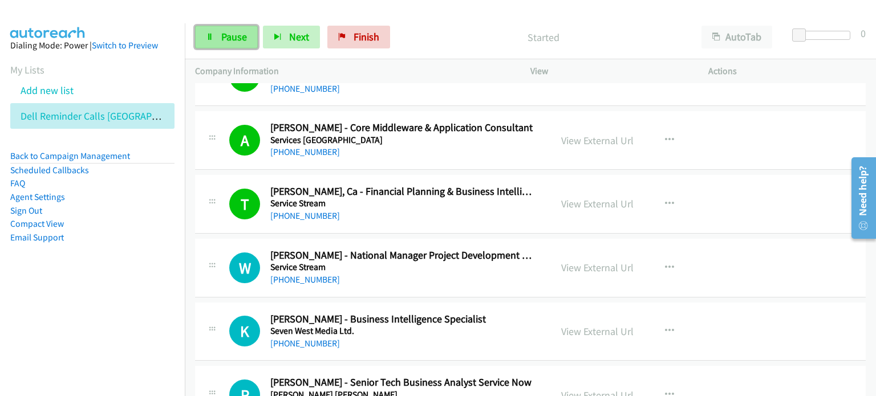
click at [230, 38] on span "Pause" at bounding box center [234, 36] width 26 height 13
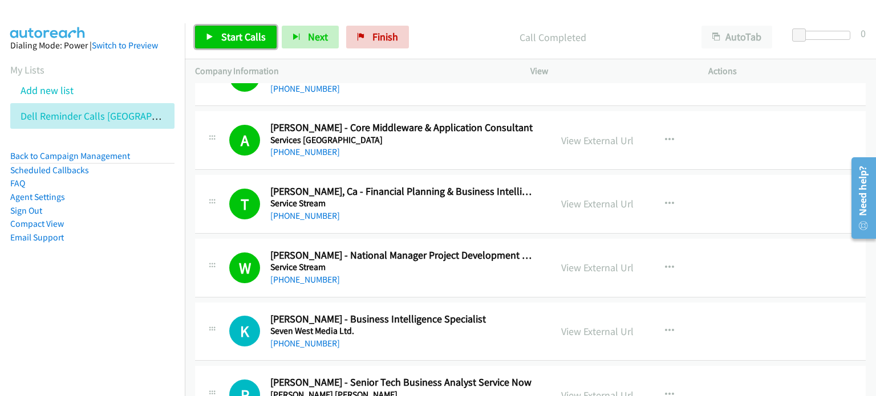
click at [225, 36] on span "Start Calls" at bounding box center [243, 36] width 44 height 13
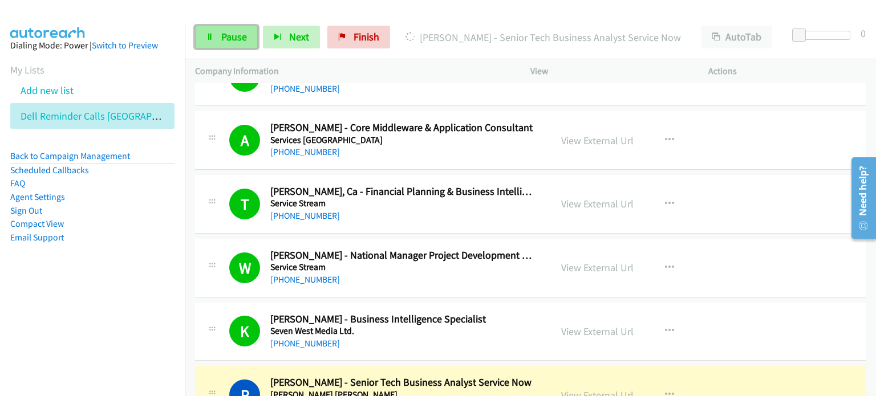
click at [235, 36] on span "Pause" at bounding box center [234, 36] width 26 height 13
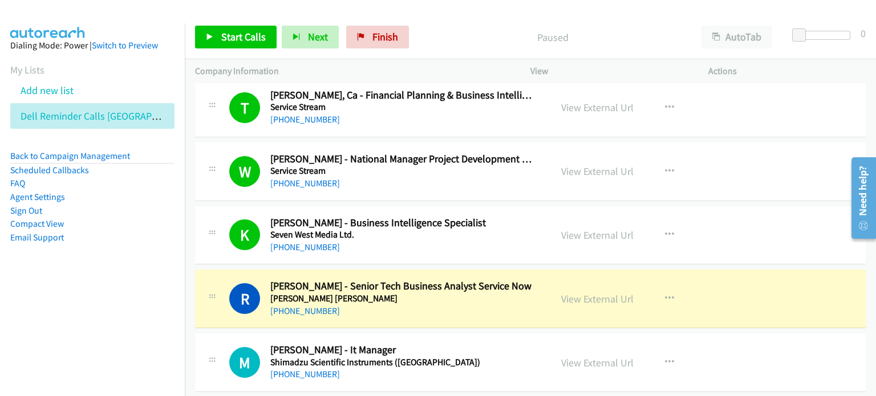
scroll to position [13513, 0]
